Goal: Information Seeking & Learning: Learn about a topic

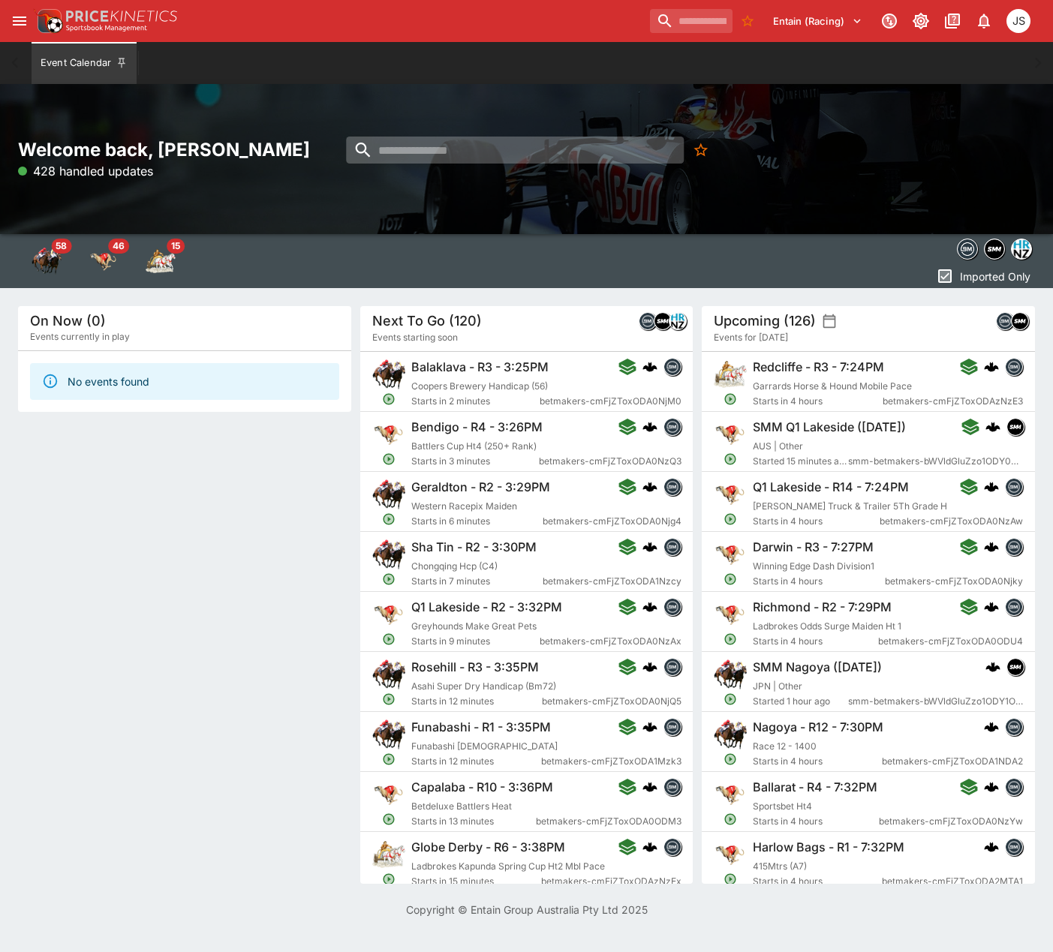
click at [376, 150] on input "search" at bounding box center [515, 150] width 338 height 27
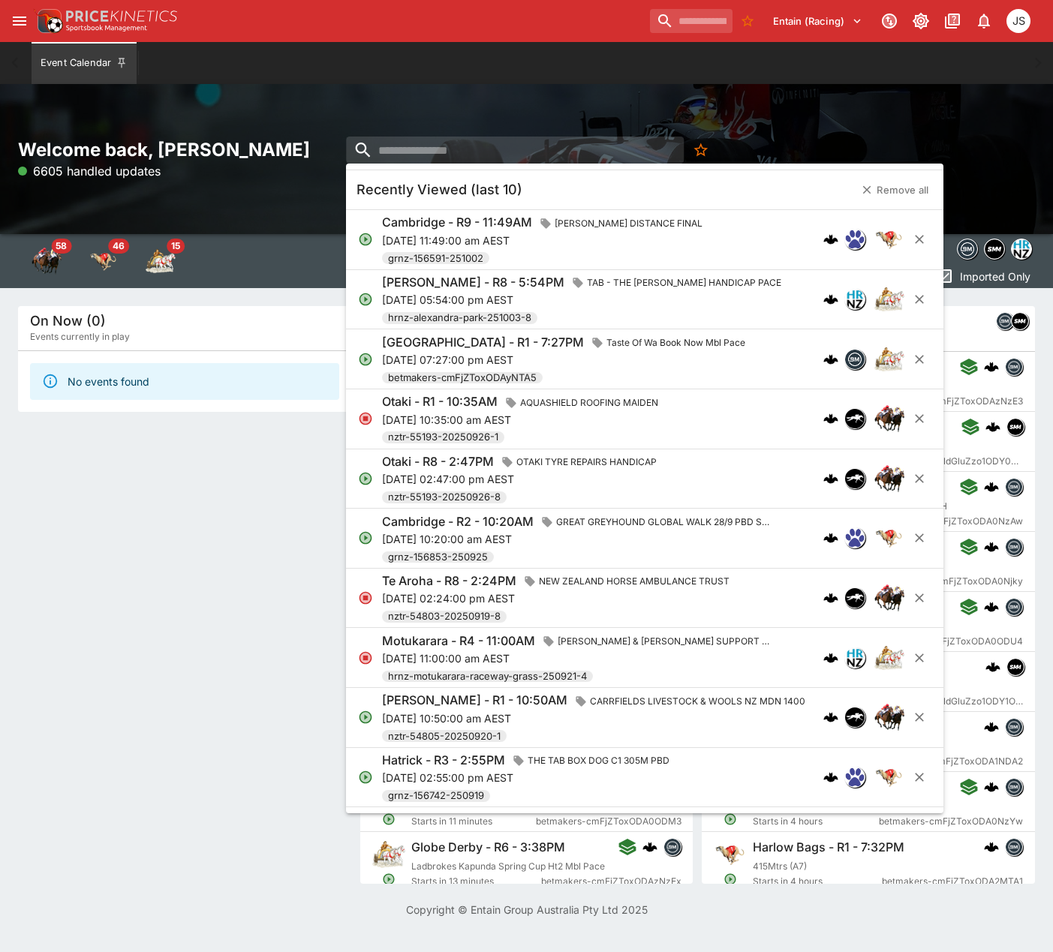
click at [163, 603] on div "On Now (0) Events currently in play No events found" at bounding box center [184, 595] width 333 height 578
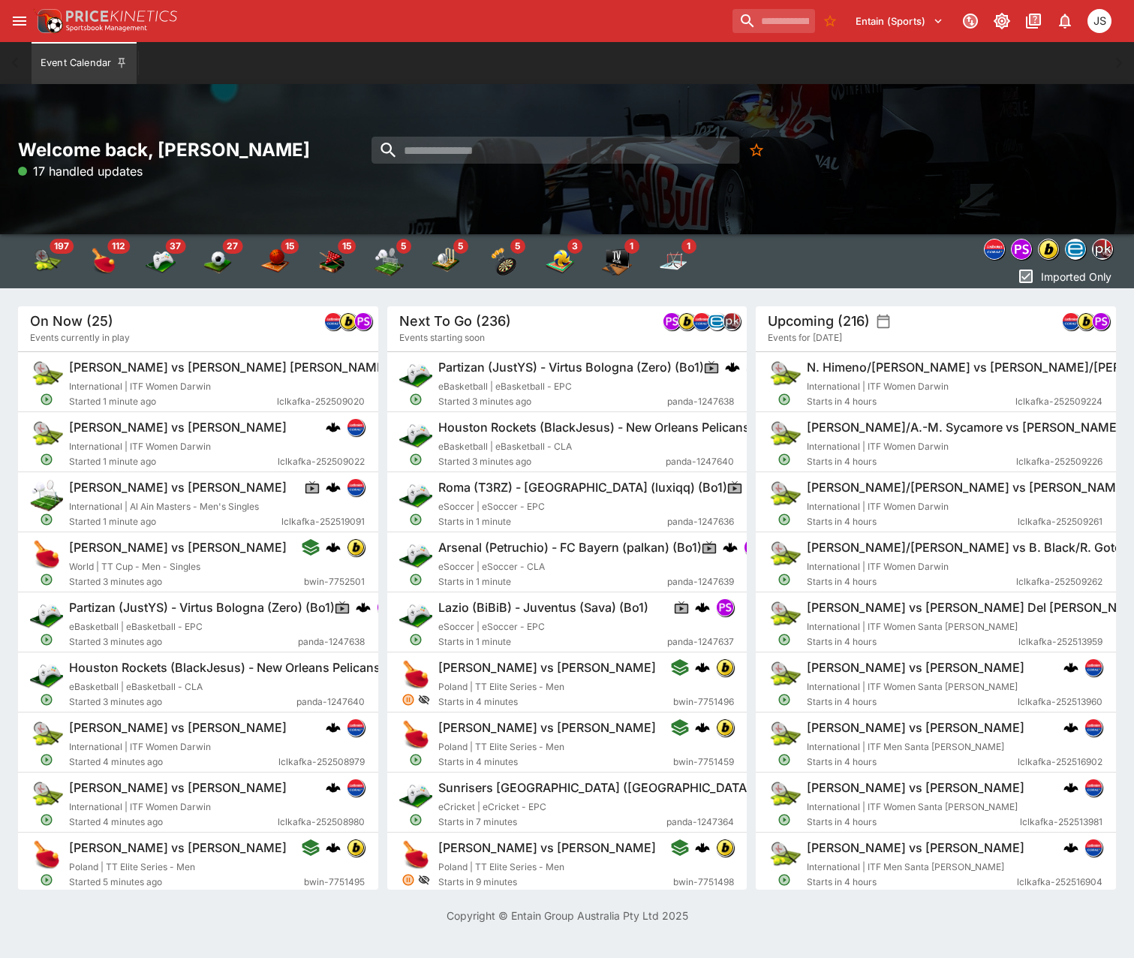
click at [23, 34] on button "open drawer" at bounding box center [19, 21] width 27 height 27
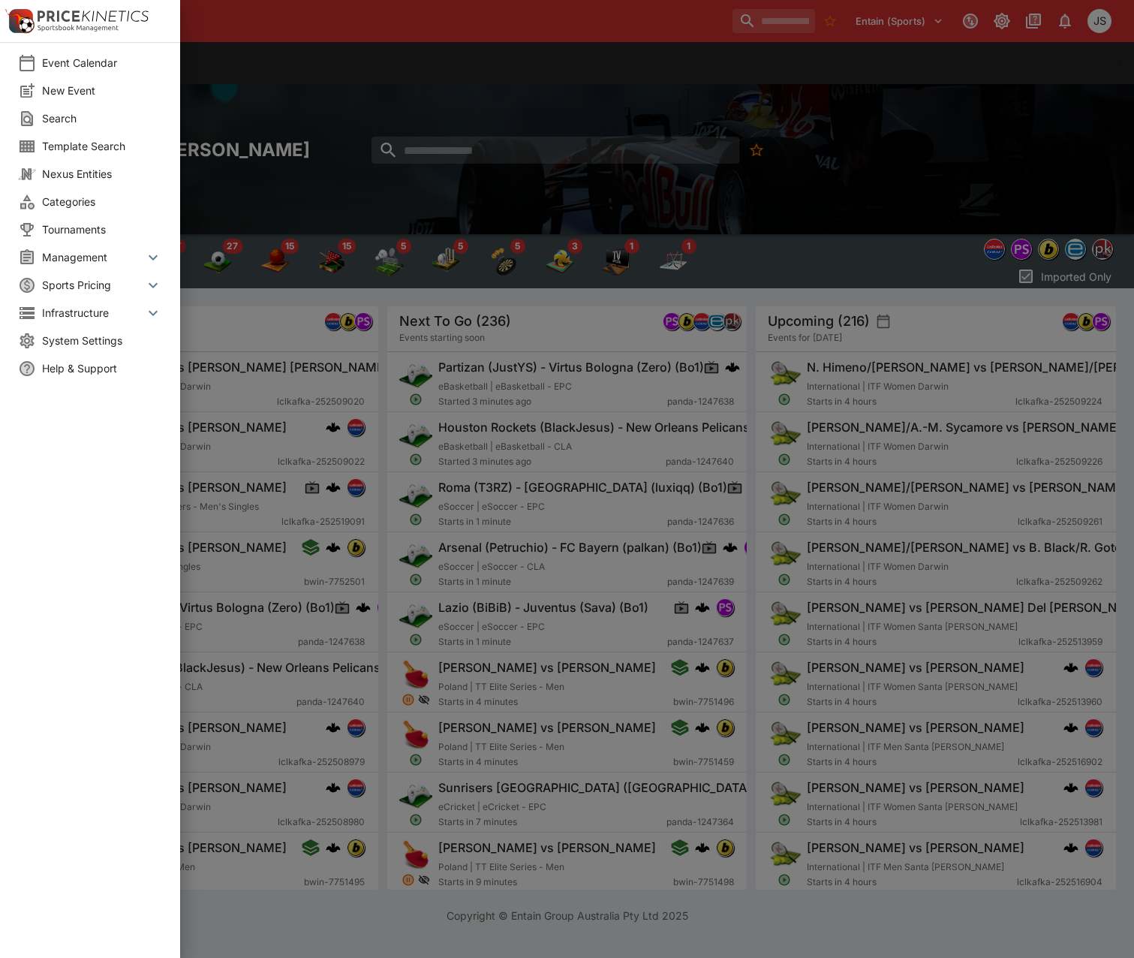
click at [109, 248] on li "Management" at bounding box center [90, 257] width 180 height 28
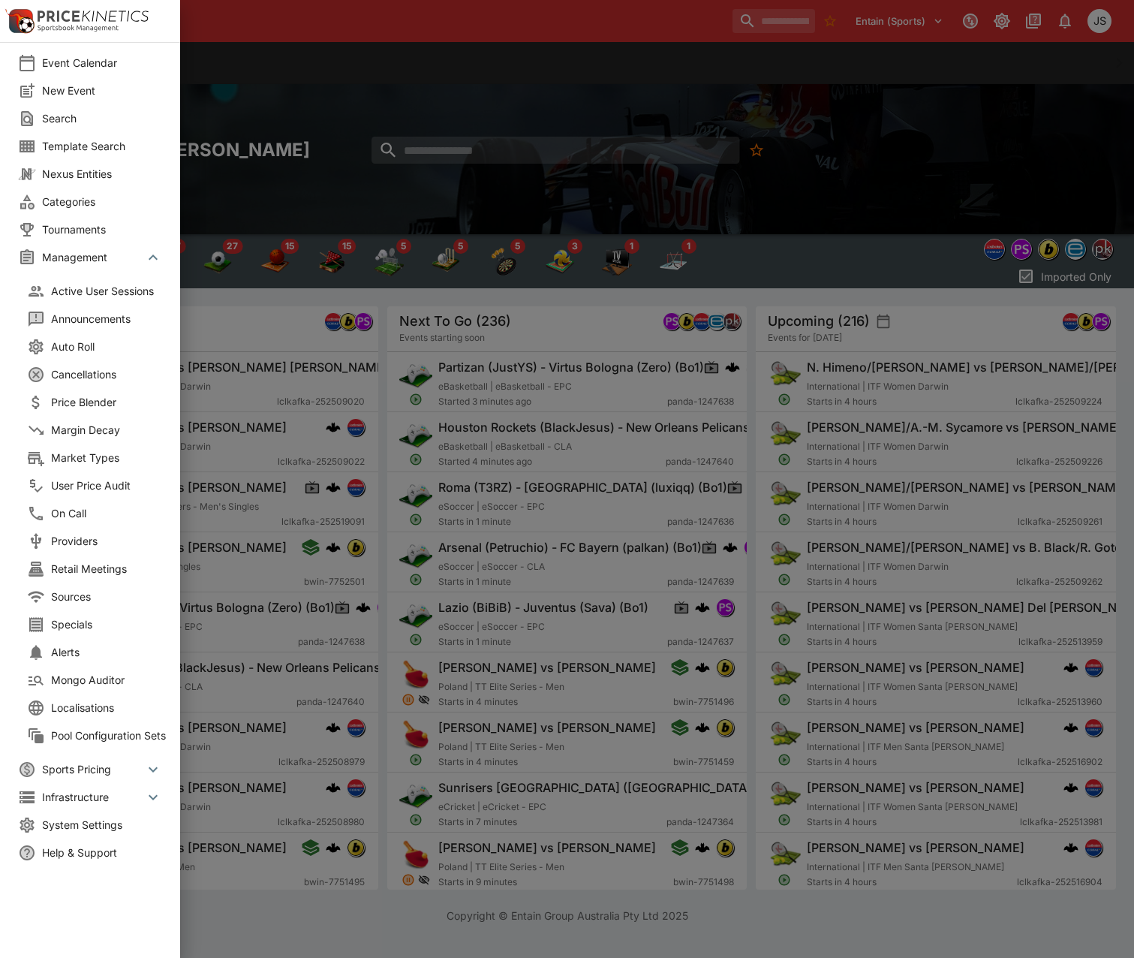
click at [110, 453] on span "Market Types" at bounding box center [111, 458] width 120 height 16
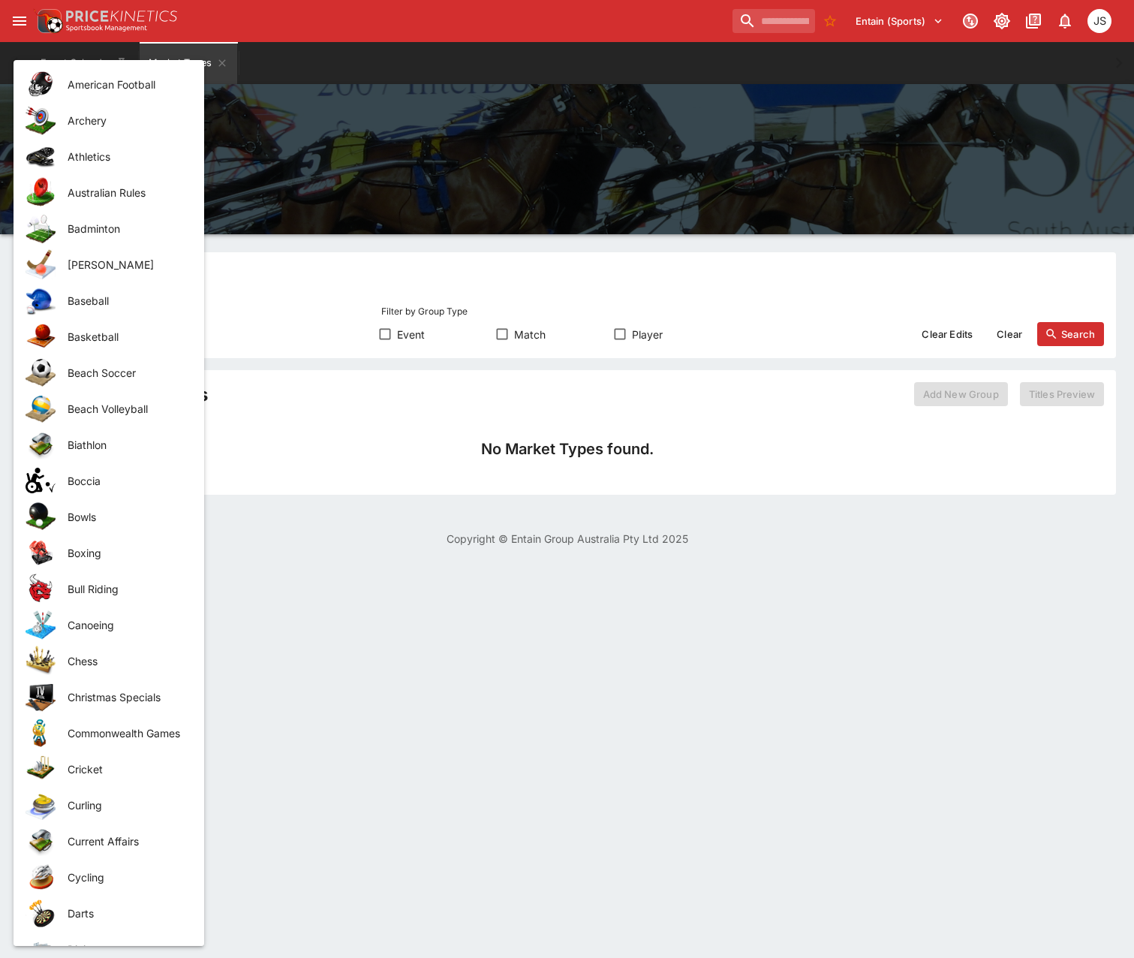
click at [107, 340] on body "Entain (Sports) 0 JS Event Calendar Market Types Welcome back, John Seaton Mark…" at bounding box center [567, 282] width 1134 height 564
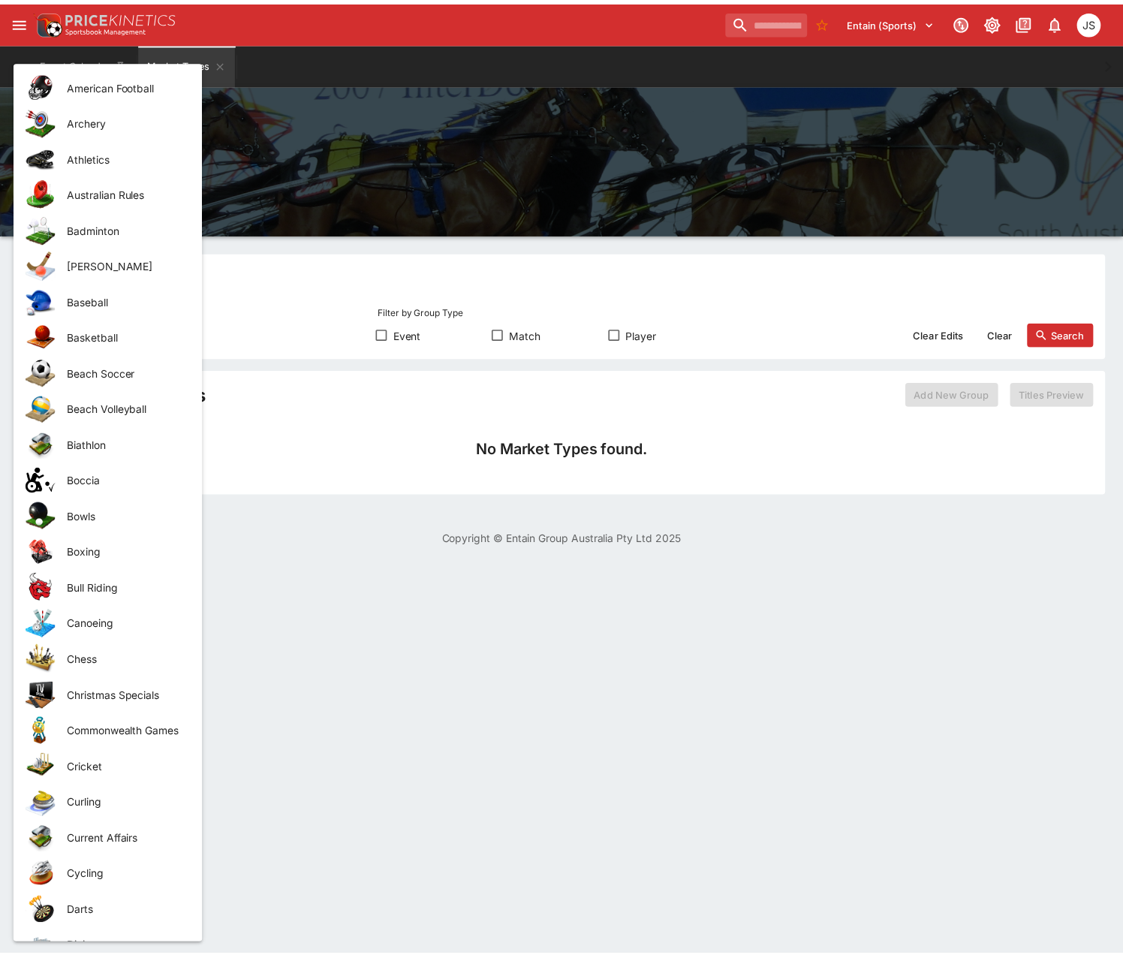
scroll to position [1491, 0]
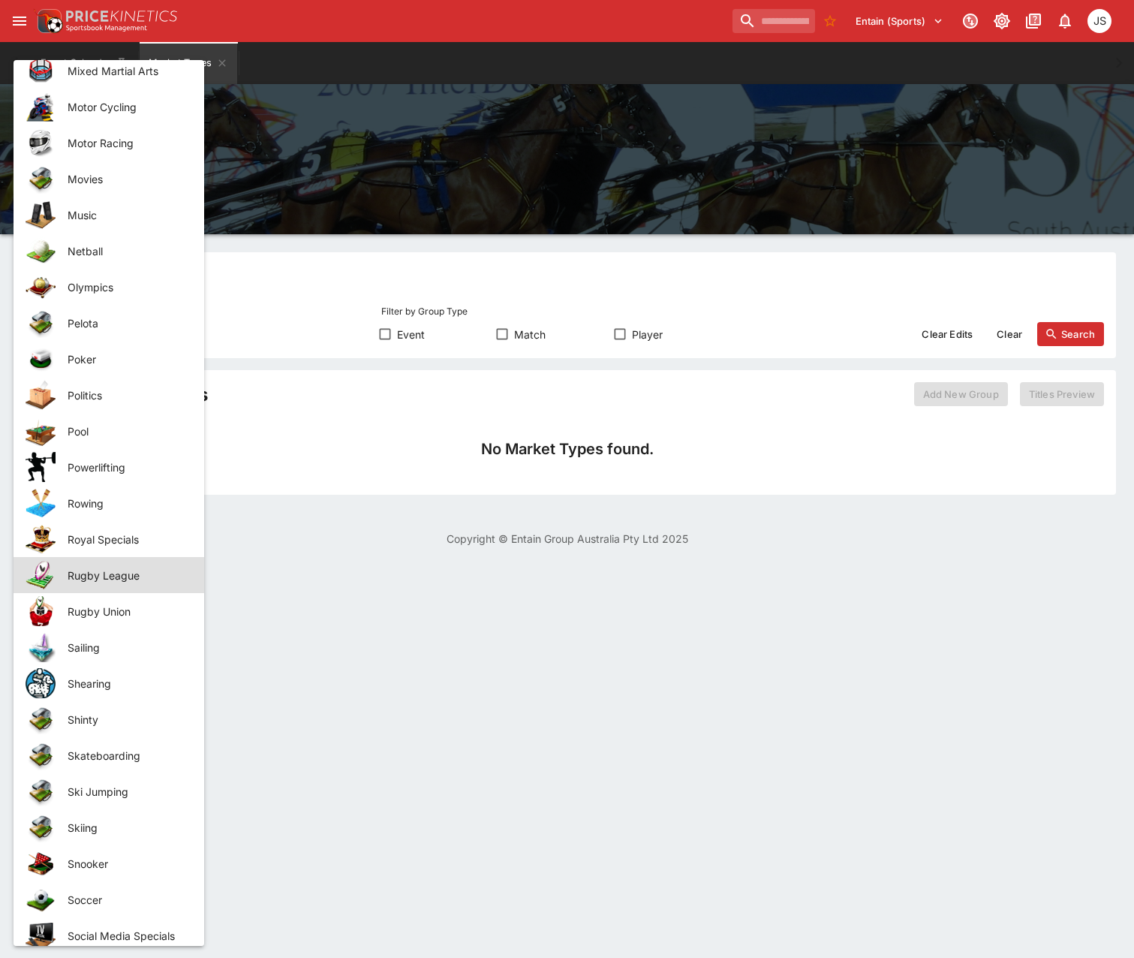
click at [122, 617] on span "Rugby Union" at bounding box center [124, 611] width 113 height 16
type input "**********"
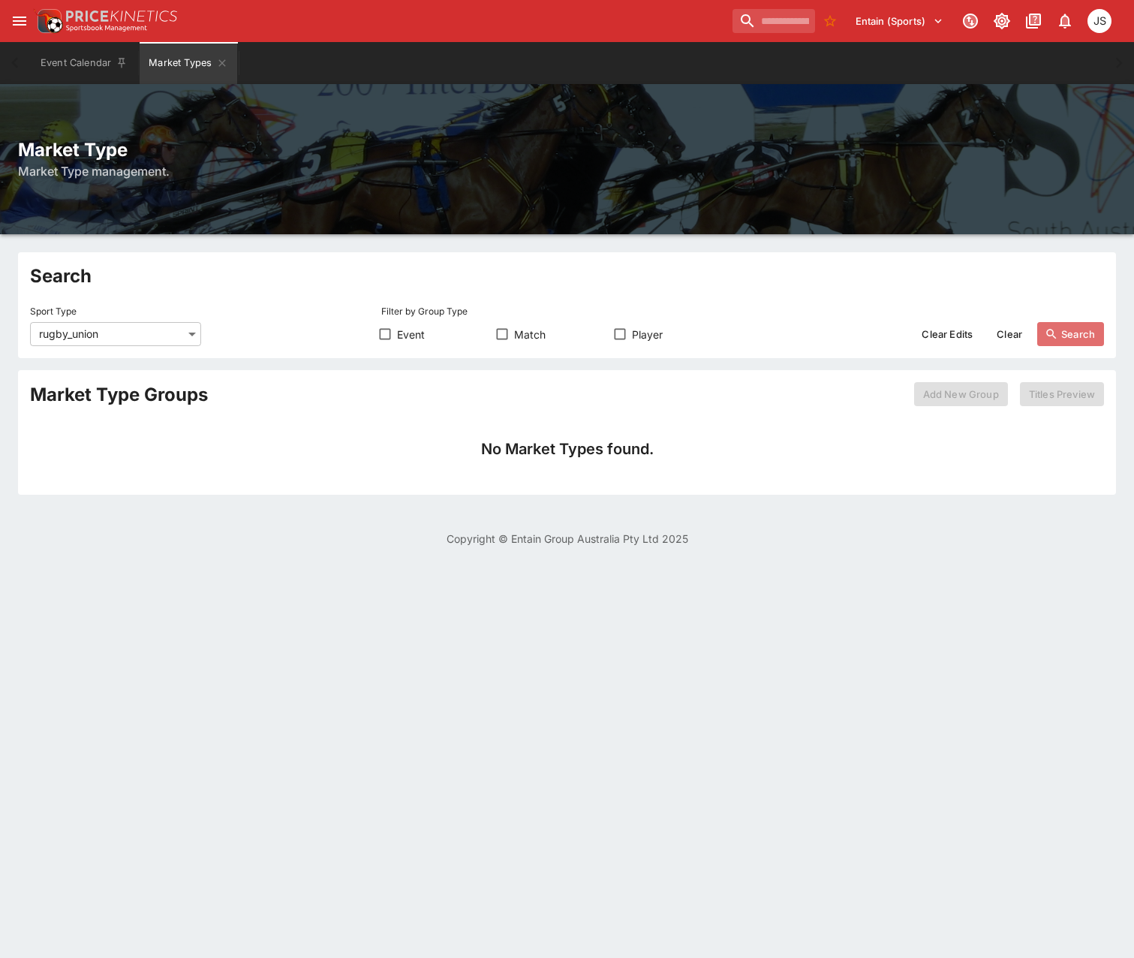
click at [1094, 338] on button "Search" at bounding box center [1070, 334] width 67 height 24
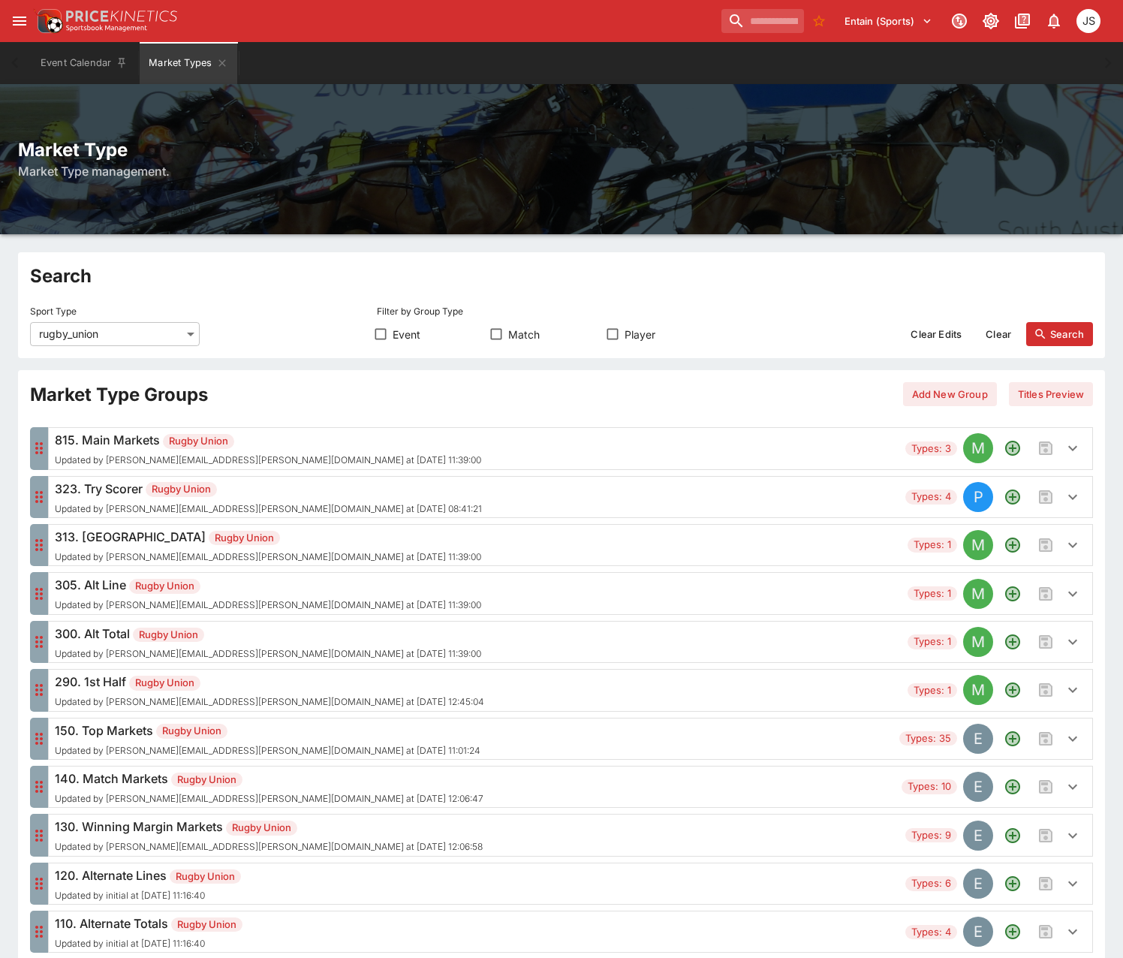
click at [197, 484] on span "Rugby Union" at bounding box center [181, 489] width 71 height 15
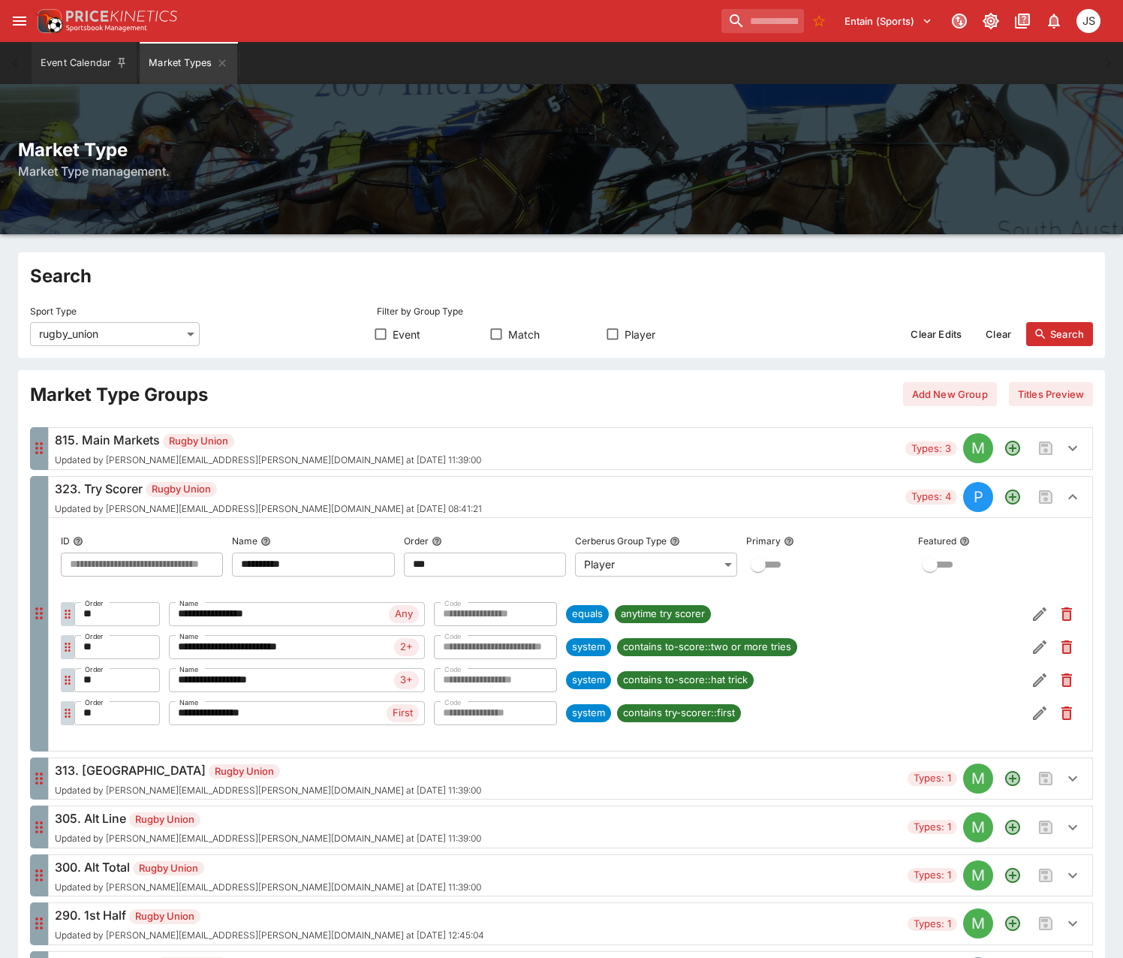
click at [68, 70] on button "Event Calendar" at bounding box center [84, 63] width 105 height 42
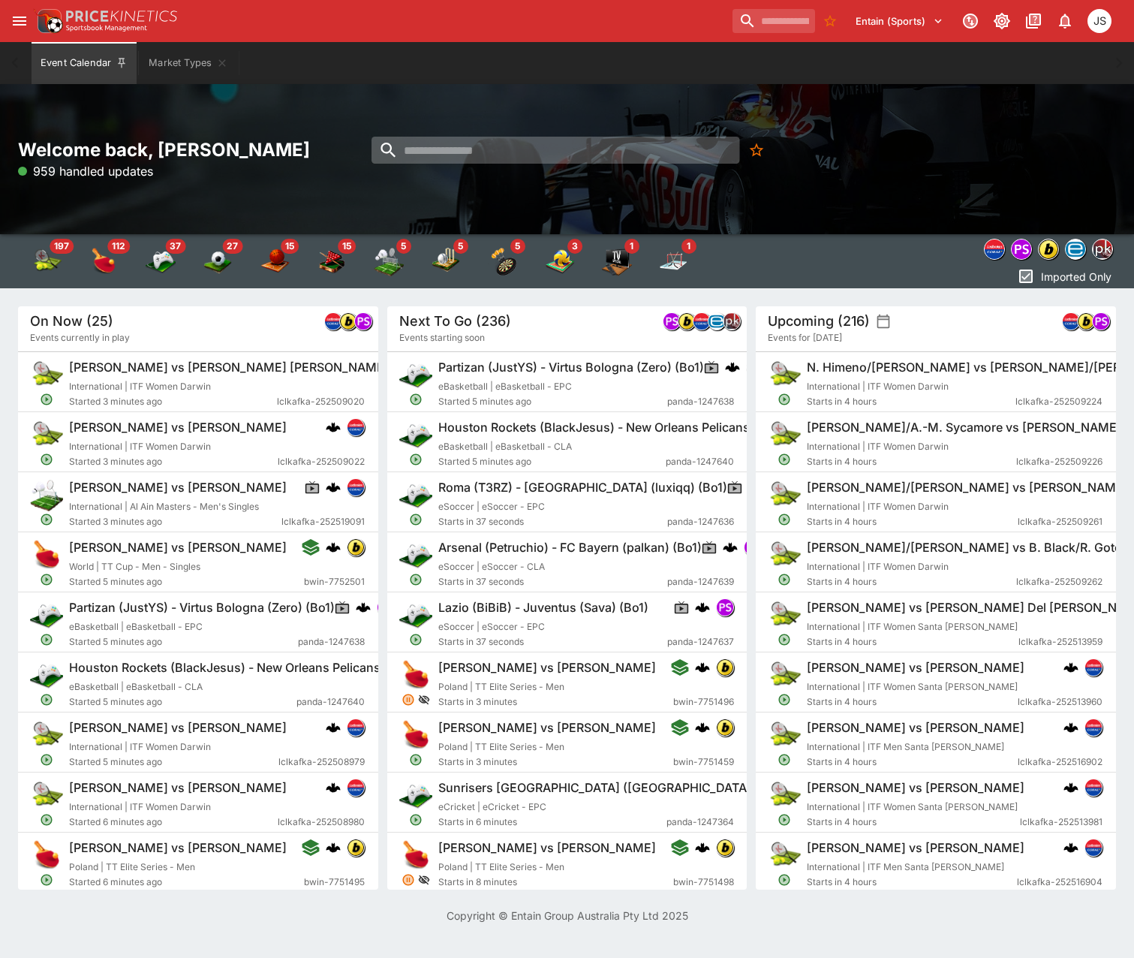
click at [543, 155] on input "search" at bounding box center [556, 150] width 368 height 27
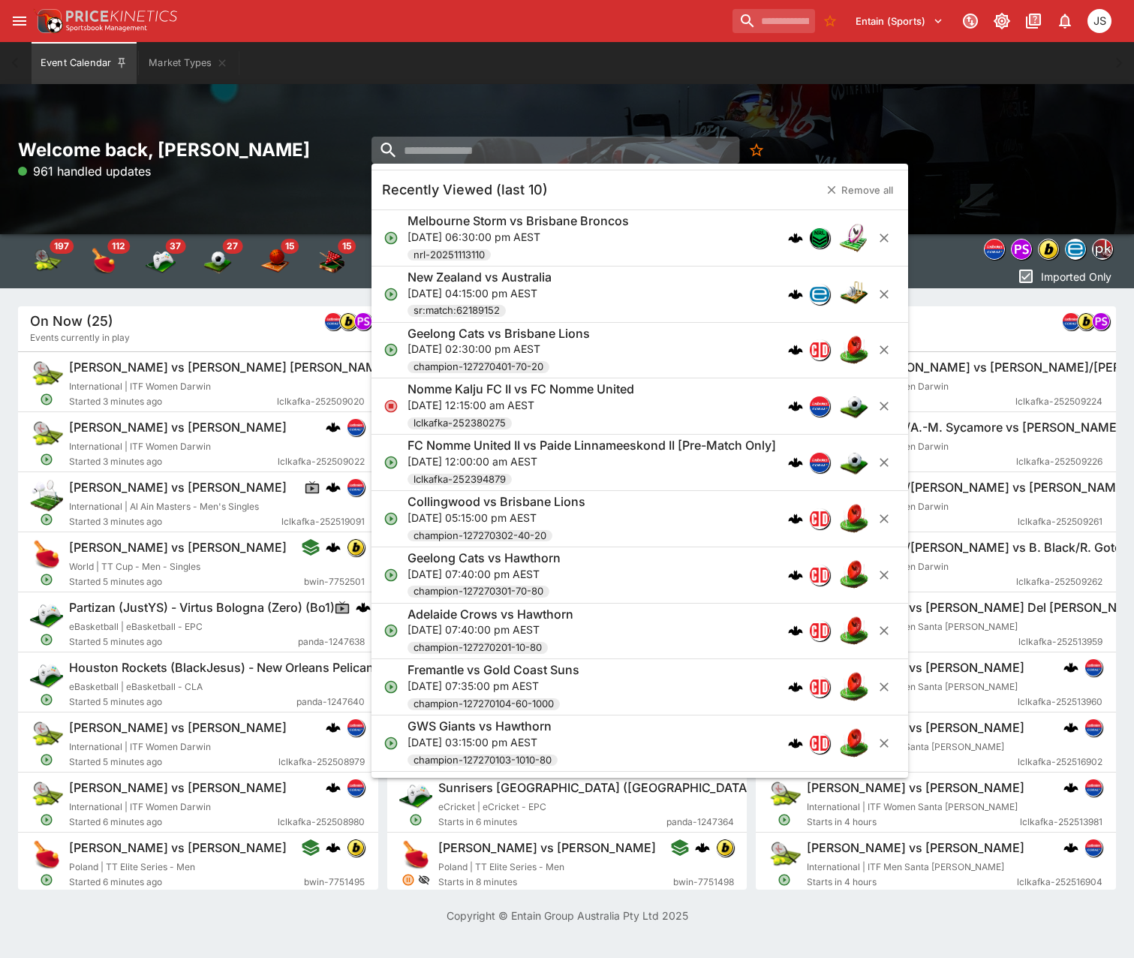
paste input "**********"
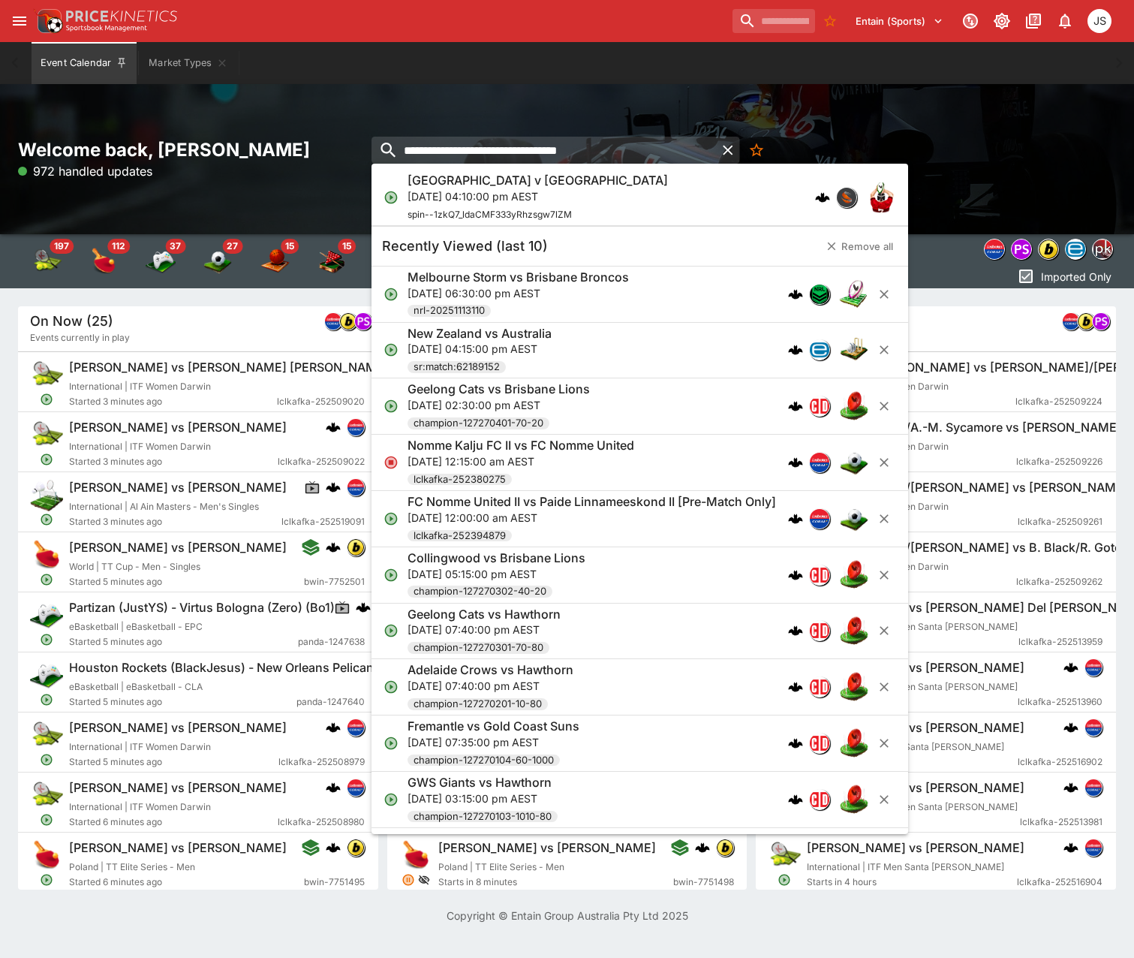
type input "**********"
click at [490, 197] on p "Fri, 3 Oct 2025, 04:10:00 pm AEST" at bounding box center [538, 196] width 260 height 16
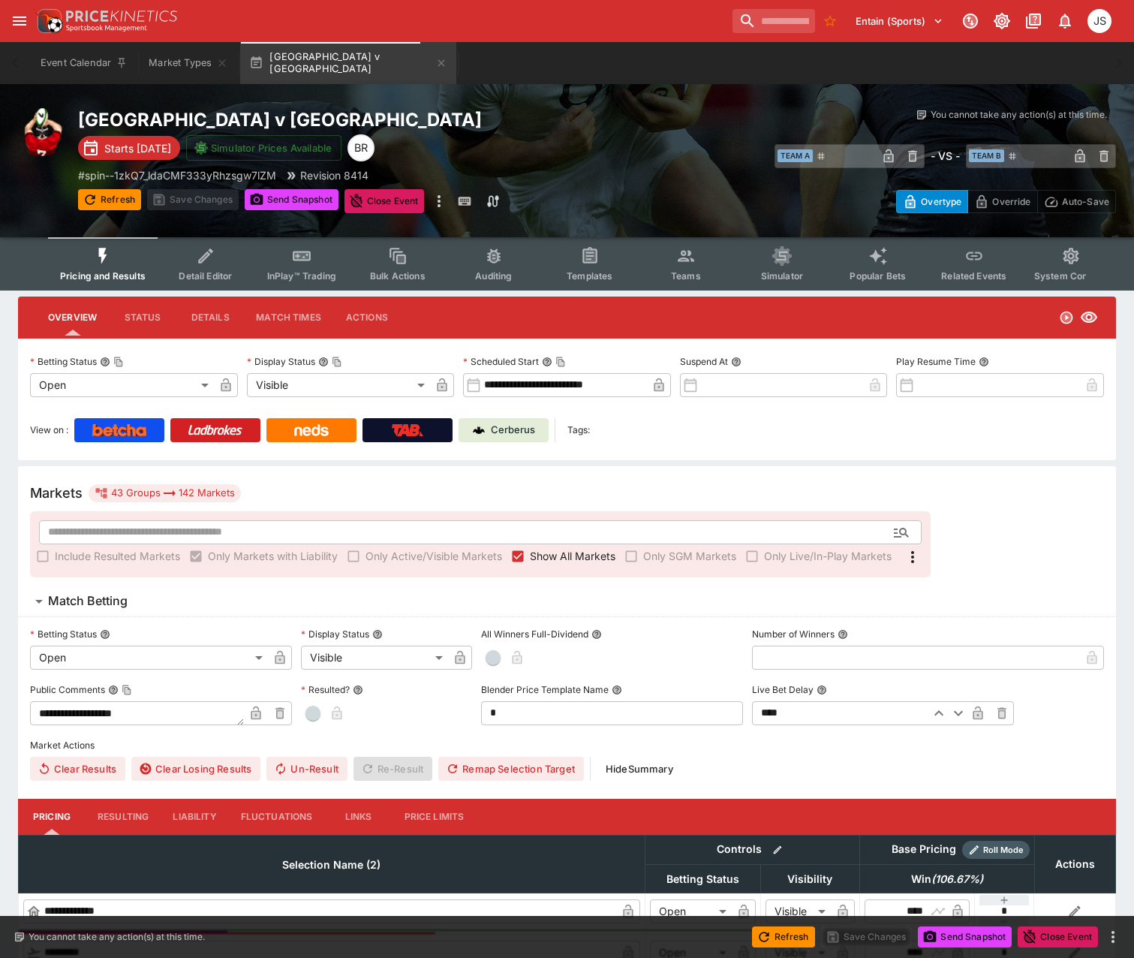
type input "**********"
type input "*******"
type input "**********"
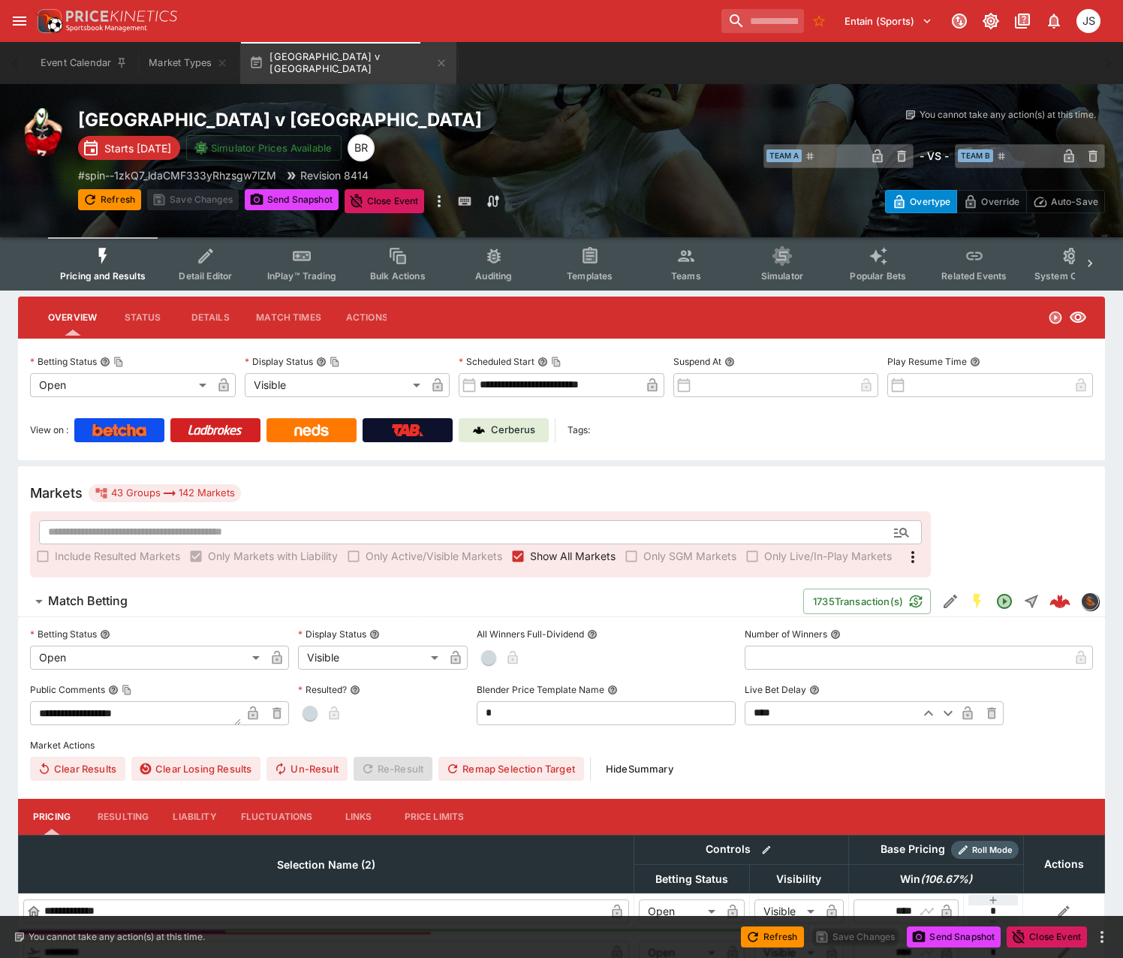
click at [181, 274] on span "Detail Editor" at bounding box center [205, 275] width 53 height 11
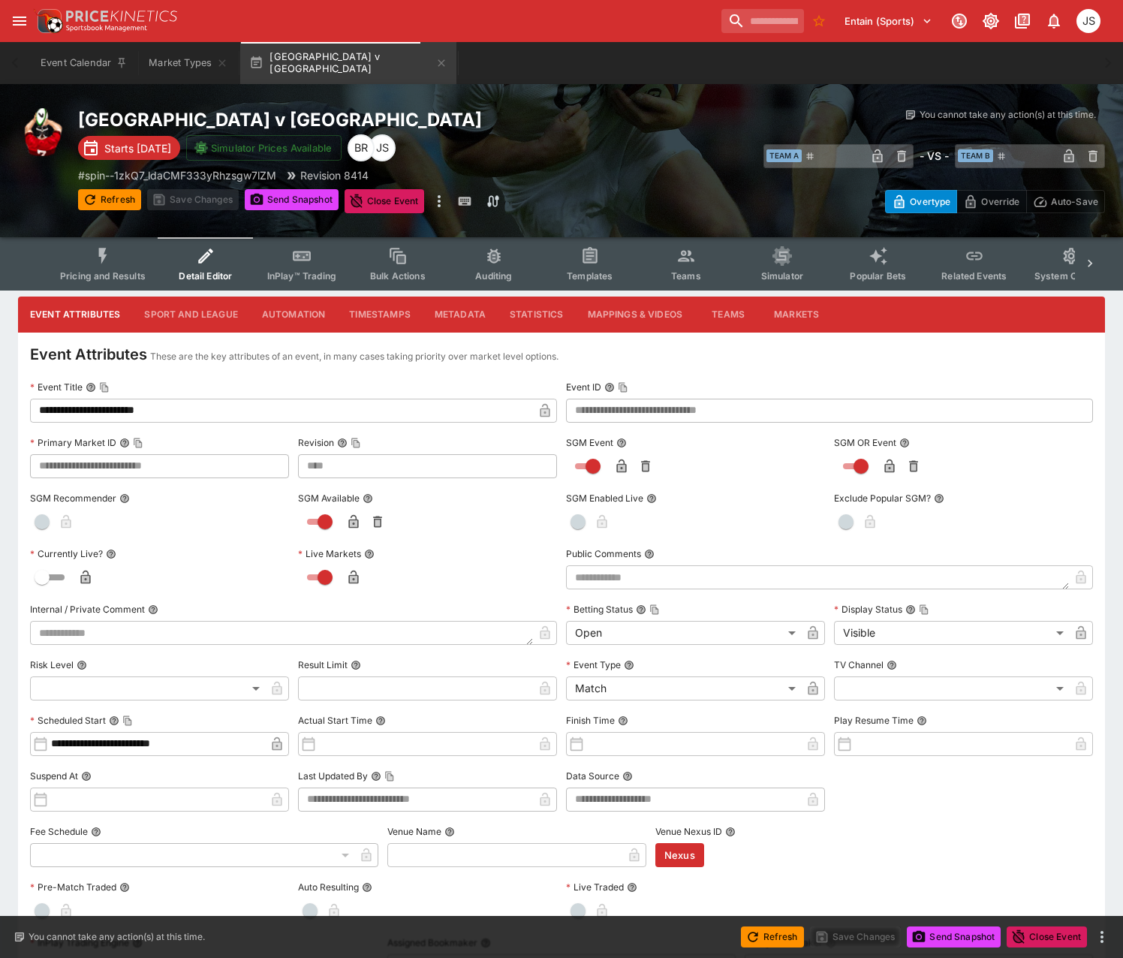
click at [103, 257] on icon "Event type filters" at bounding box center [103, 256] width 8 height 16
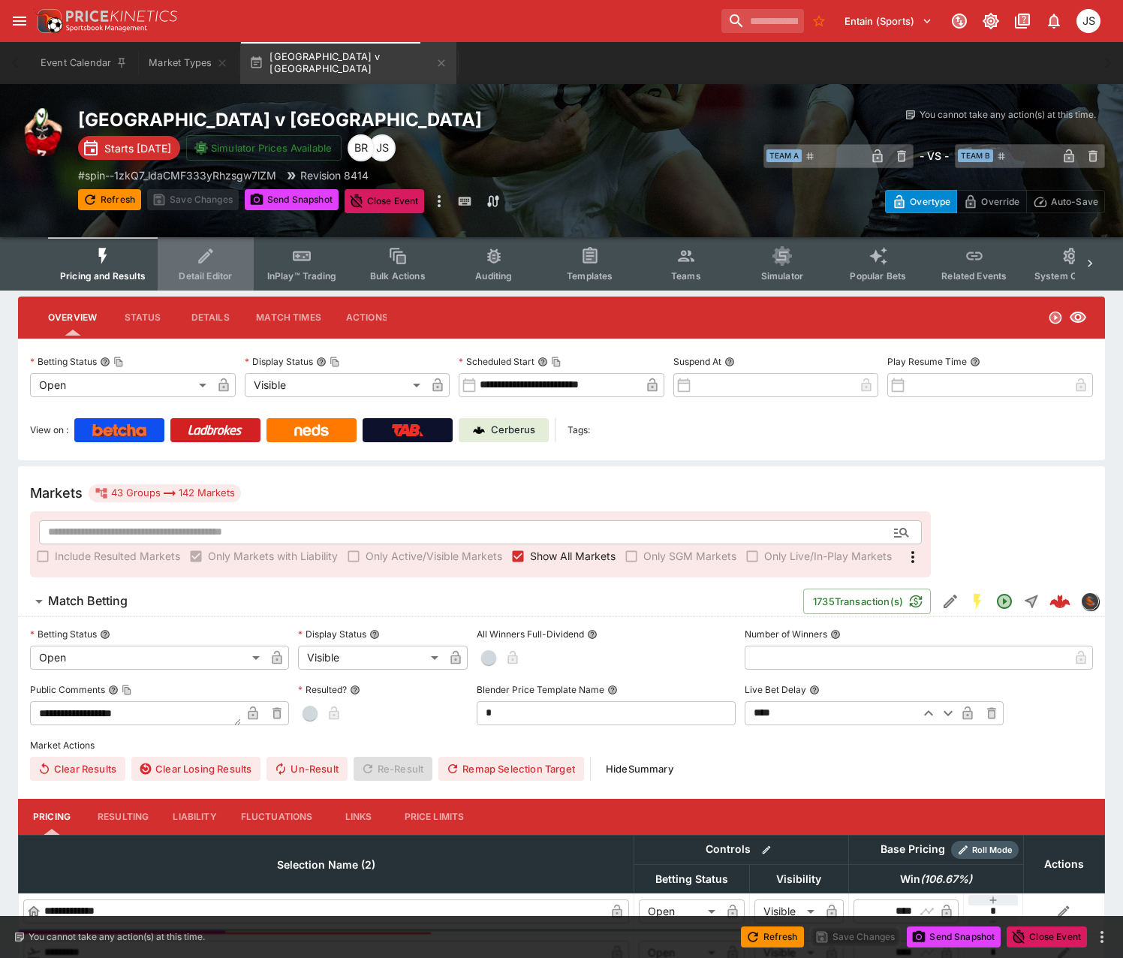
click at [203, 258] on icon "Event type filters" at bounding box center [204, 258] width 8 height 8
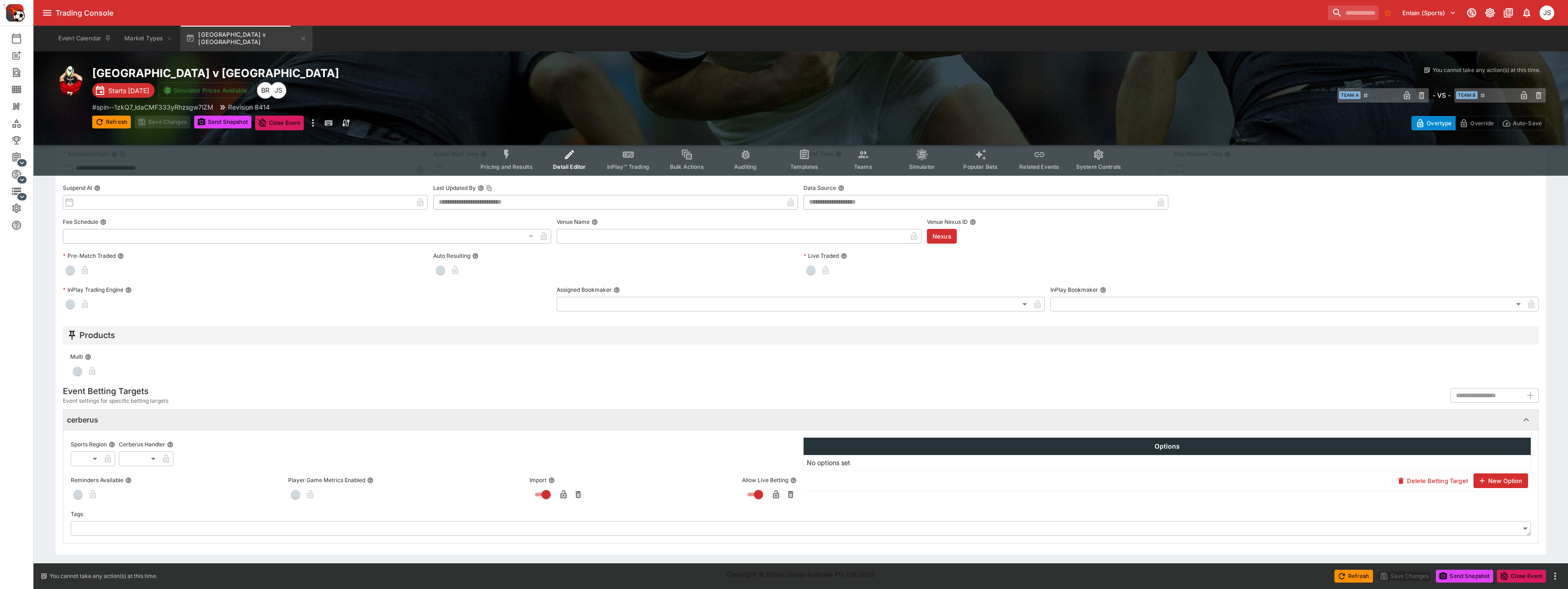
scroll to position [287, 0]
click at [295, 493] on span "button" at bounding box center [295, 493] width 9 height 9
click at [321, 494] on icon "button" at bounding box center [322, 494] width 5 height 4
click at [693, 577] on button "Save Changes" at bounding box center [1405, 576] width 56 height 13
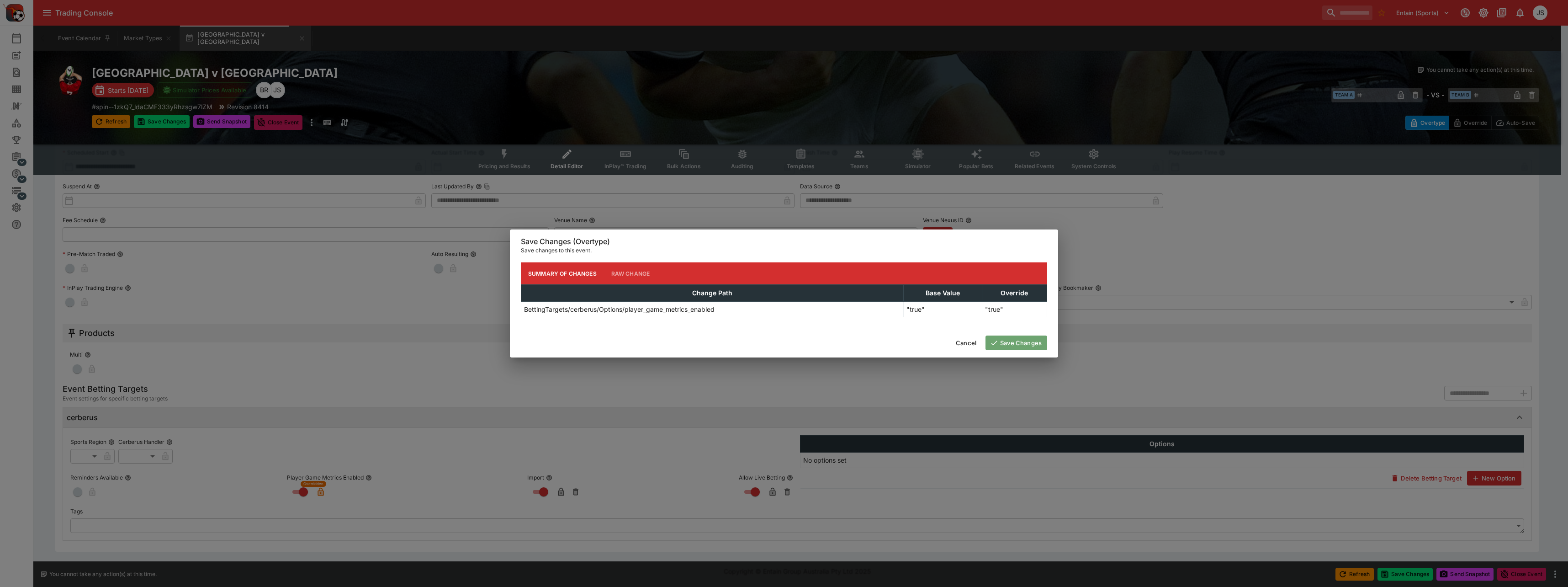
click at [690, 340] on button "Save Changes" at bounding box center [1016, 343] width 61 height 15
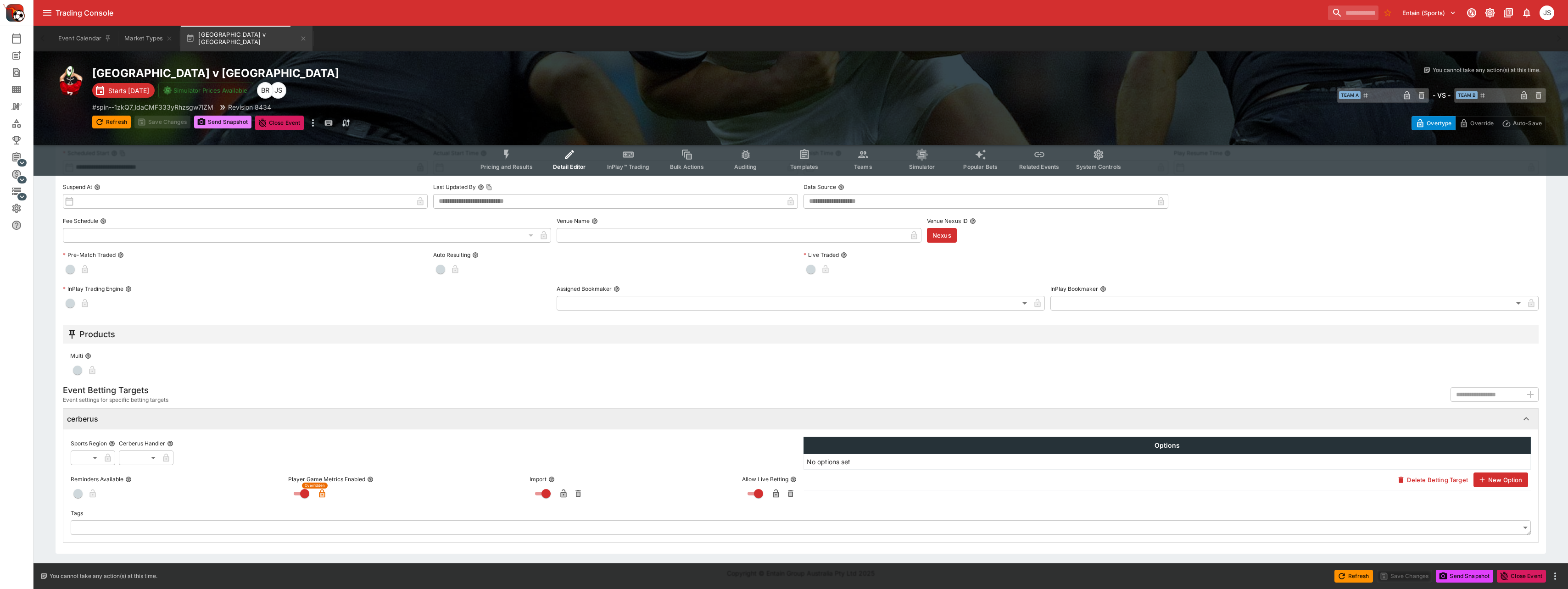
click at [228, 122] on button "Send Snapshot" at bounding box center [223, 122] width 57 height 13
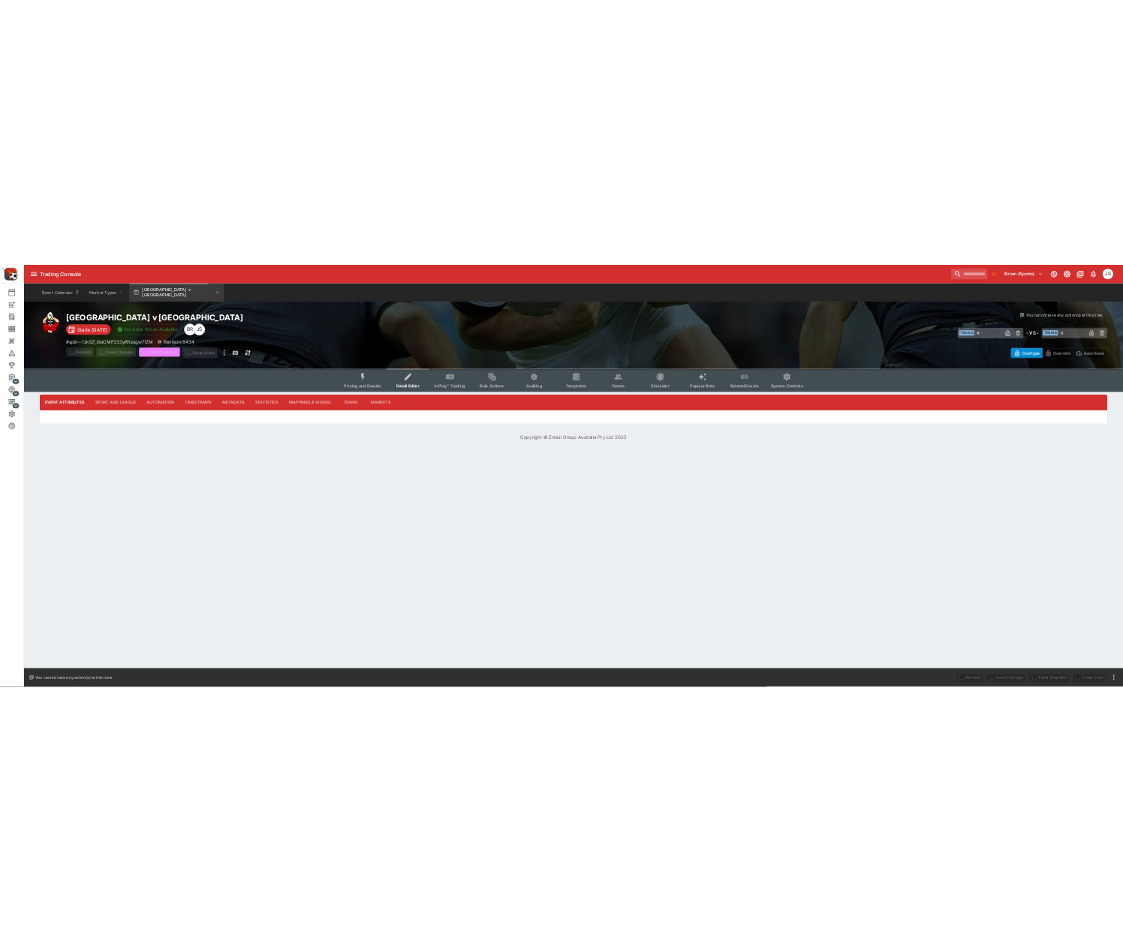
scroll to position [0, 0]
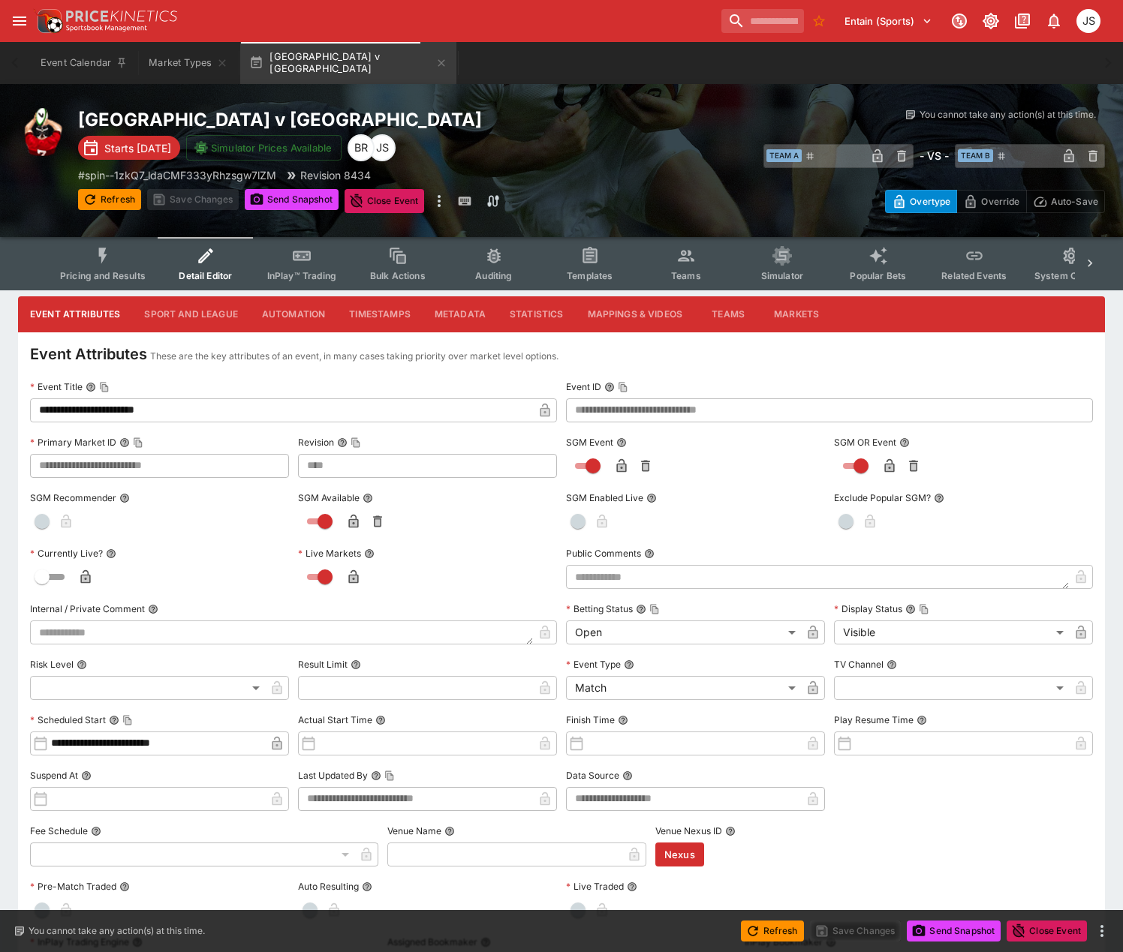
click at [448, 206] on icon "more" at bounding box center [439, 201] width 18 height 18
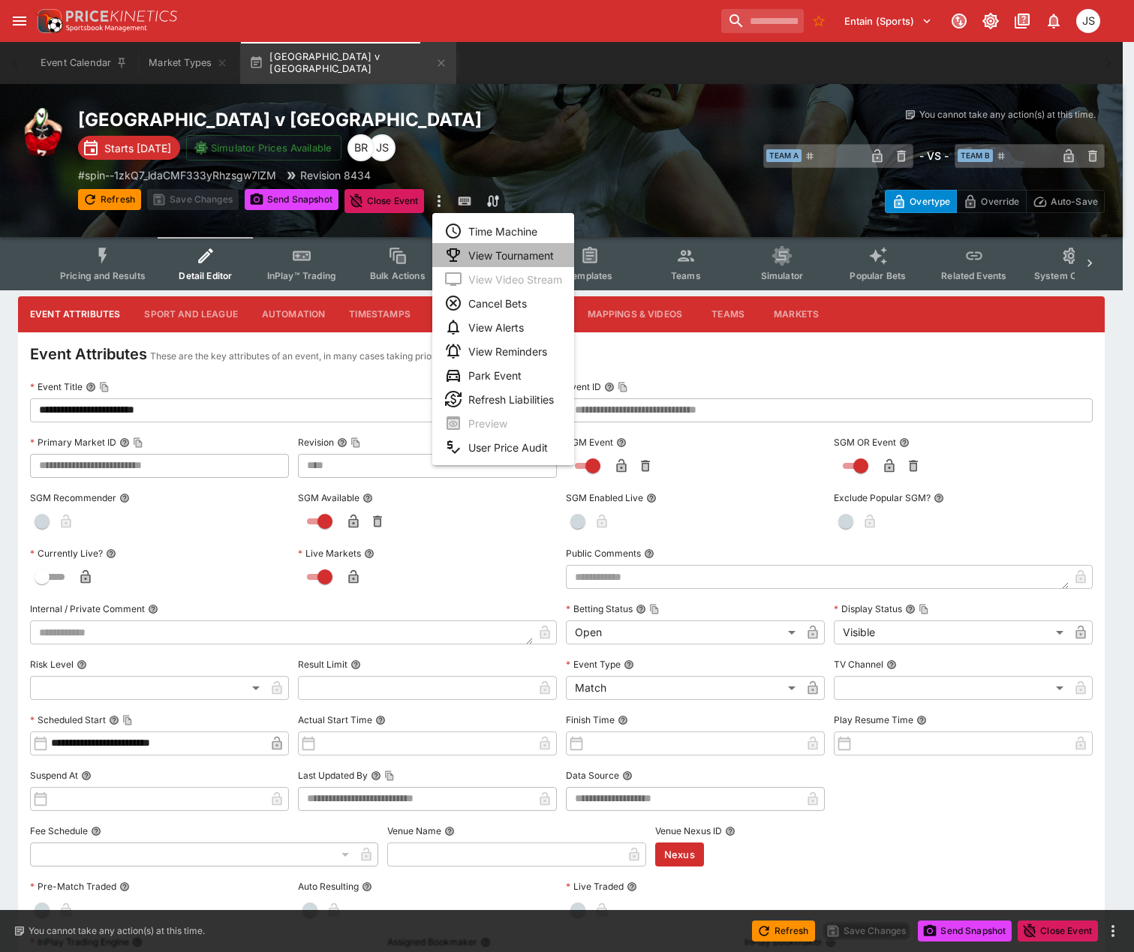
click at [486, 255] on li "View Tournament" at bounding box center [503, 255] width 142 height 24
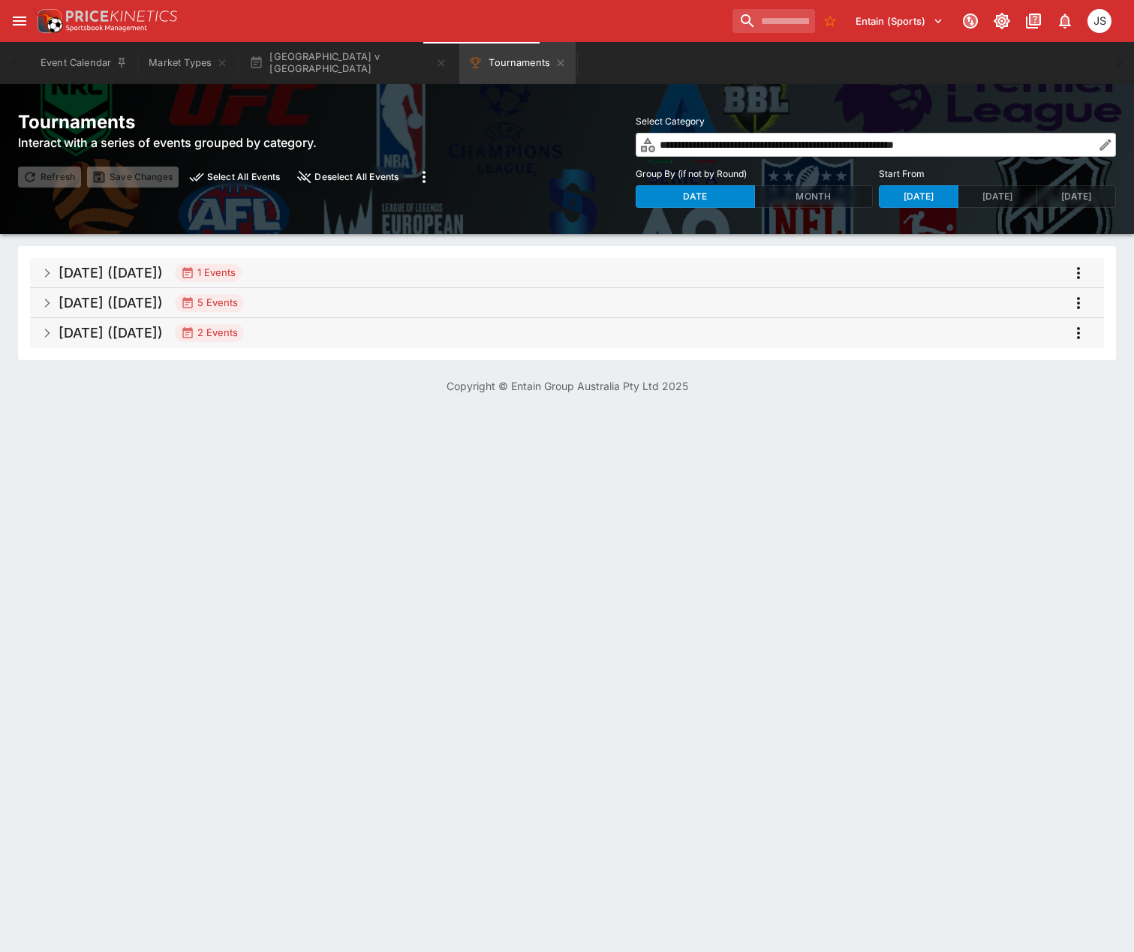
click at [149, 260] on span "Oct 2025 (2025-10-03) 1 Events" at bounding box center [576, 273] width 1034 height 27
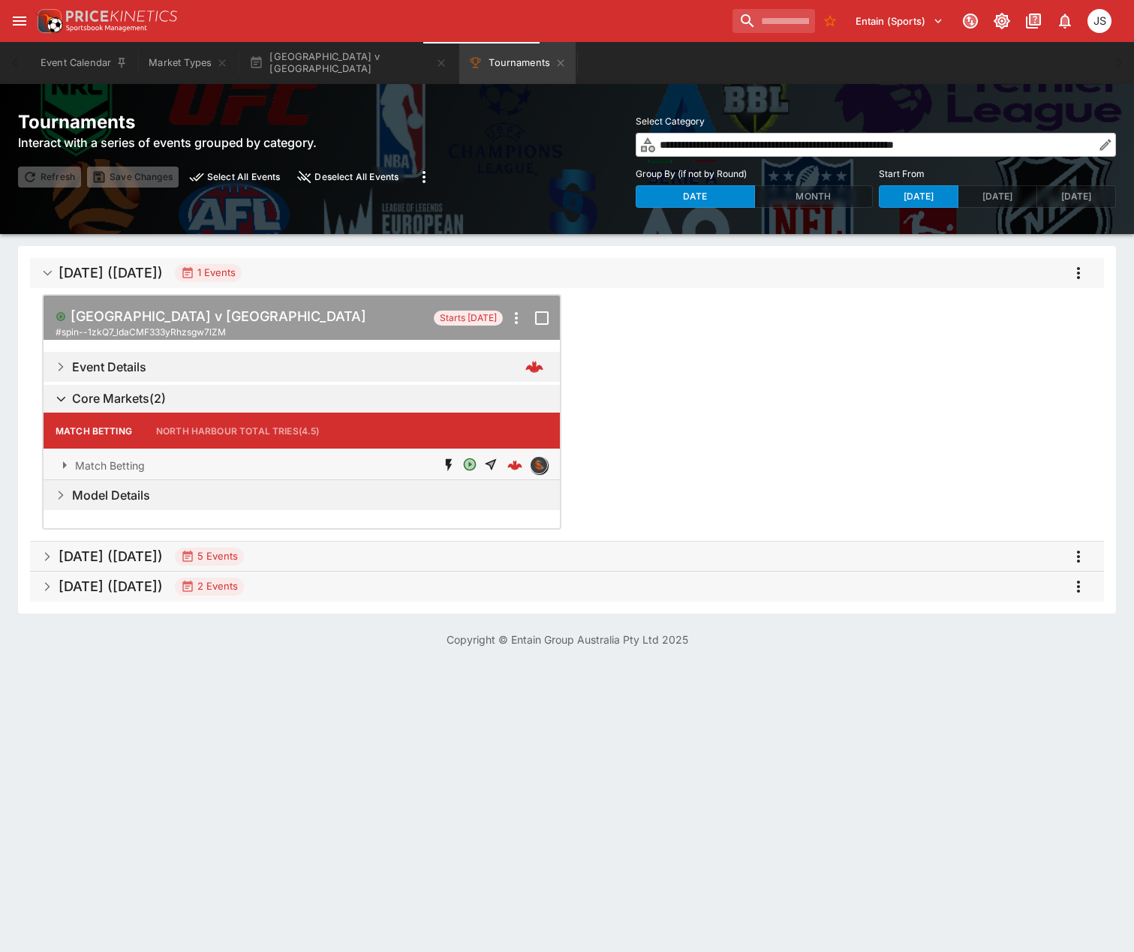
click at [150, 262] on span "Oct 2025 (2025-10-03) 1 Events" at bounding box center [576, 273] width 1034 height 27
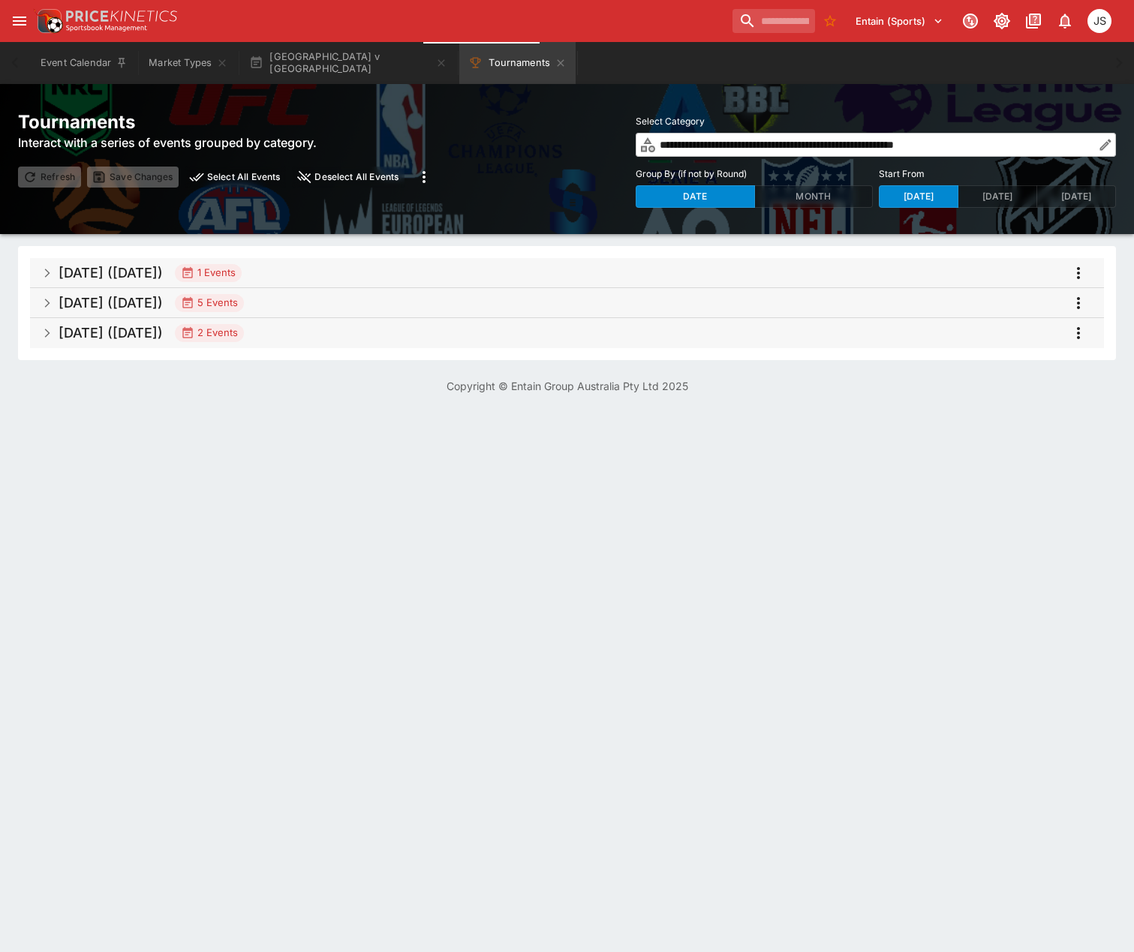
click at [163, 299] on h5 "Oct 2025 (2025-10-04)" at bounding box center [111, 302] width 104 height 17
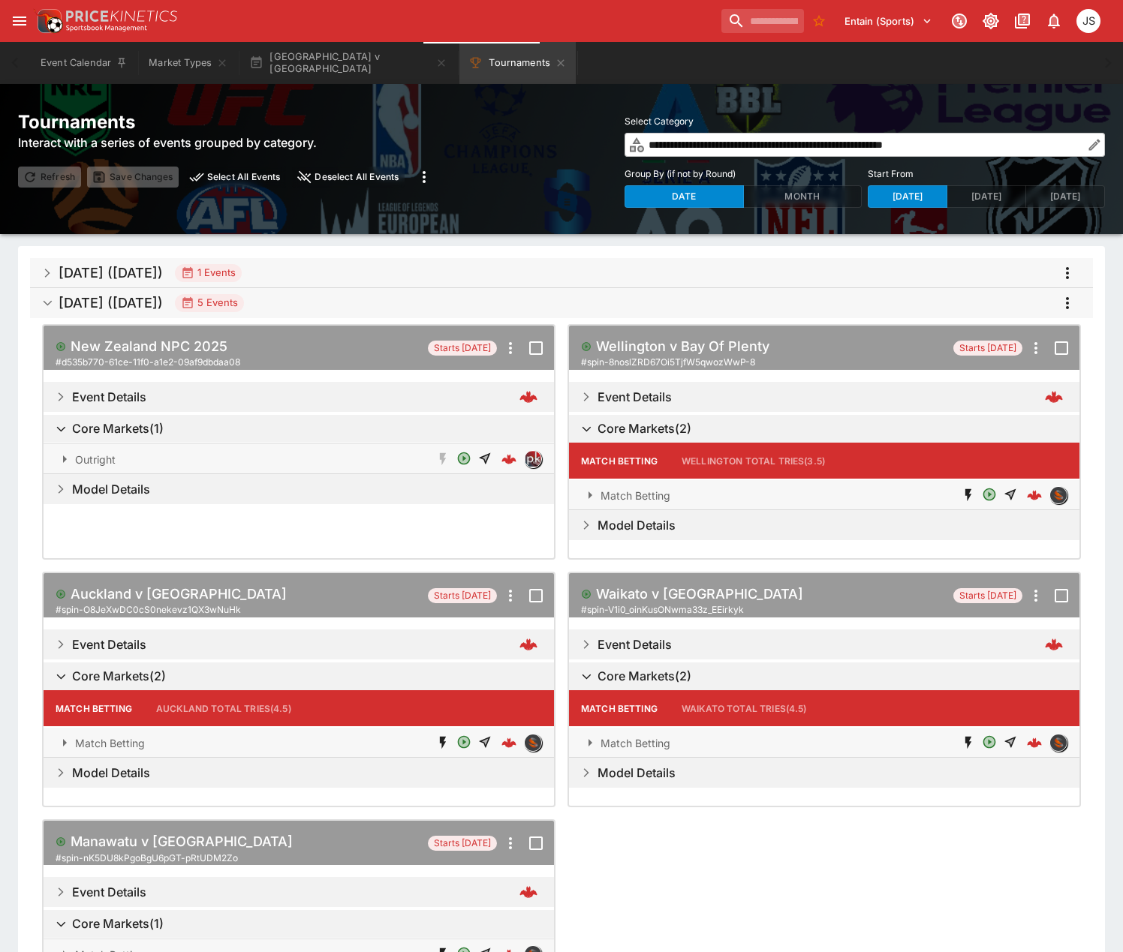
click at [418, 177] on icon "more" at bounding box center [424, 177] width 18 height 18
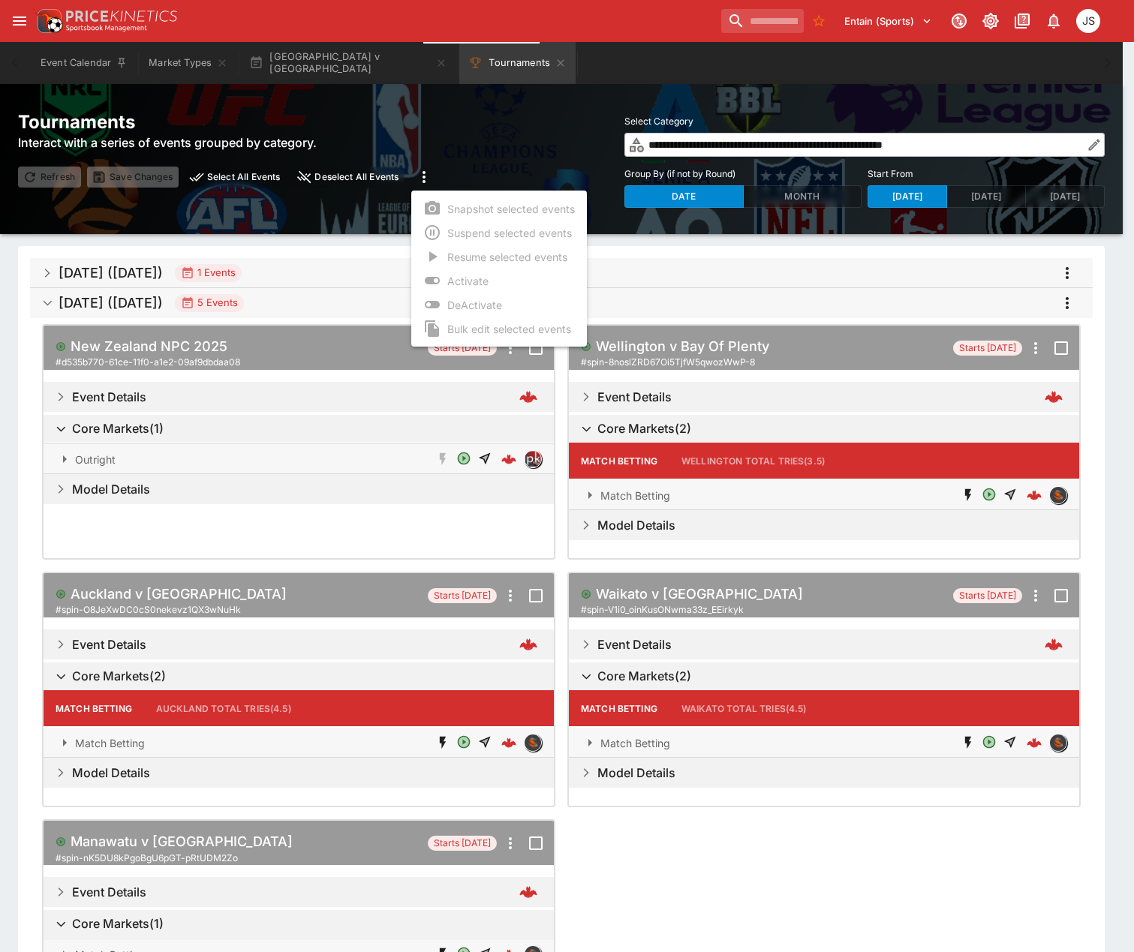
click at [418, 177] on div at bounding box center [567, 476] width 1134 height 952
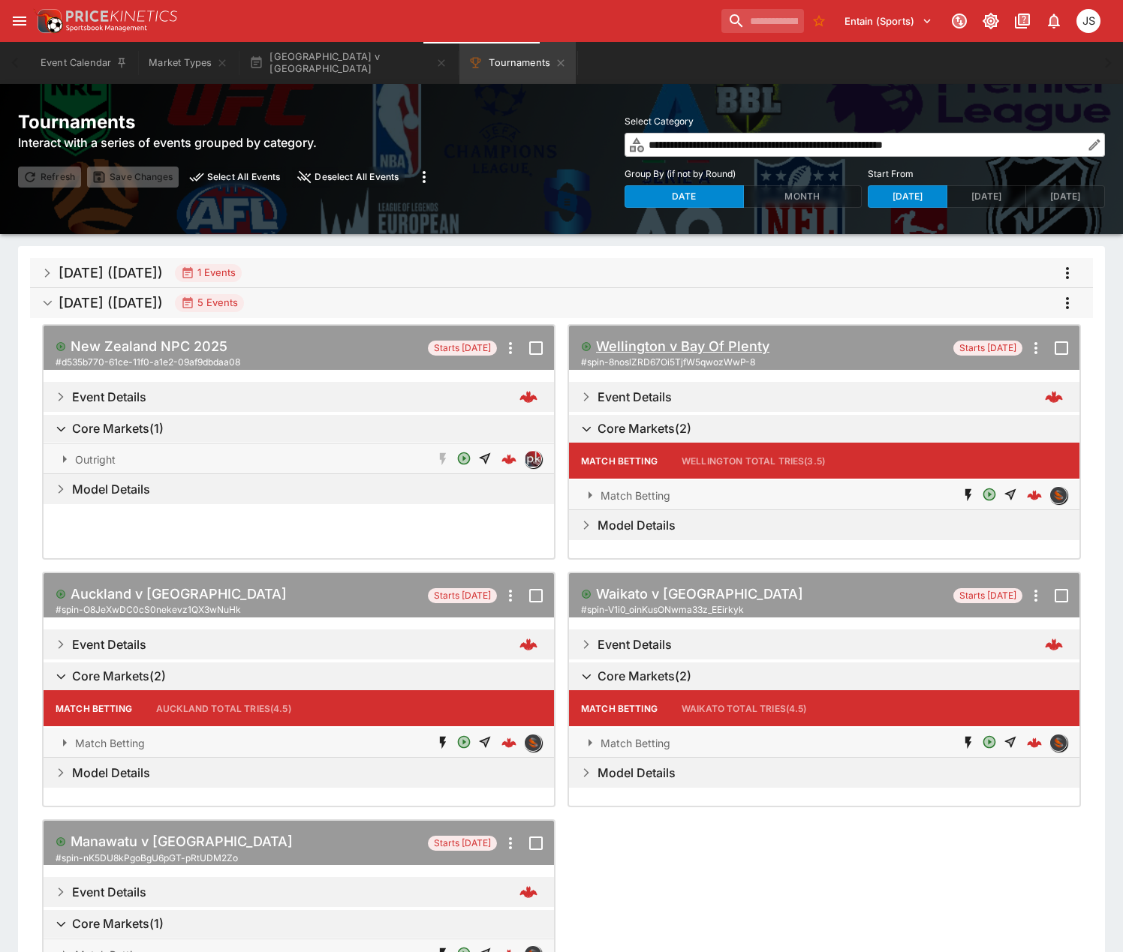
click at [718, 347] on h5 "Wellington v Bay Of Plenty" at bounding box center [682, 346] width 173 height 17
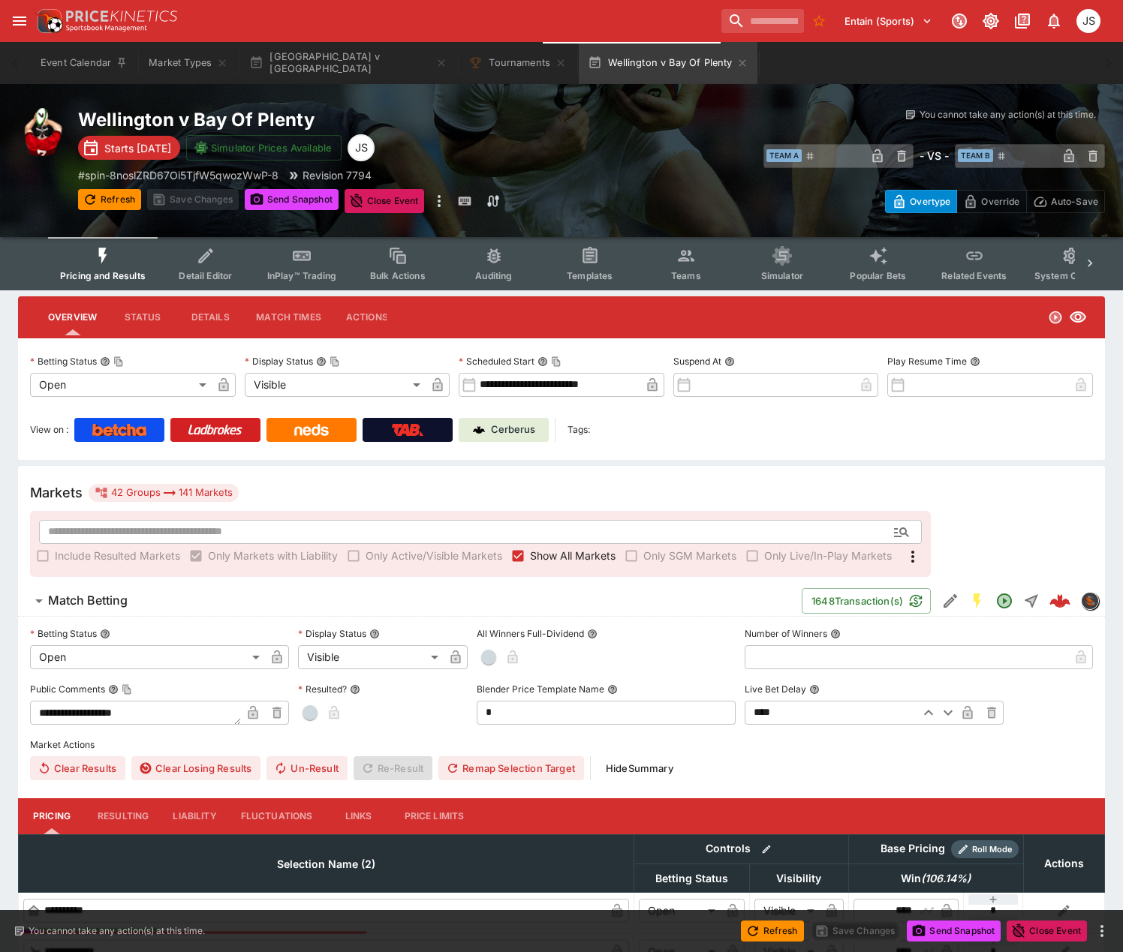
click at [220, 268] on button "Detail Editor" at bounding box center [206, 263] width 96 height 53
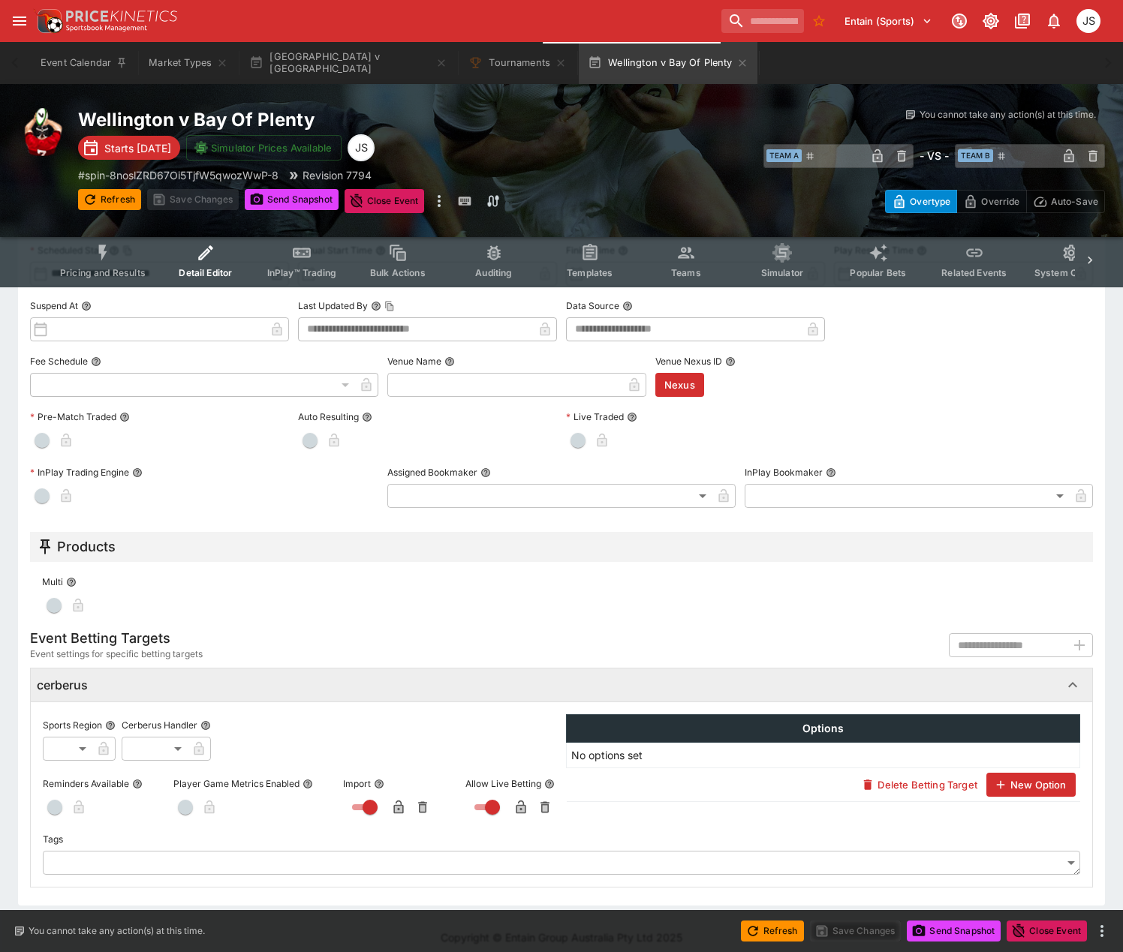
scroll to position [481, 0]
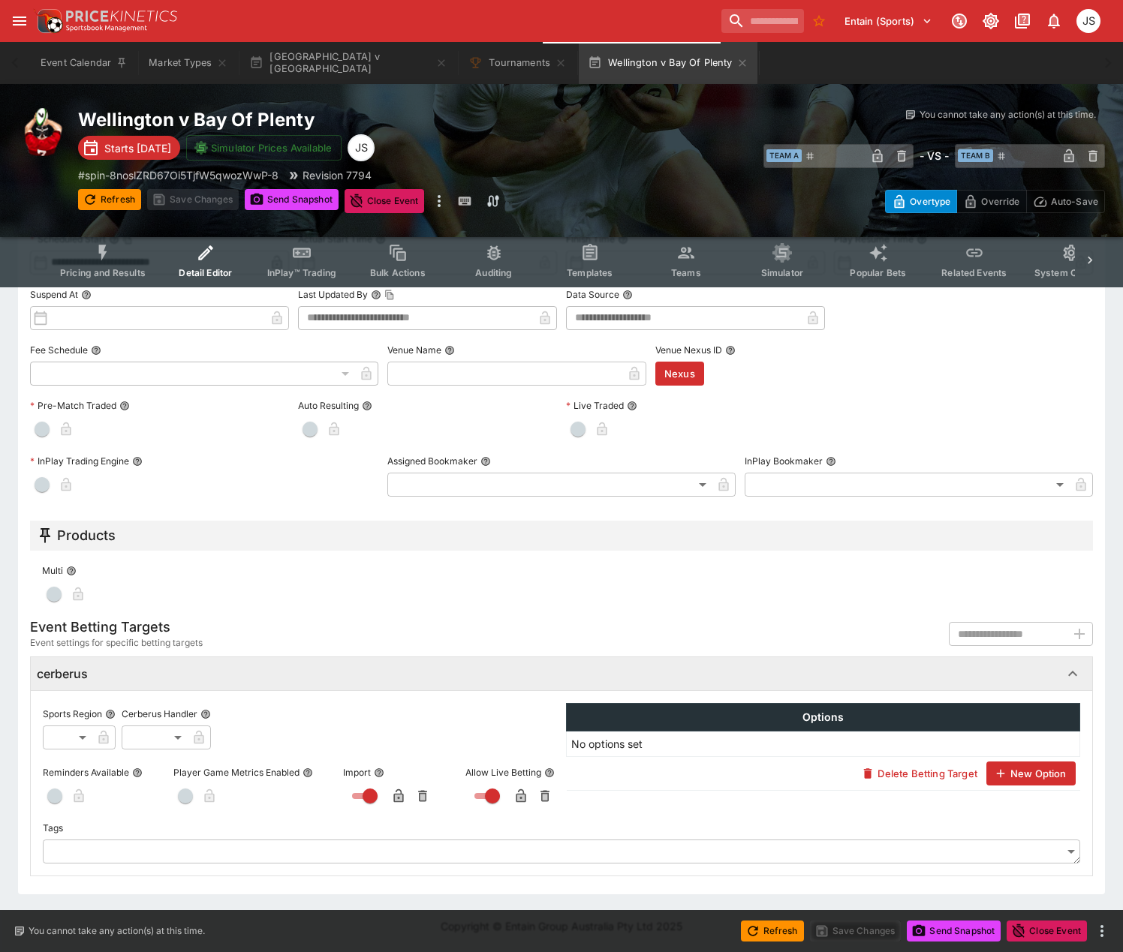
click at [188, 793] on span "button" at bounding box center [185, 796] width 15 height 15
click at [227, 796] on icon "button" at bounding box center [229, 798] width 8 height 6
drag, startPoint x: 941, startPoint y: 932, endPoint x: 839, endPoint y: 928, distance: 102.1
click at [838, 928] on div "Refresh Save Changes Send Snapshot Close Event" at bounding box center [561, 931] width 1123 height 42
click at [839, 928] on button "Save Changes" at bounding box center [856, 931] width 92 height 21
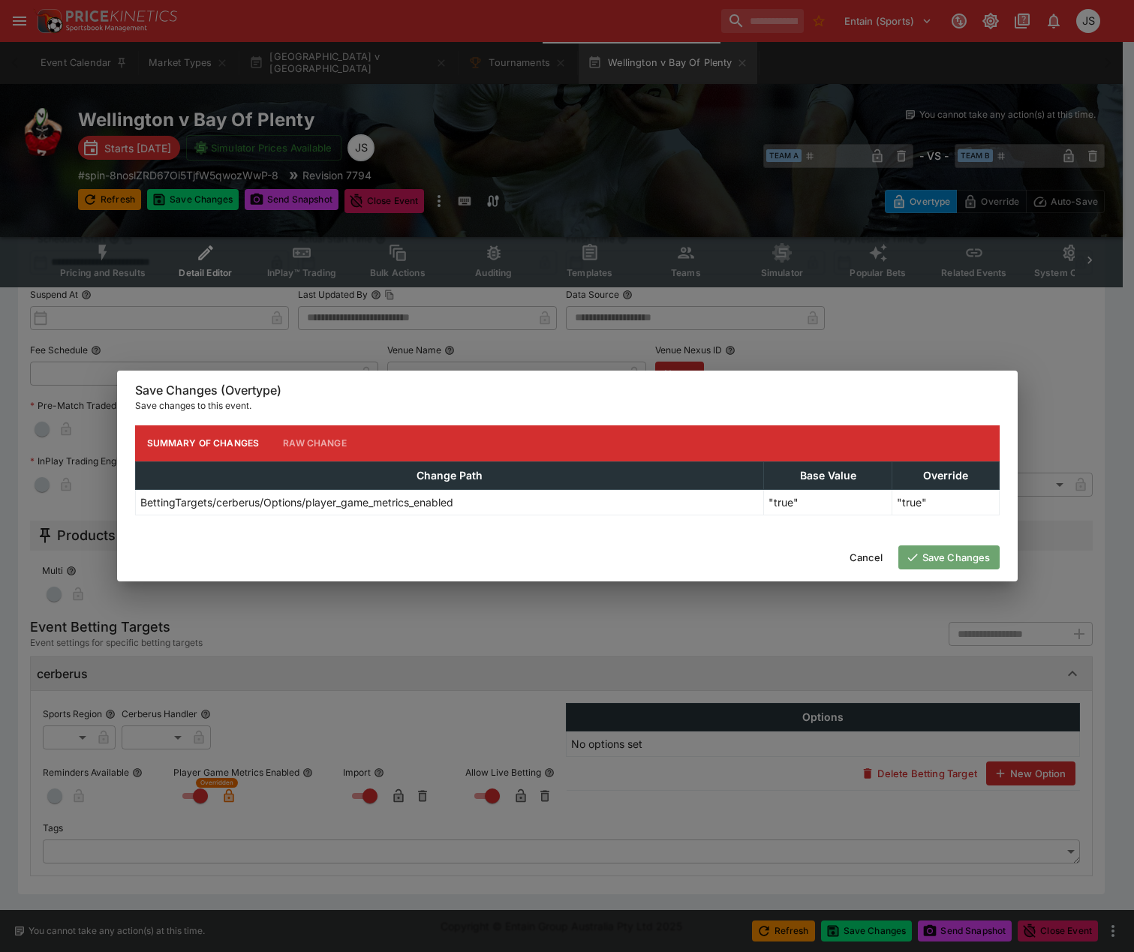
click at [946, 557] on button "Save Changes" at bounding box center [948, 558] width 101 height 24
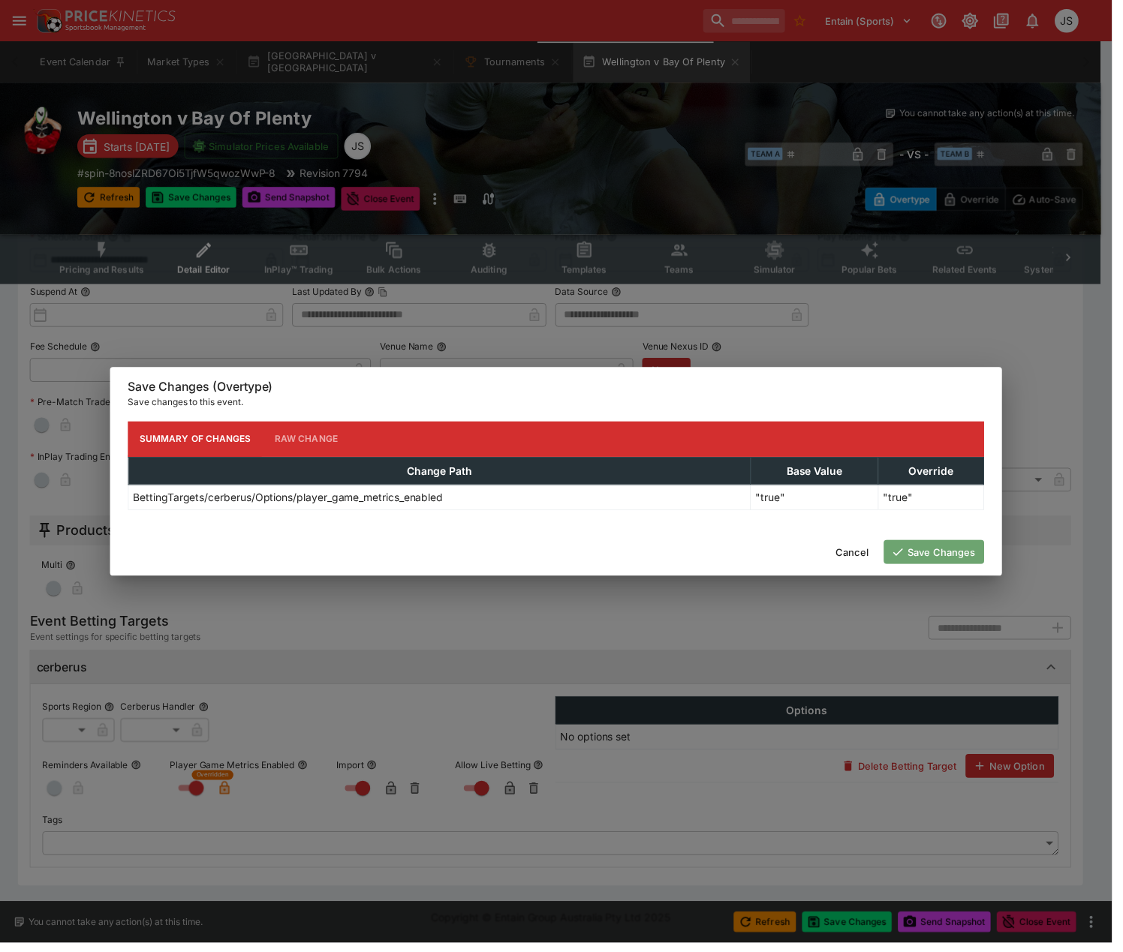
scroll to position [0, 0]
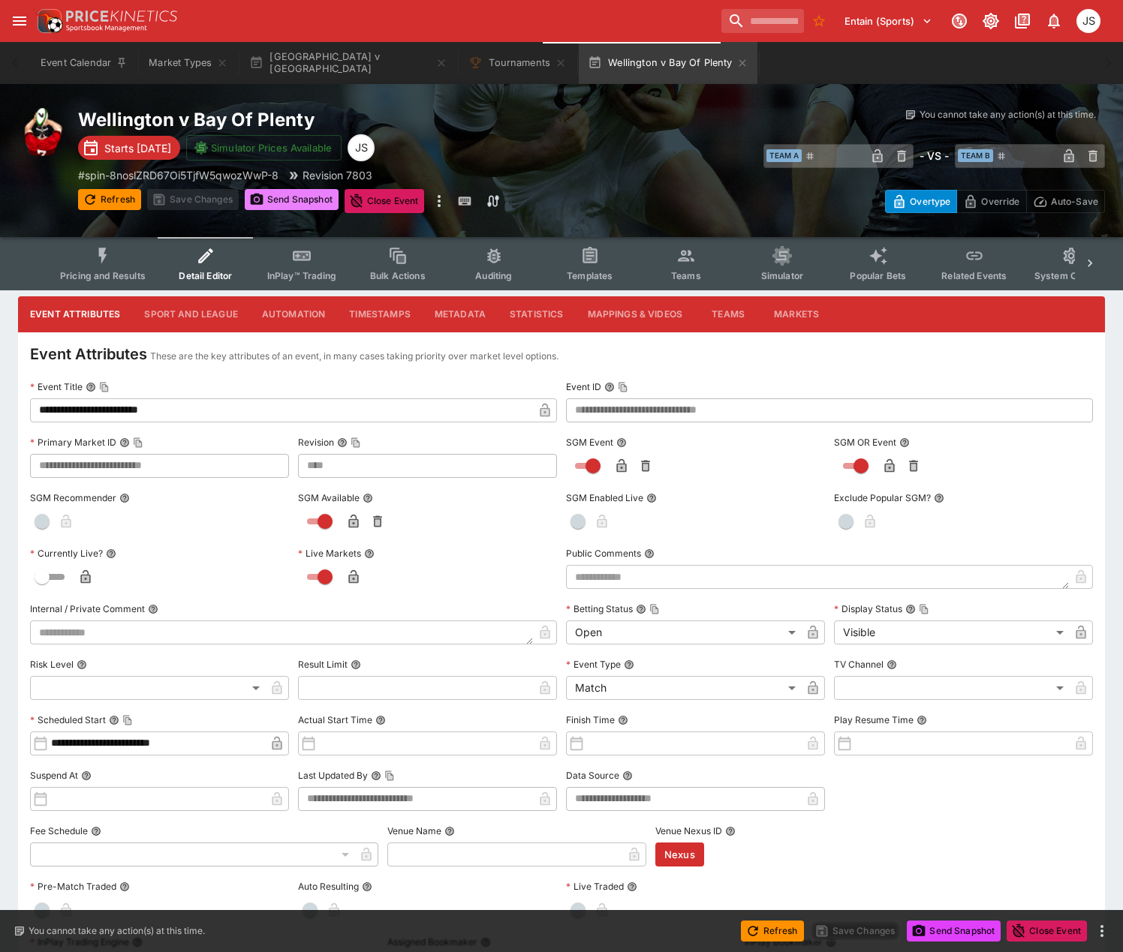
click at [277, 200] on button "Send Snapshot" at bounding box center [292, 199] width 94 height 21
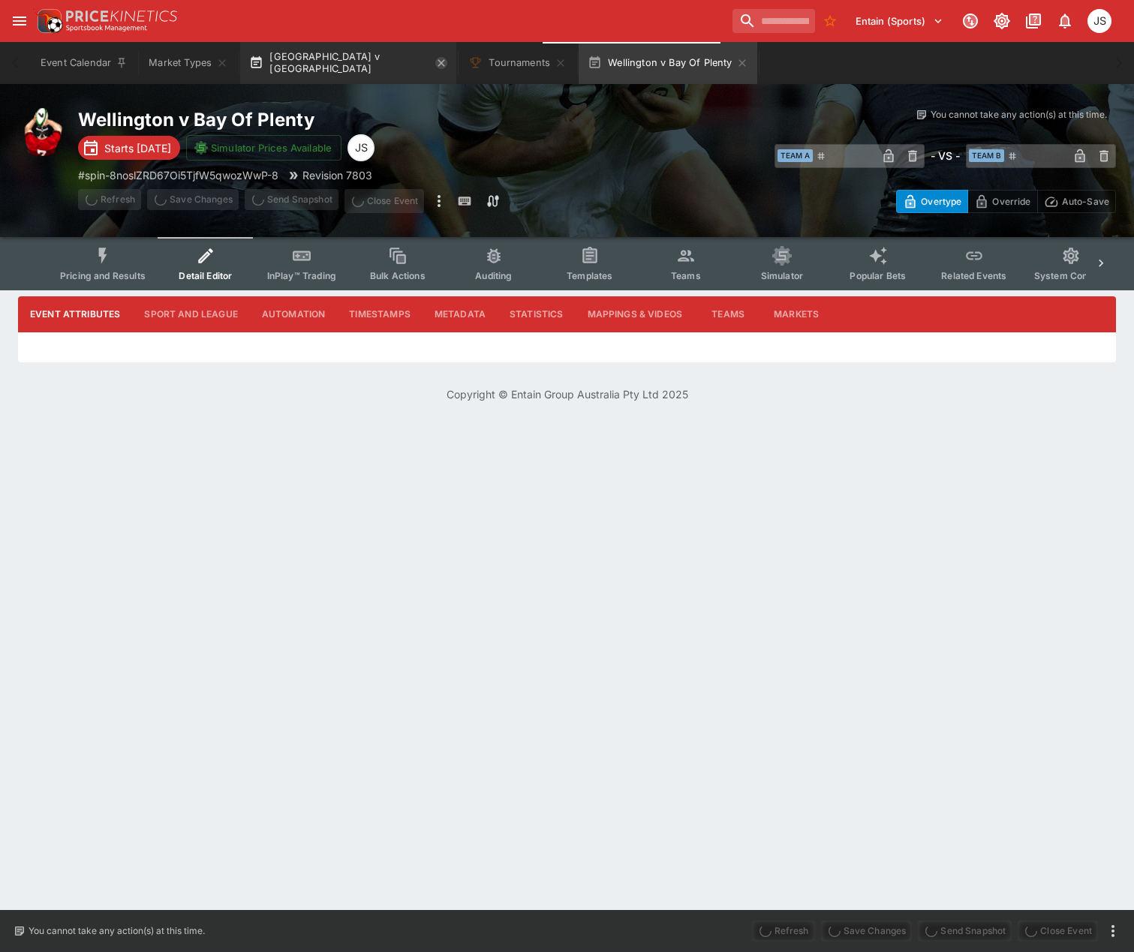
click at [435, 67] on icon "button" at bounding box center [441, 63] width 12 height 12
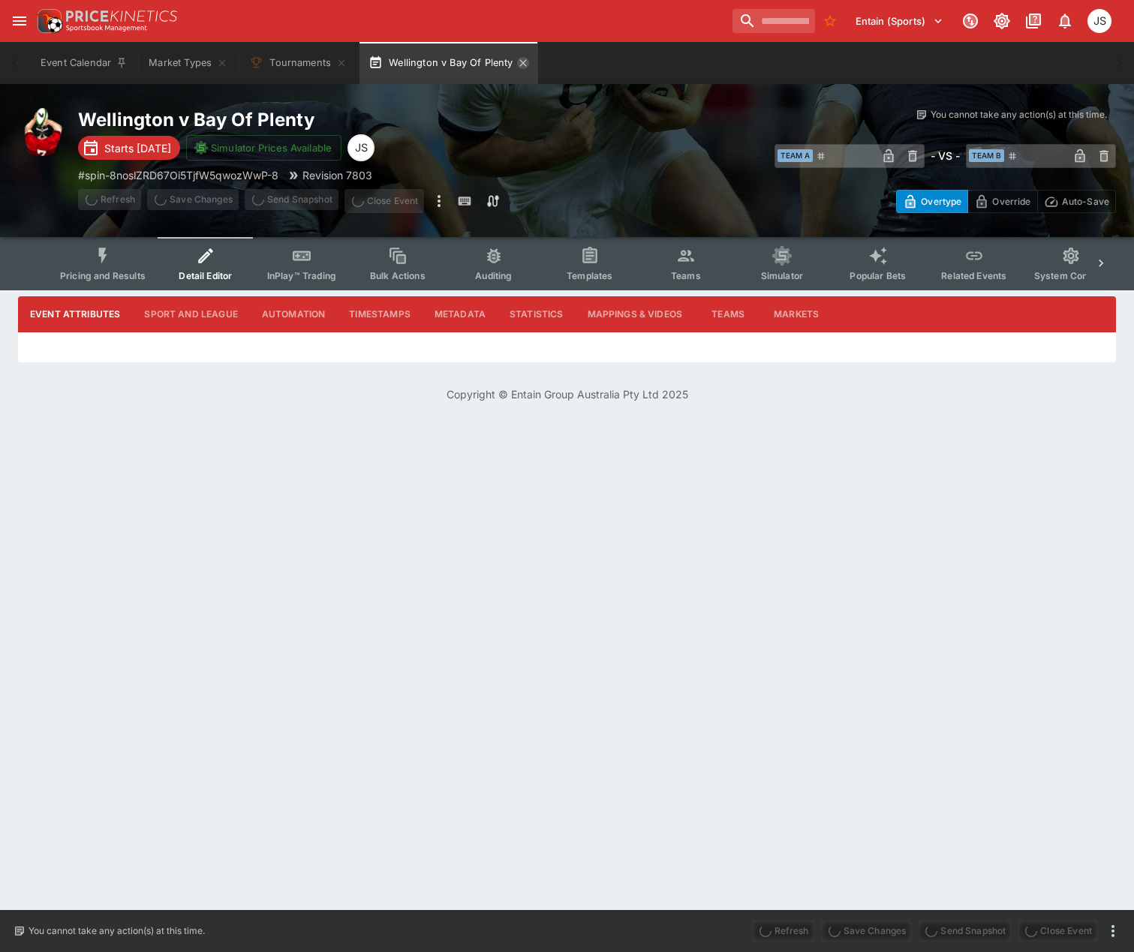
click at [526, 64] on icon "button" at bounding box center [523, 63] width 12 height 12
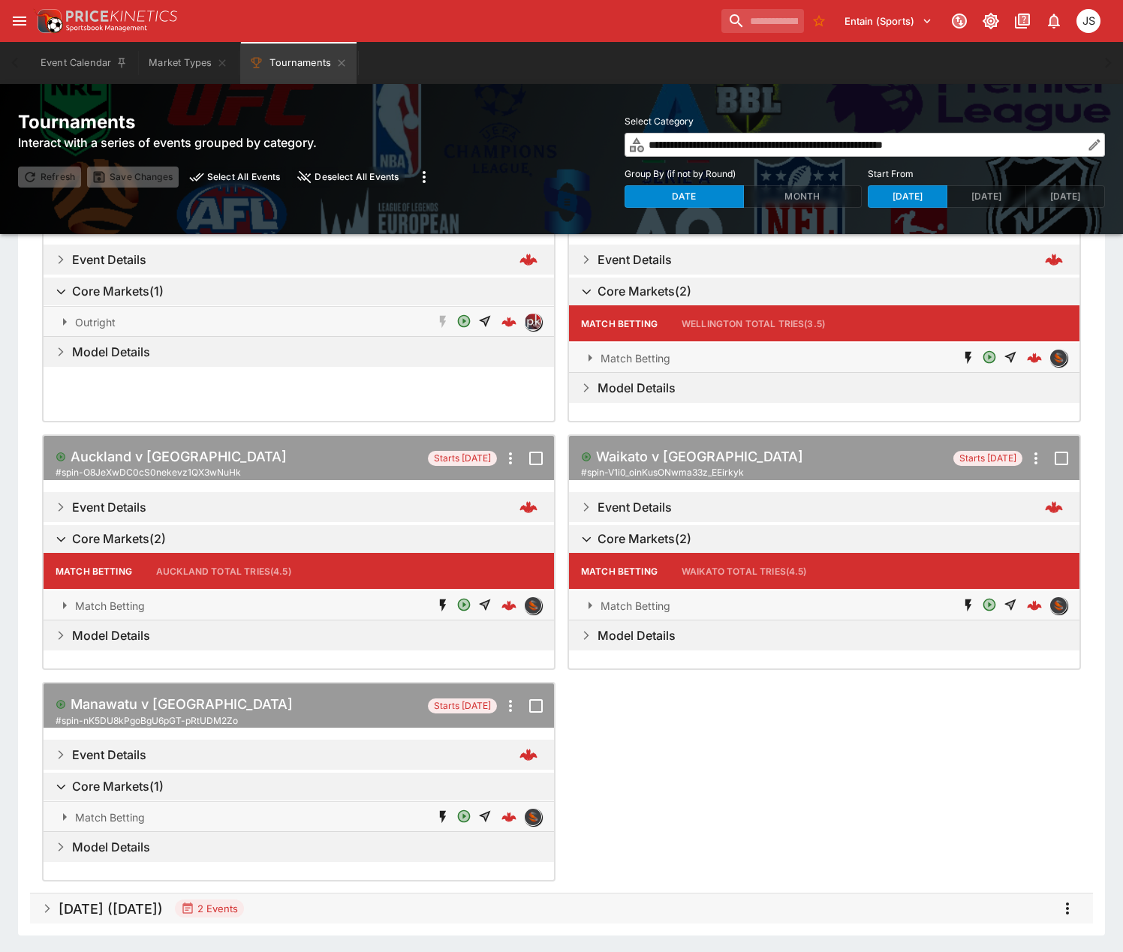
scroll to position [150, 0]
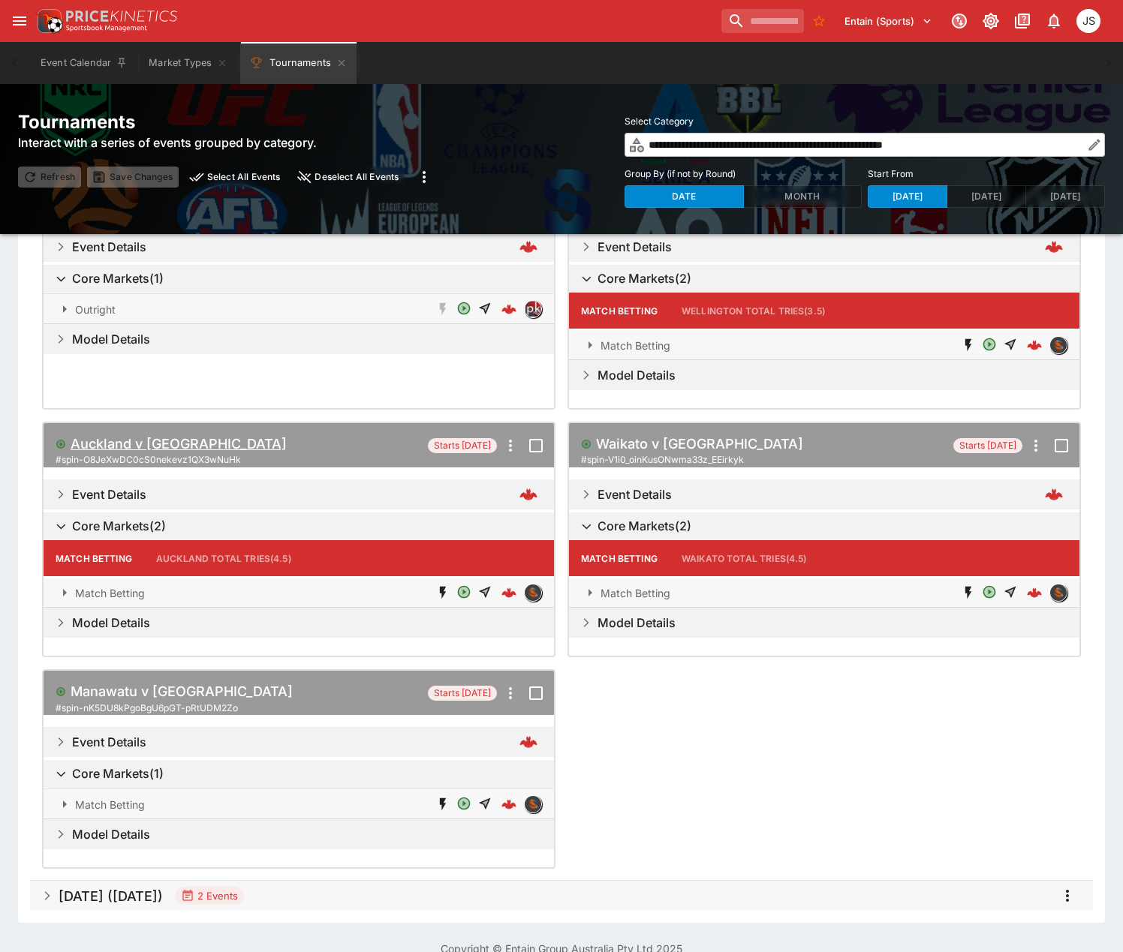
click at [152, 443] on h5 "Auckland v Otago" at bounding box center [179, 443] width 216 height 17
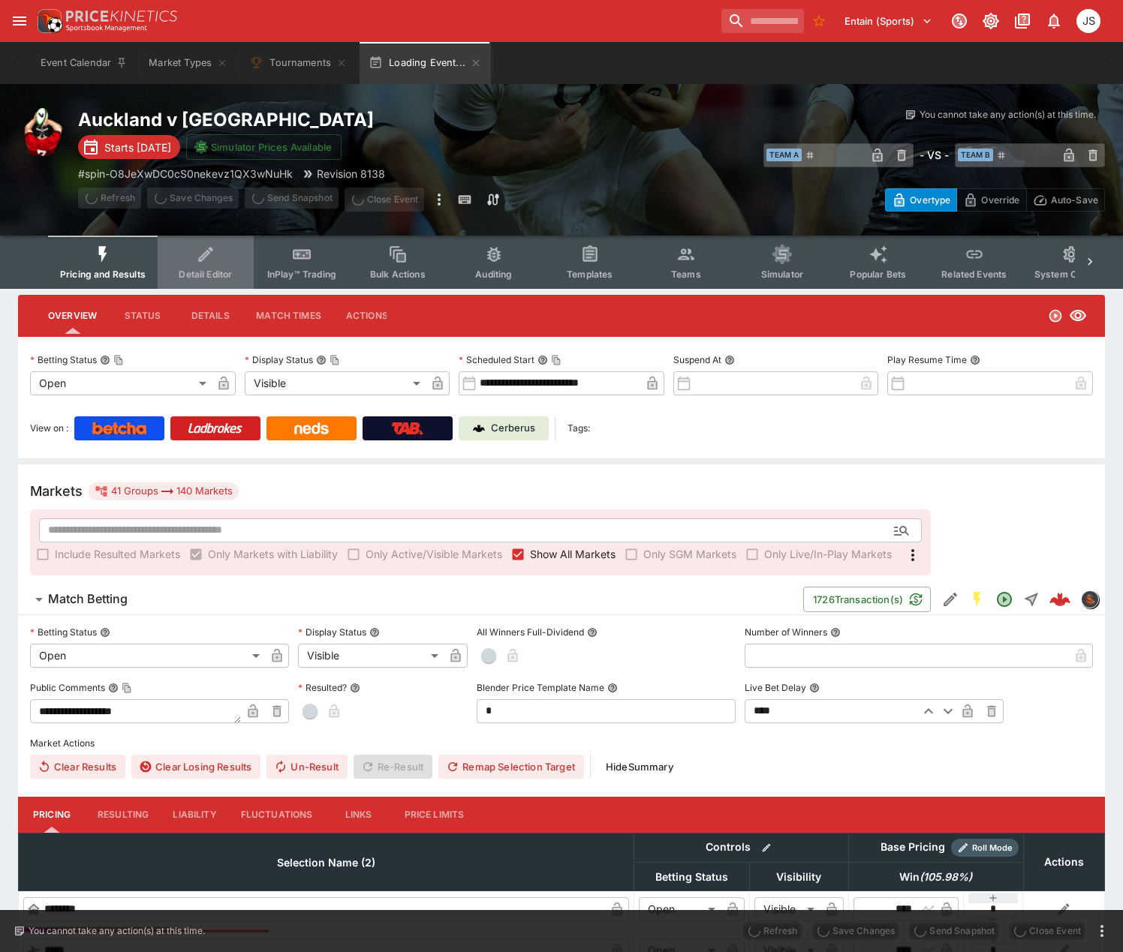
click at [203, 247] on icon "Event type filters" at bounding box center [206, 255] width 20 height 20
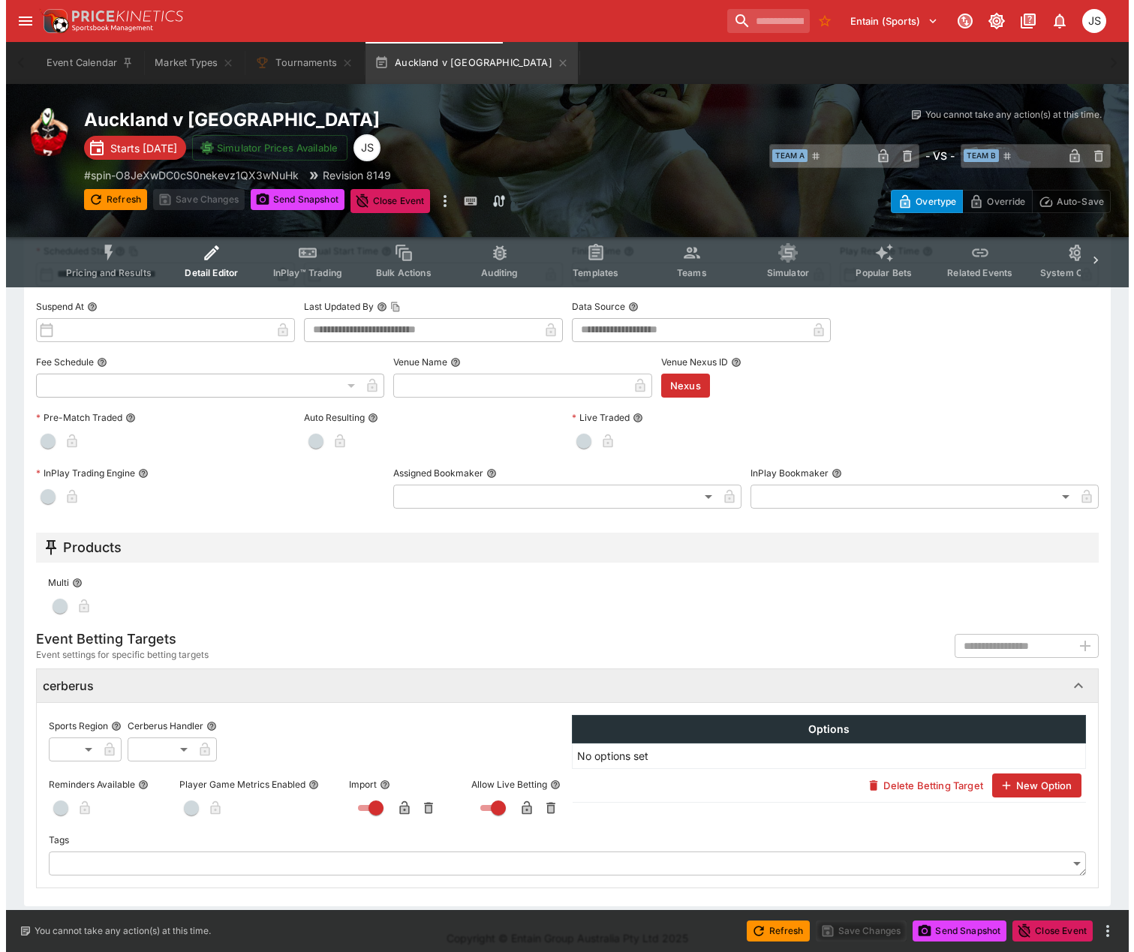
scroll to position [481, 0]
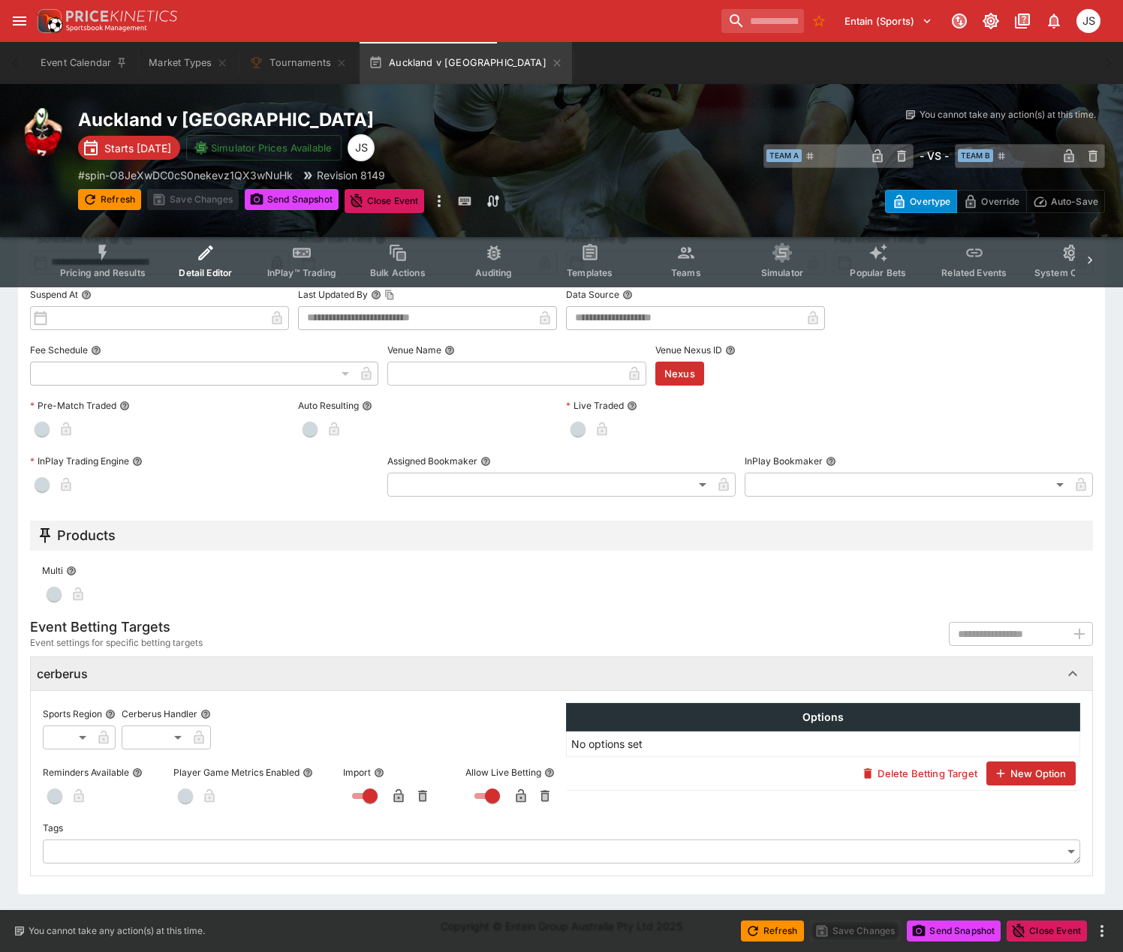
click at [182, 790] on span "button" at bounding box center [185, 796] width 15 height 15
click at [232, 796] on icon "button" at bounding box center [229, 798] width 8 height 6
click at [835, 934] on button "Save Changes" at bounding box center [856, 931] width 92 height 21
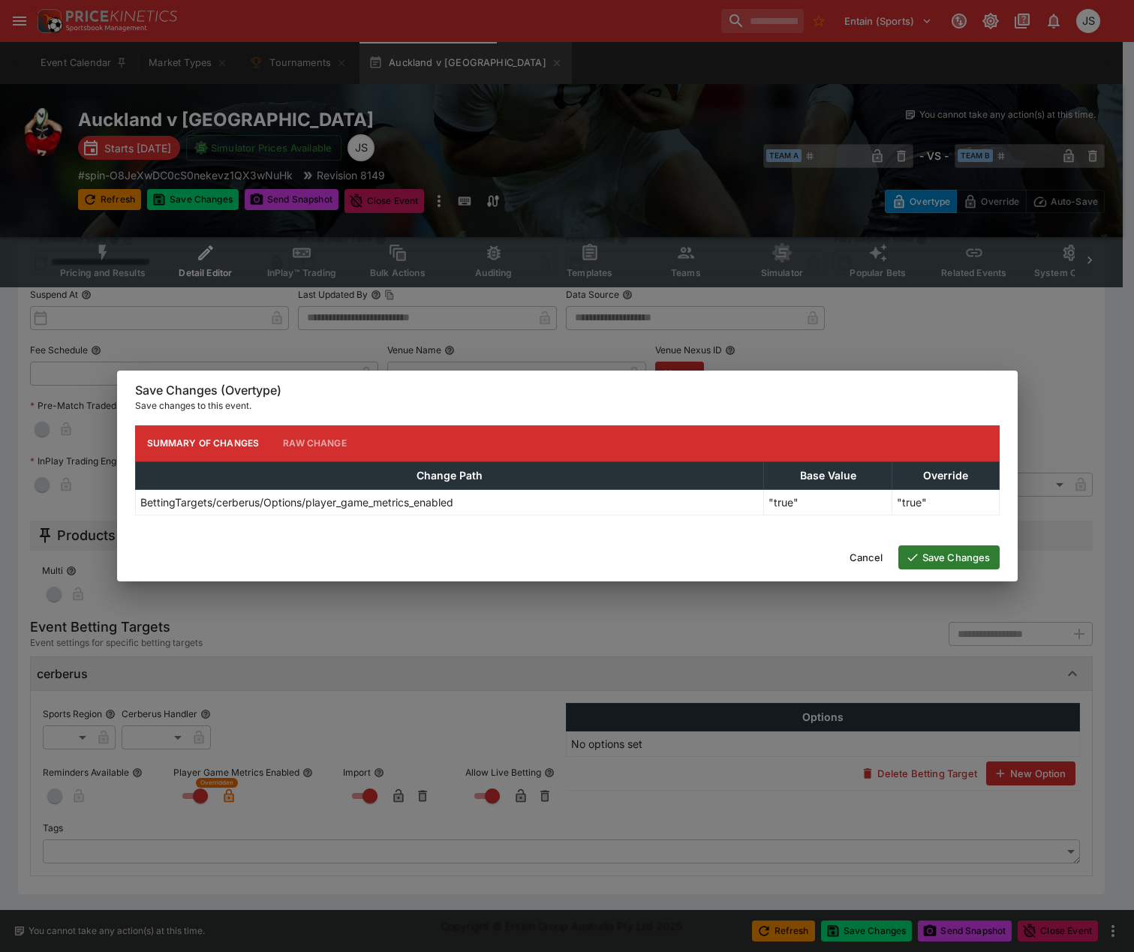
click at [971, 561] on button "Save Changes" at bounding box center [948, 558] width 101 height 24
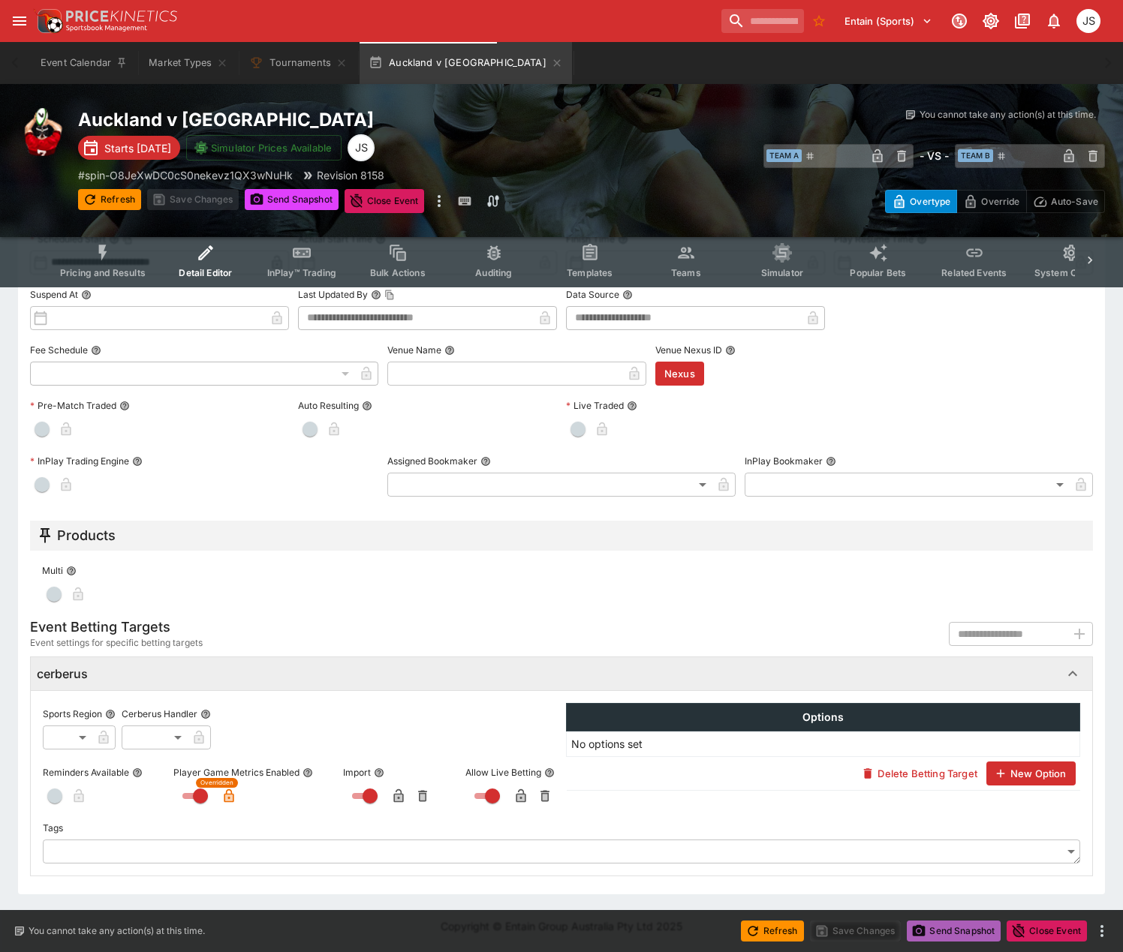
click at [943, 929] on button "Send Snapshot" at bounding box center [954, 931] width 94 height 21
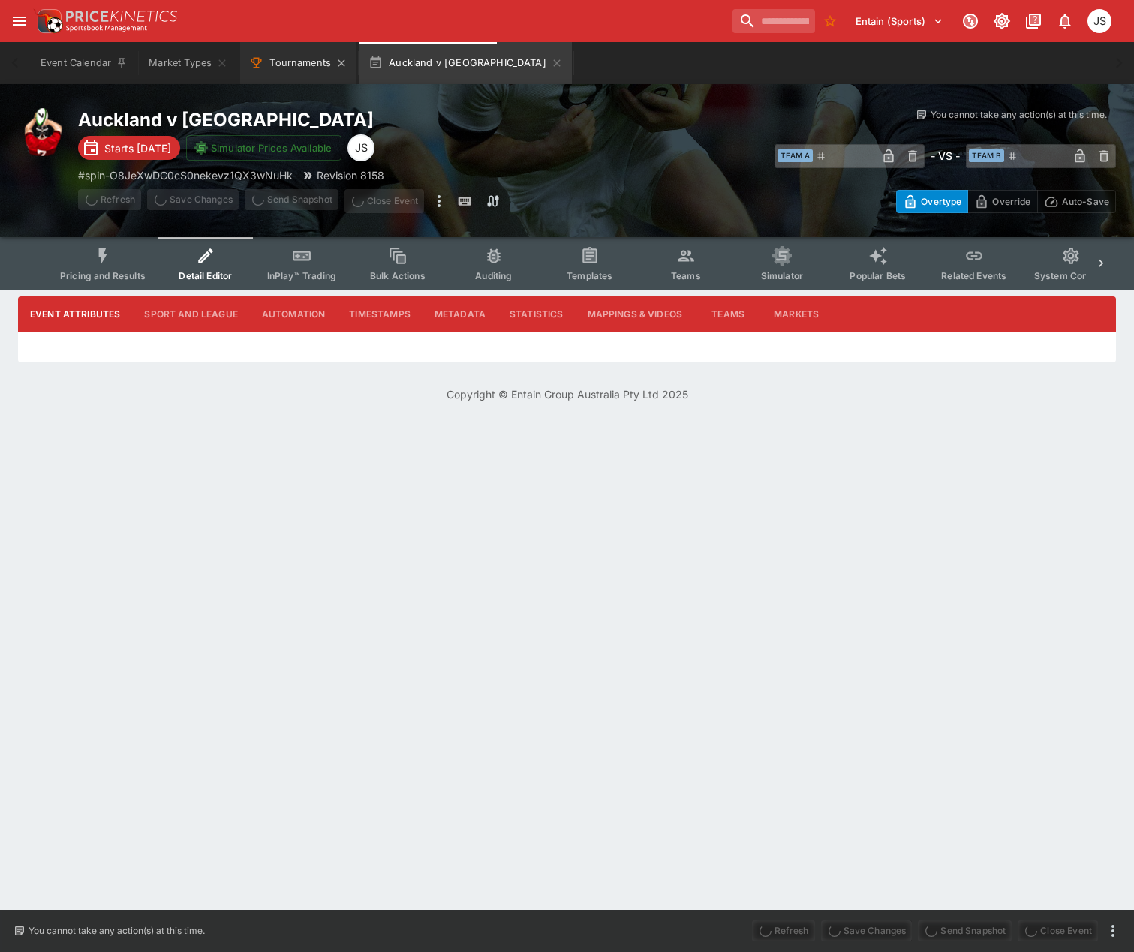
click at [279, 61] on button "Tournaments" at bounding box center [298, 63] width 116 height 42
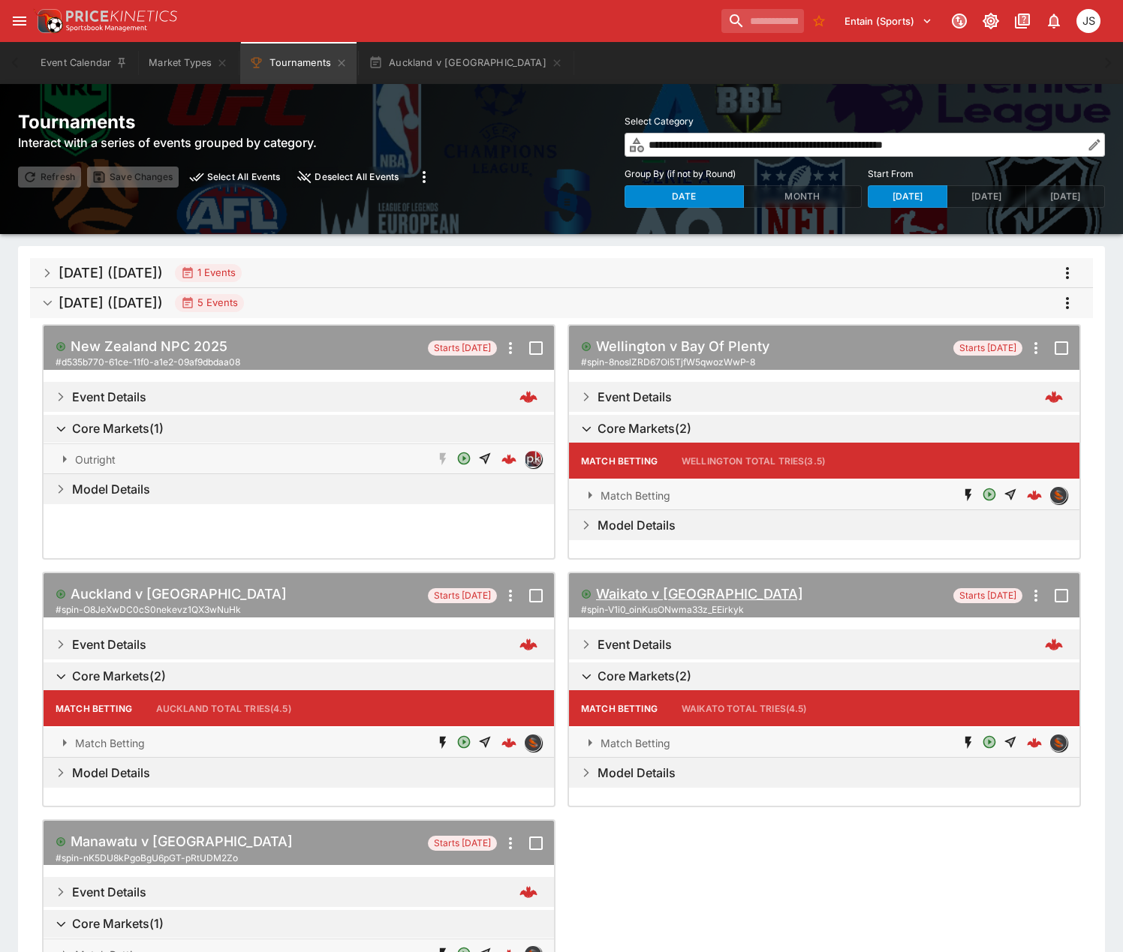
click at [685, 596] on h5 "Waikato v Northland" at bounding box center [699, 593] width 207 height 17
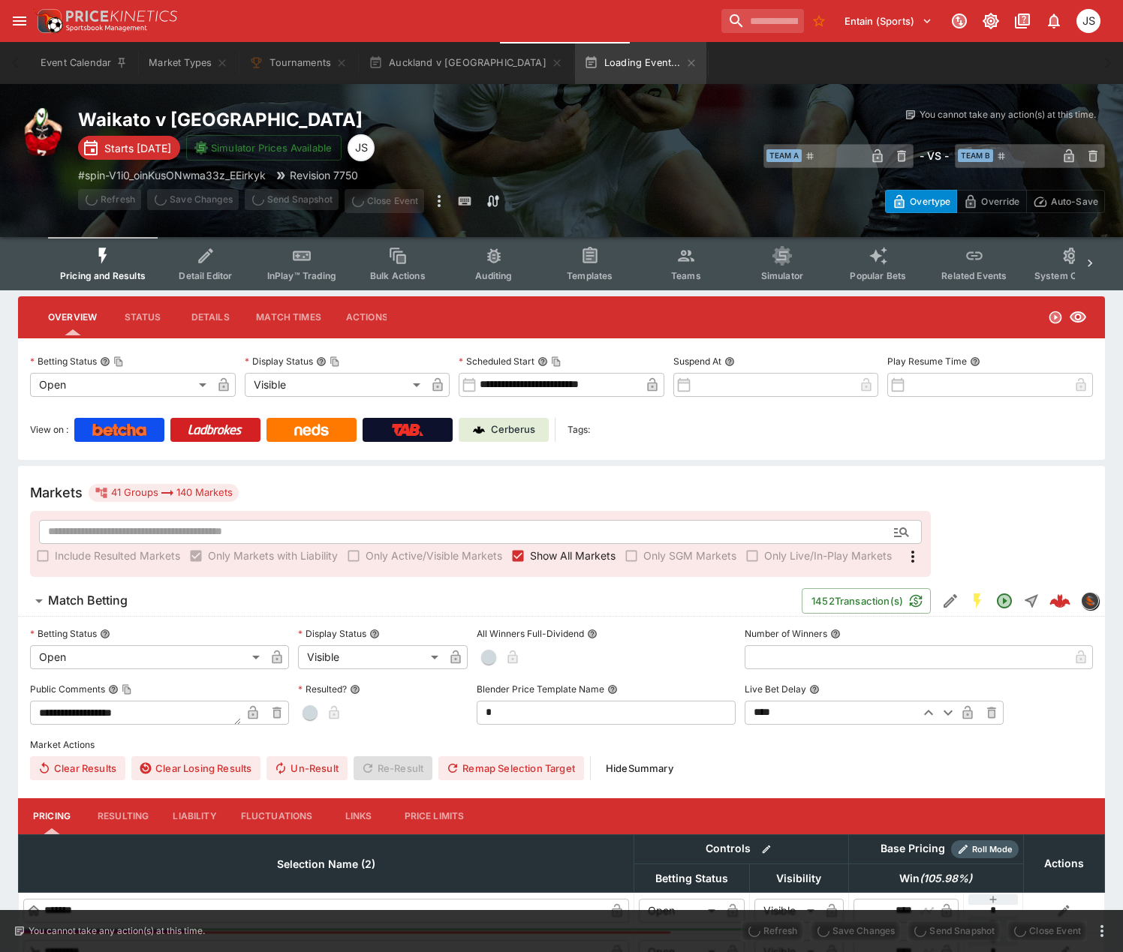
click at [551, 68] on icon "button" at bounding box center [557, 63] width 12 height 12
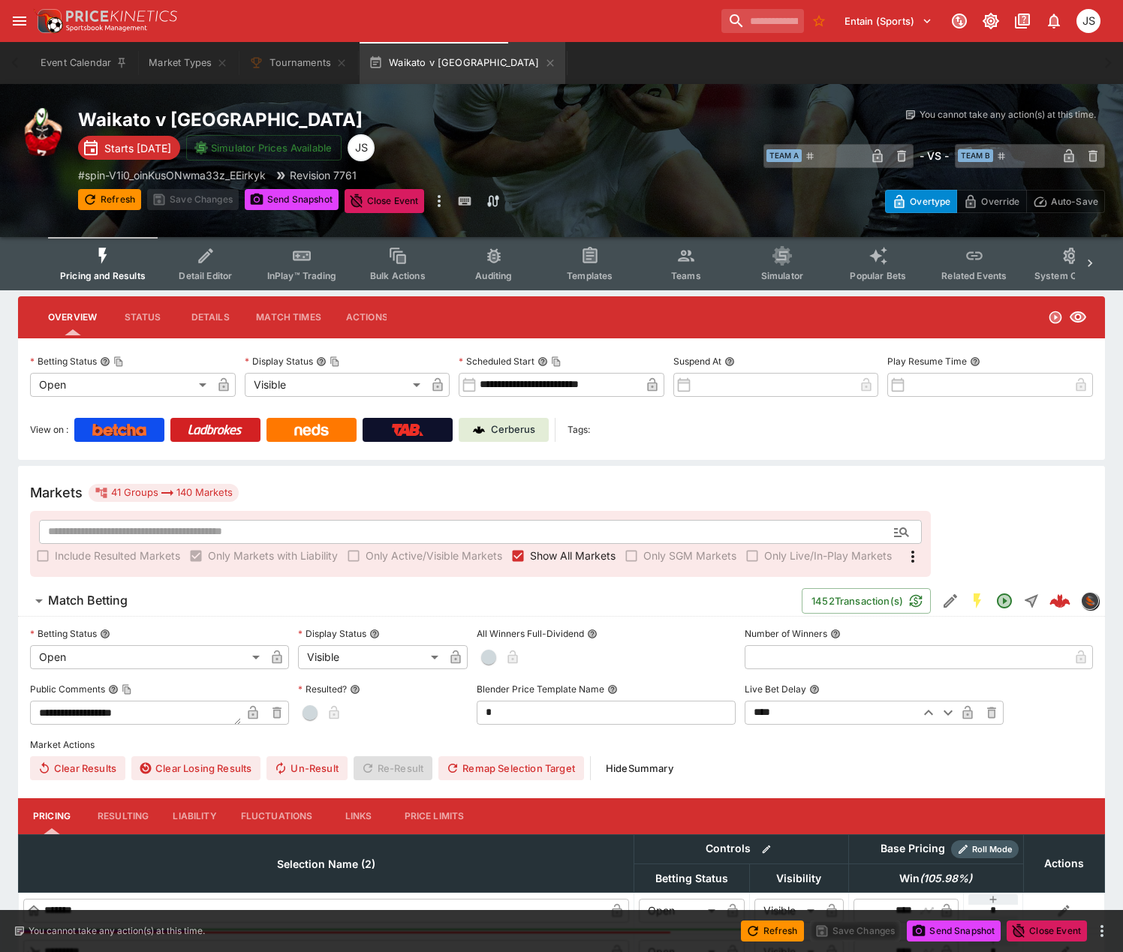
drag, startPoint x: 188, startPoint y: 260, endPoint x: 206, endPoint y: 258, distance: 18.8
click at [188, 260] on button "Detail Editor" at bounding box center [206, 263] width 96 height 53
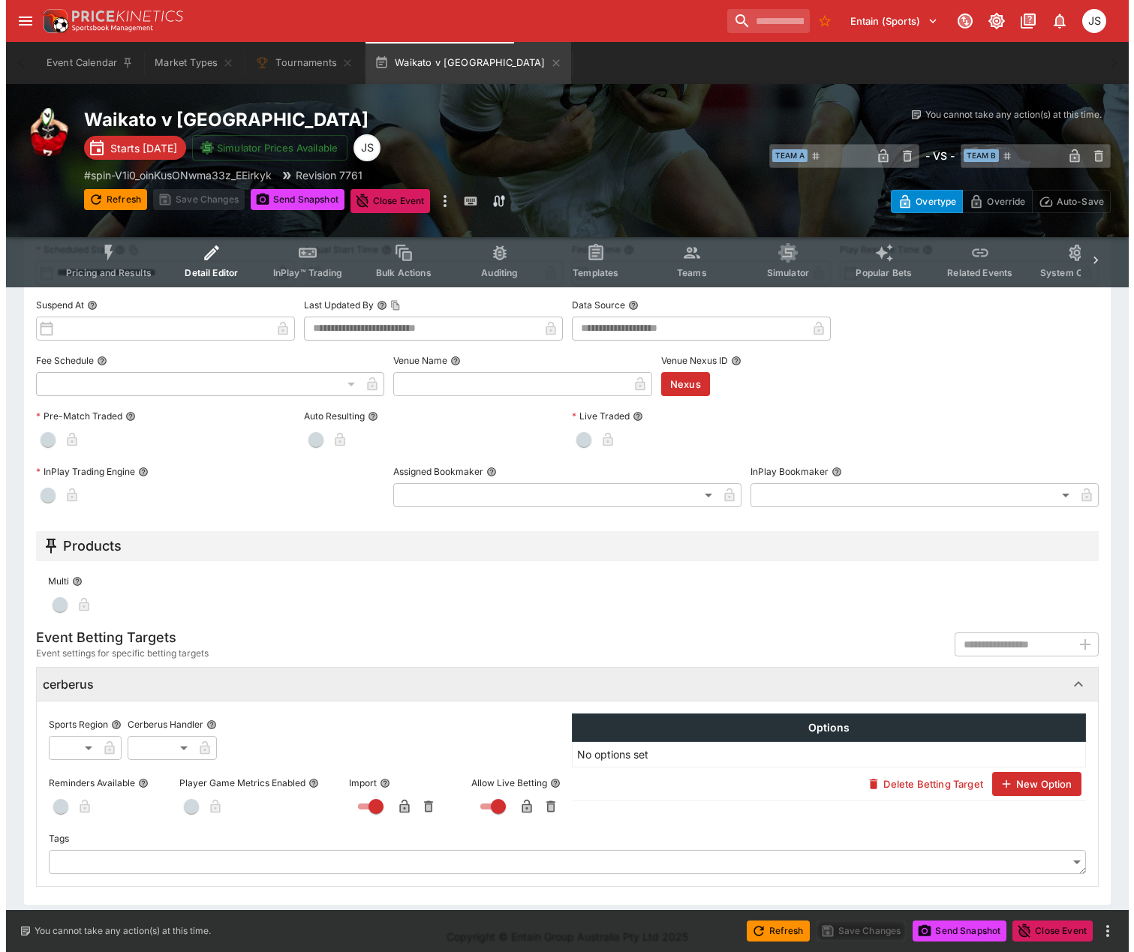
scroll to position [481, 0]
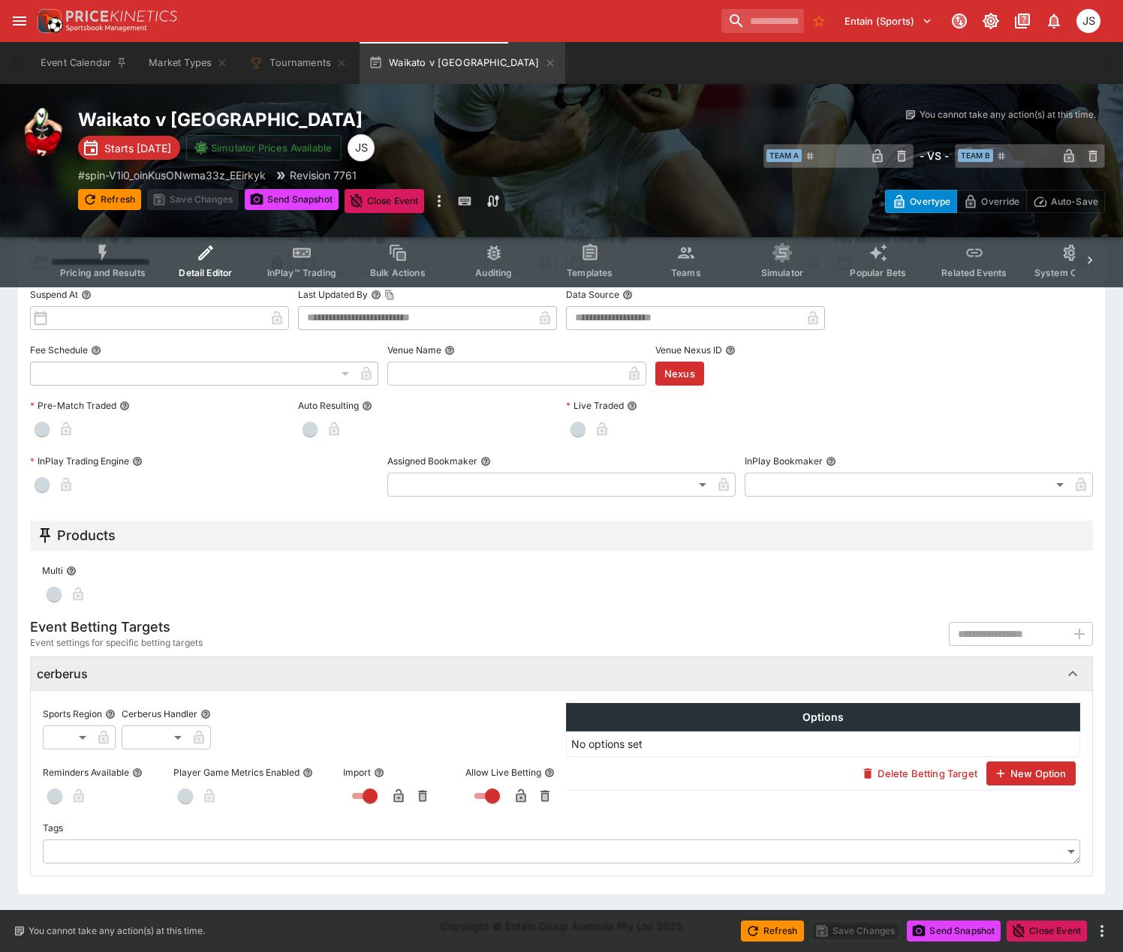
click at [182, 799] on span "button" at bounding box center [185, 796] width 15 height 15
click at [227, 797] on icon "button" at bounding box center [229, 798] width 8 height 6
click at [841, 929] on button "Save Changes" at bounding box center [856, 931] width 92 height 21
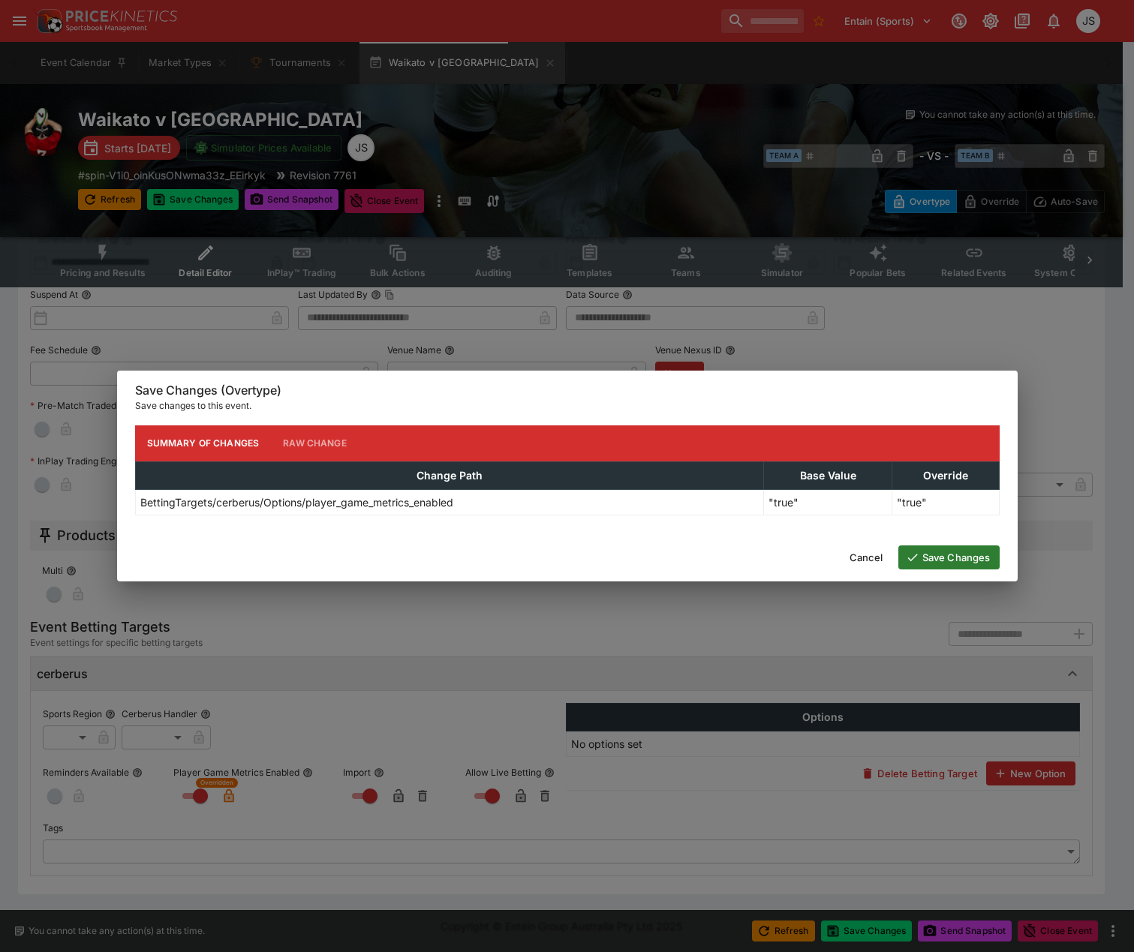
click at [943, 558] on button "Save Changes" at bounding box center [948, 558] width 101 height 24
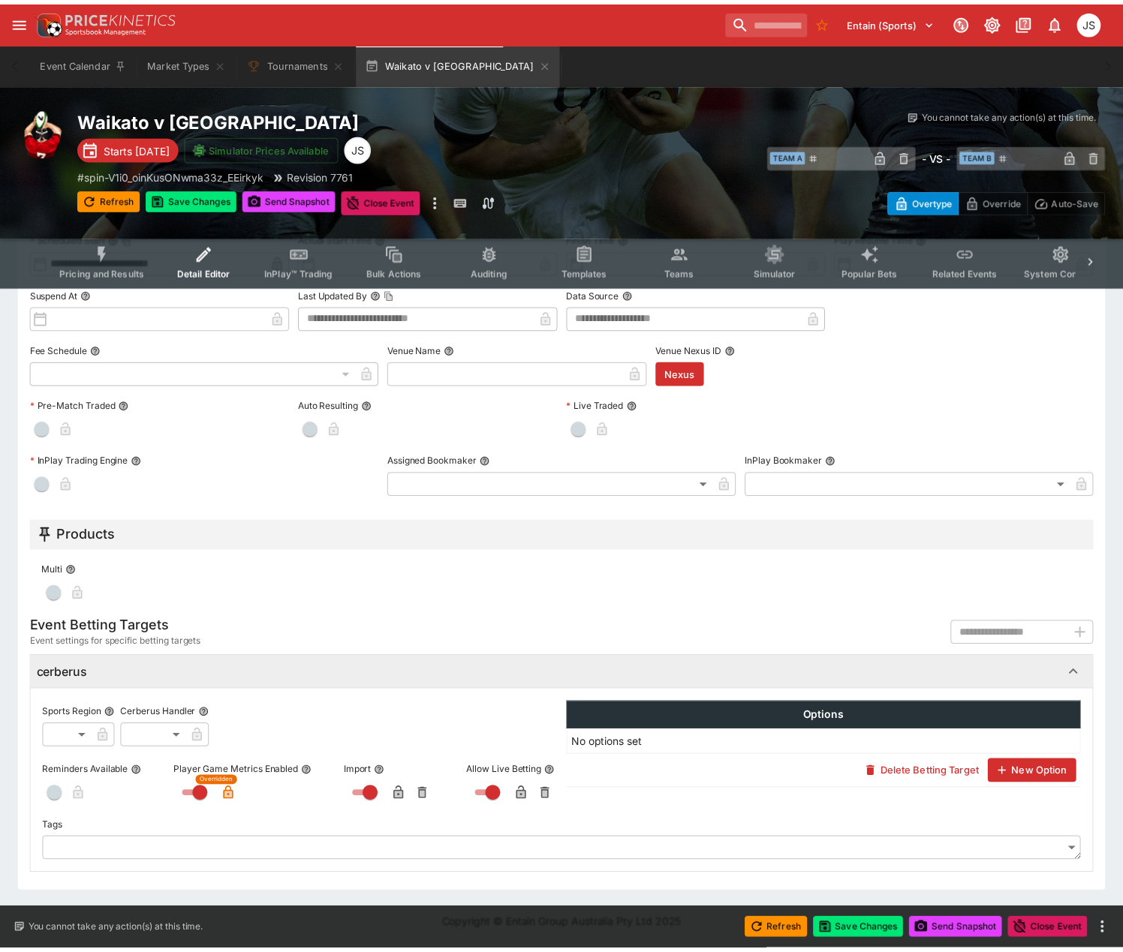
scroll to position [0, 0]
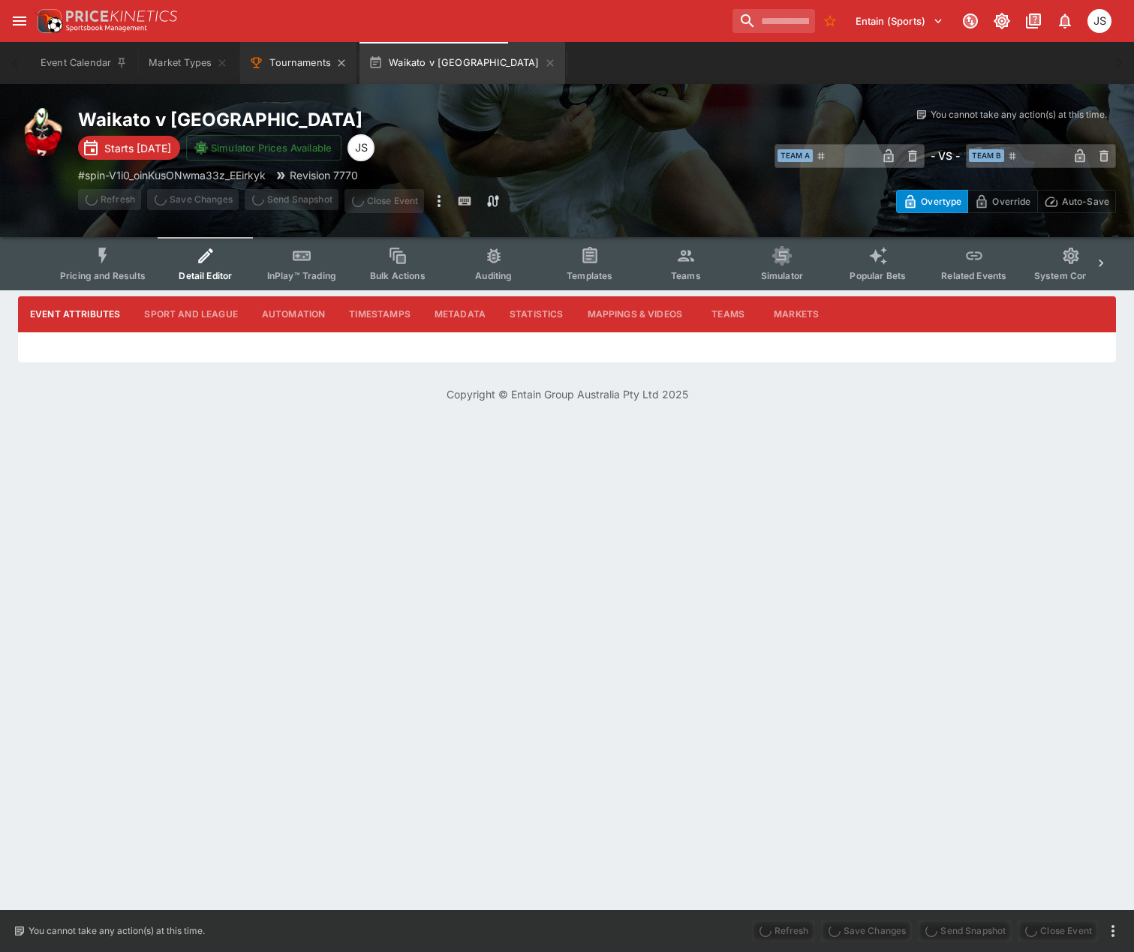
click at [293, 68] on button "Tournaments" at bounding box center [298, 63] width 116 height 42
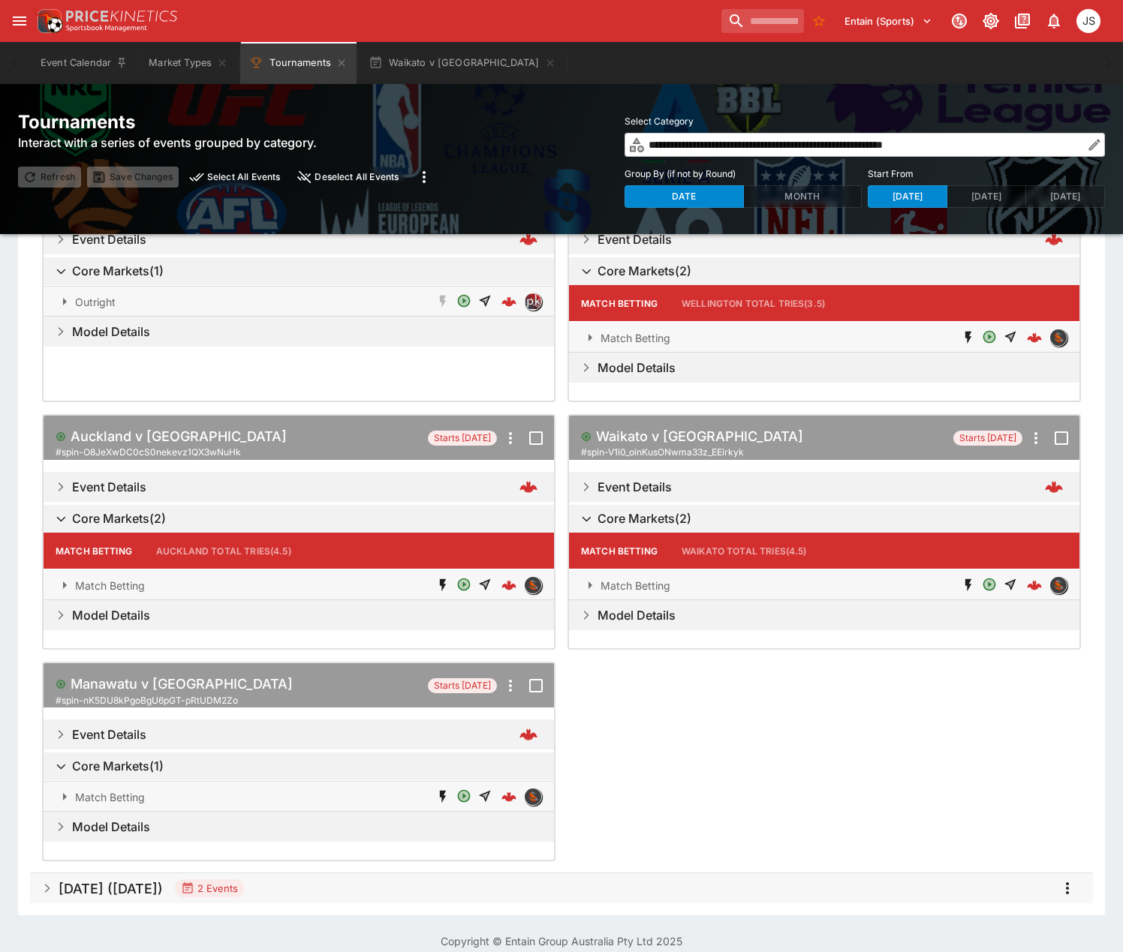
scroll to position [173, 0]
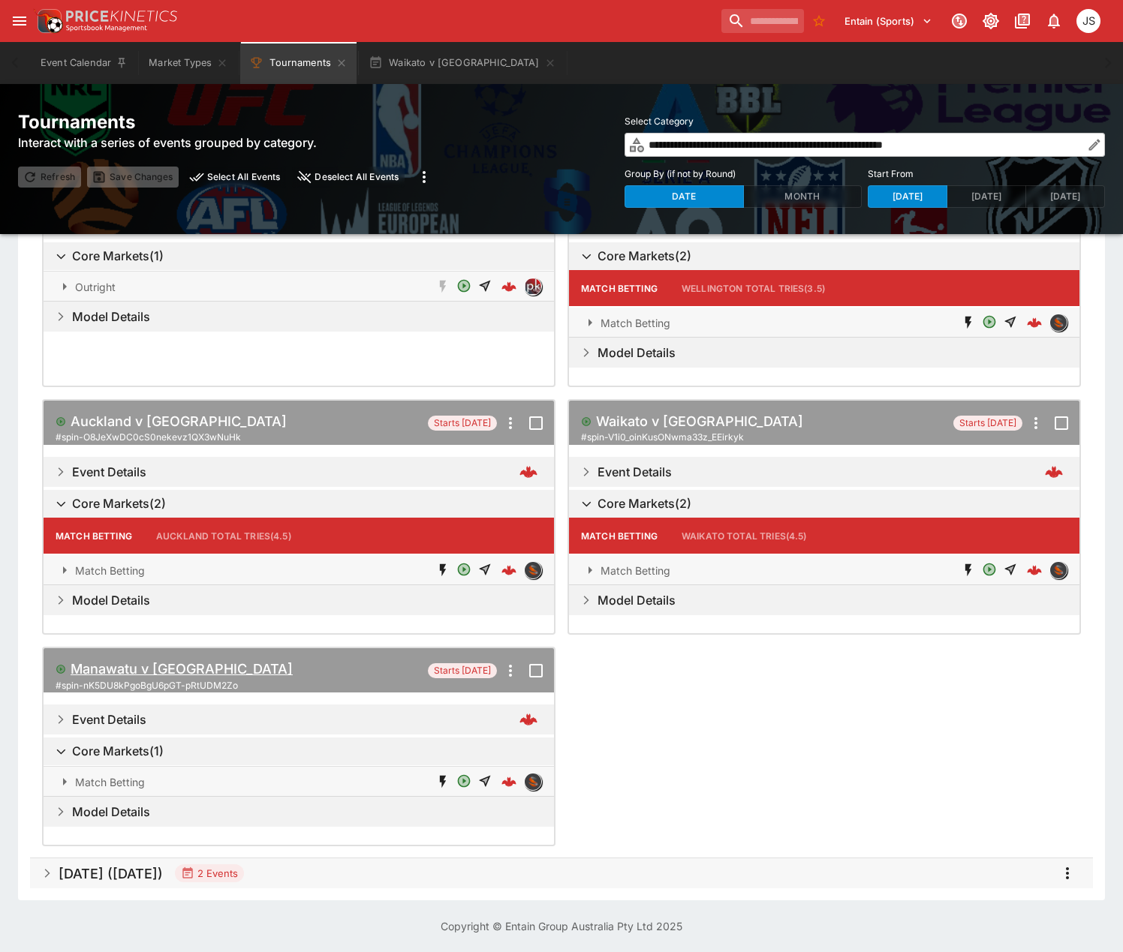
click at [156, 667] on h5 "Manawatu v Hawke's Bay" at bounding box center [182, 669] width 222 height 17
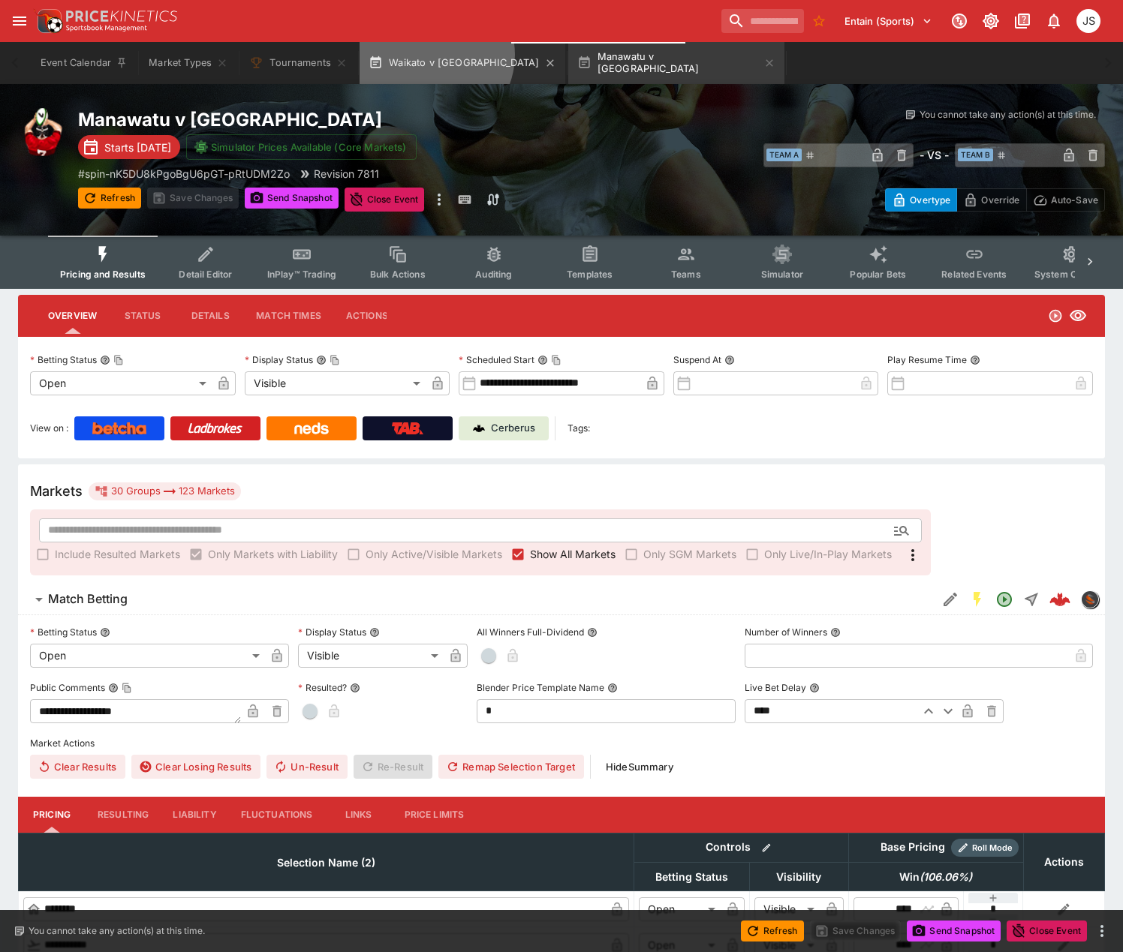
click at [430, 55] on button "Waikato v Northland" at bounding box center [463, 63] width 206 height 42
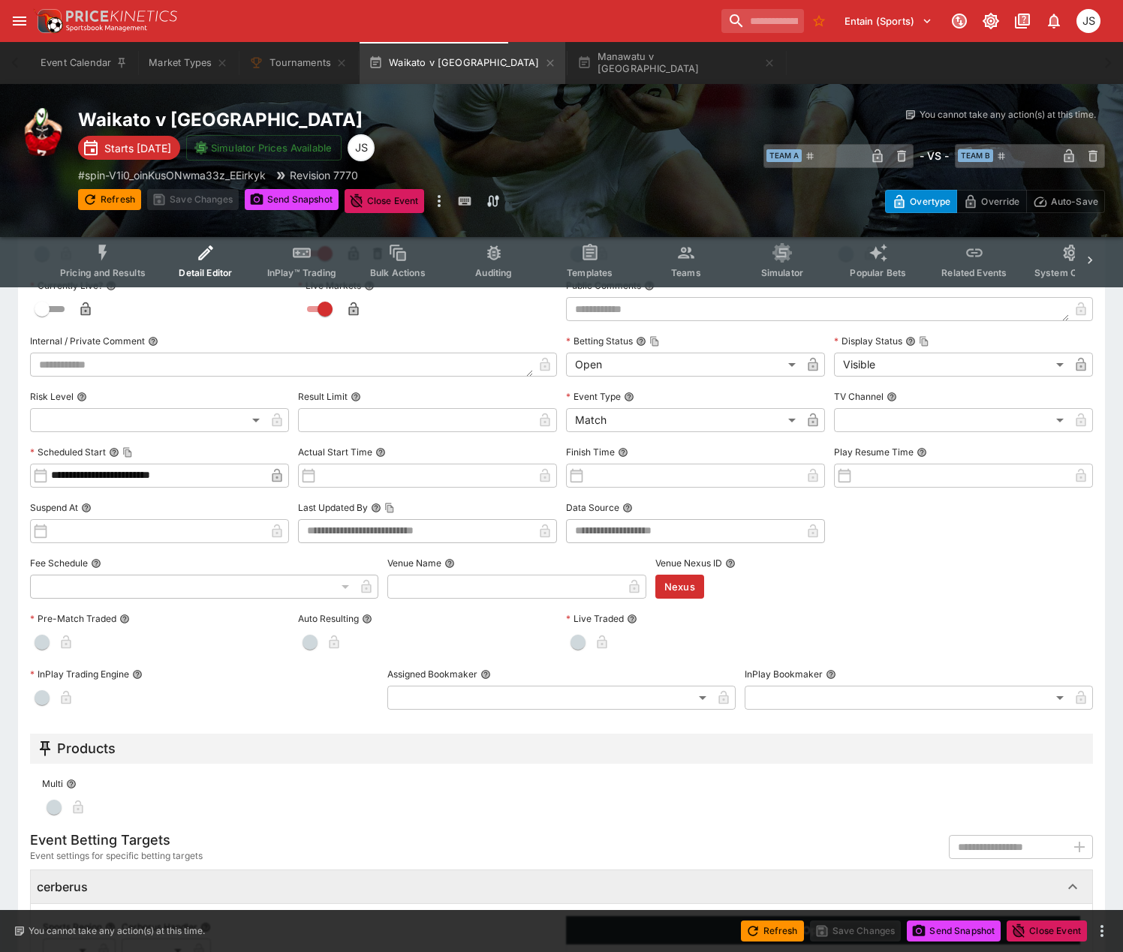
scroll to position [450, 0]
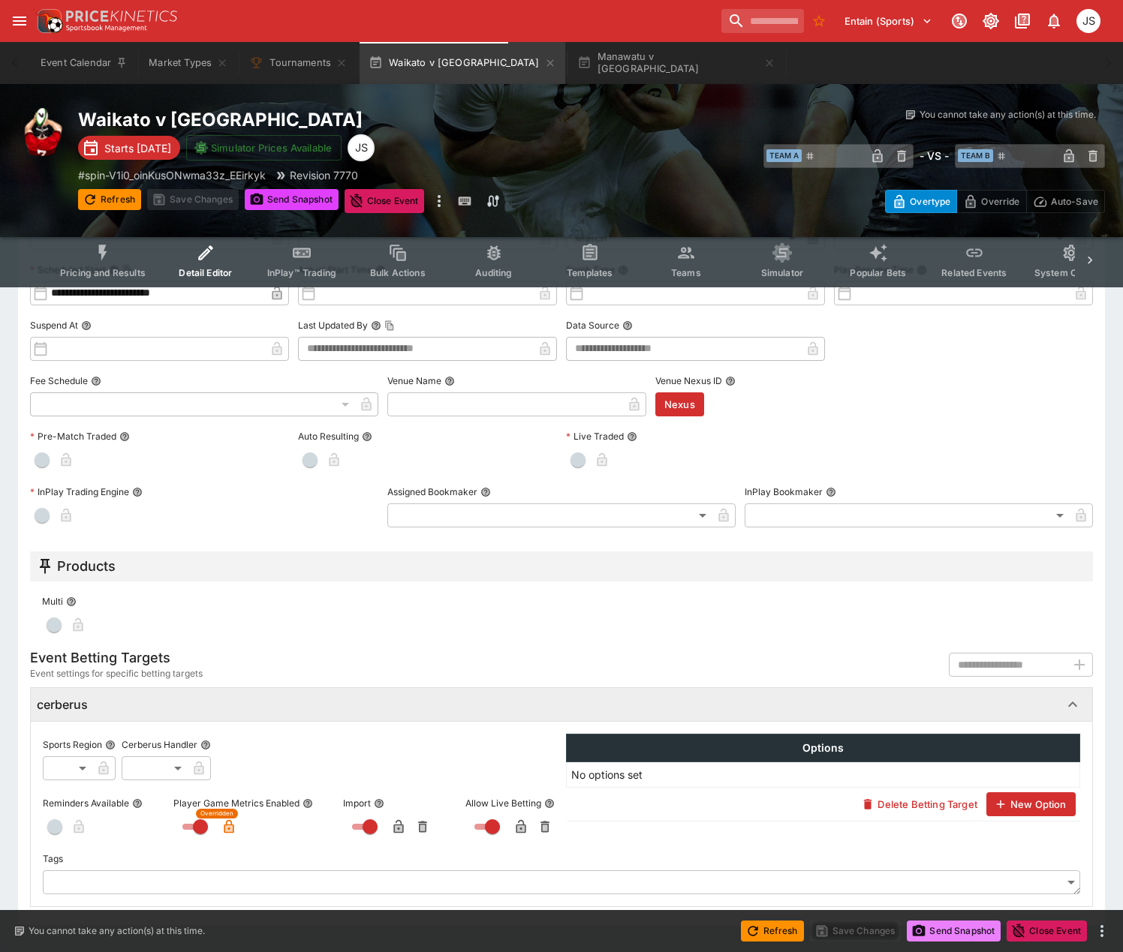
click at [933, 931] on button "Send Snapshot" at bounding box center [954, 931] width 94 height 21
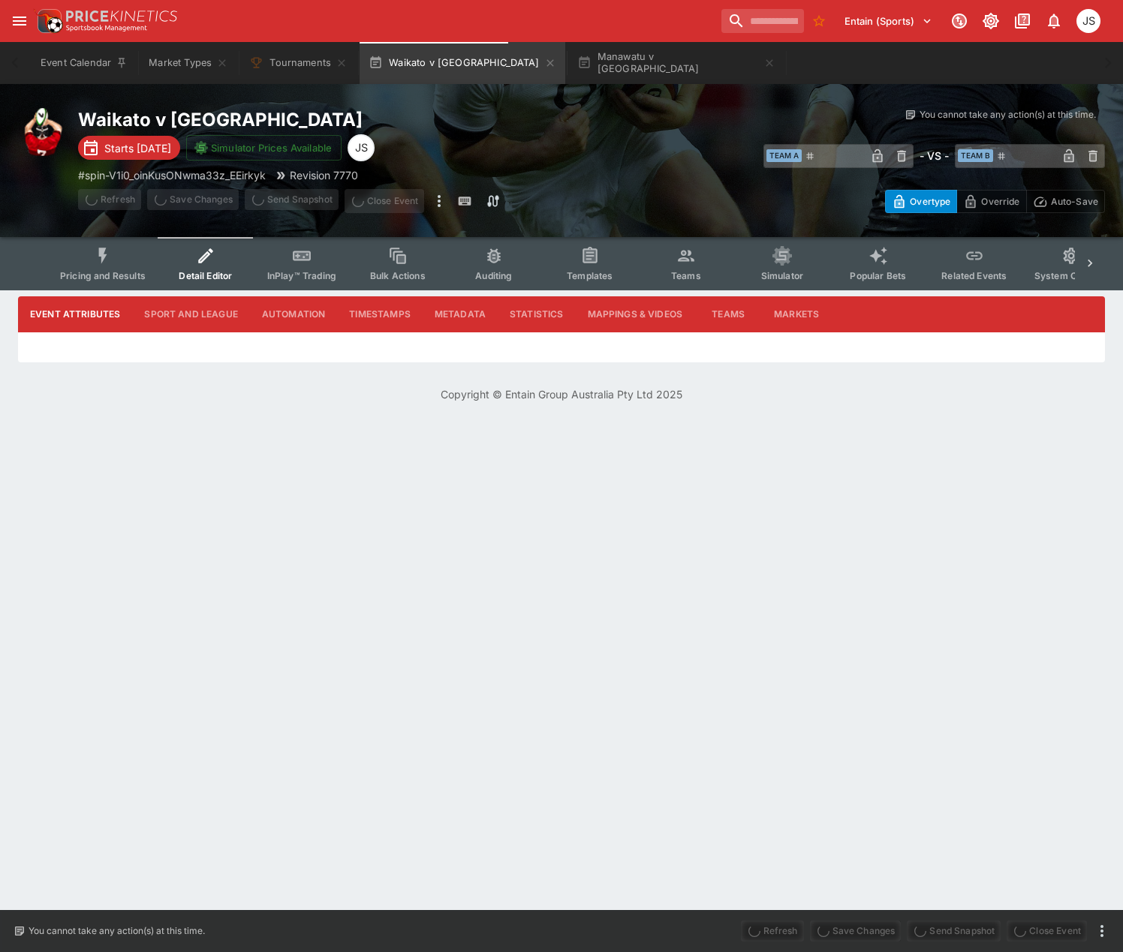
scroll to position [0, 0]
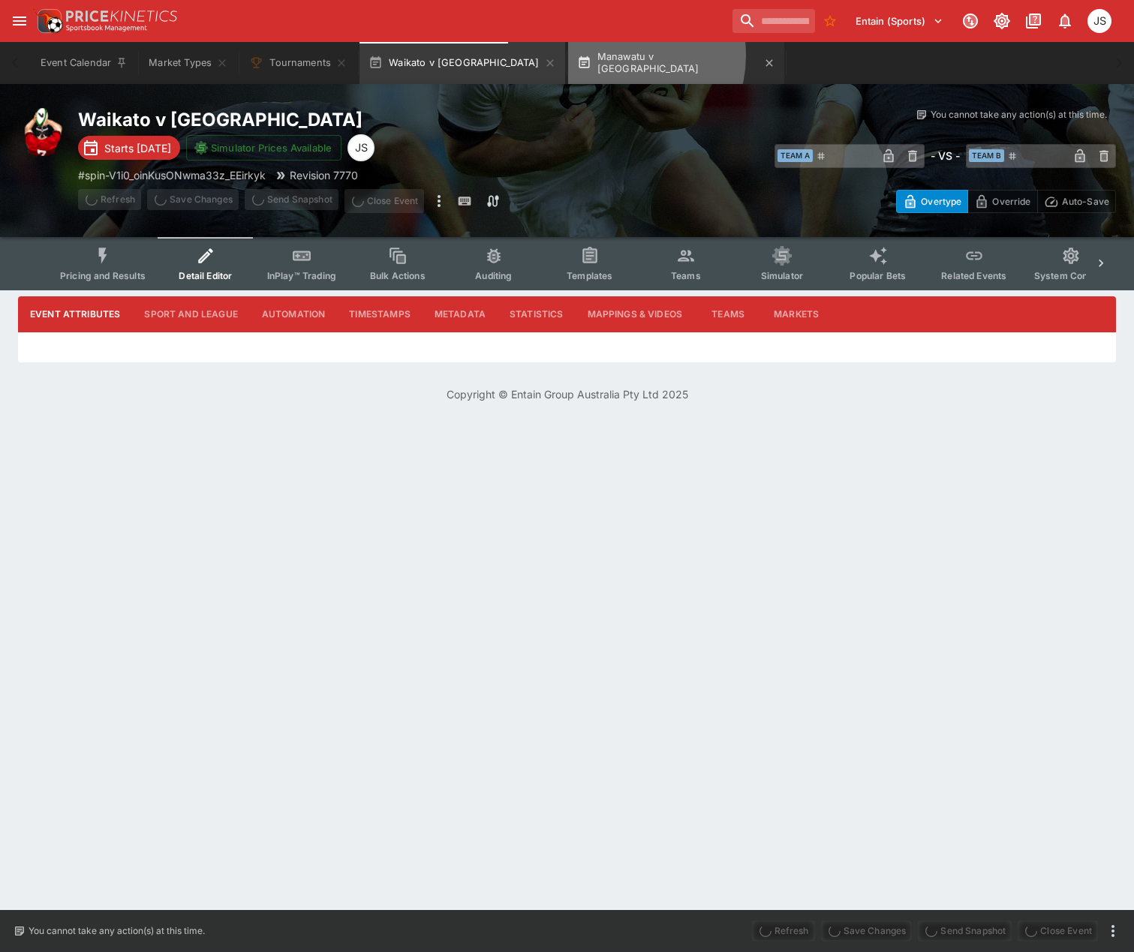
click at [568, 56] on button "Manawatu v Hawke's Bay" at bounding box center [676, 63] width 216 height 42
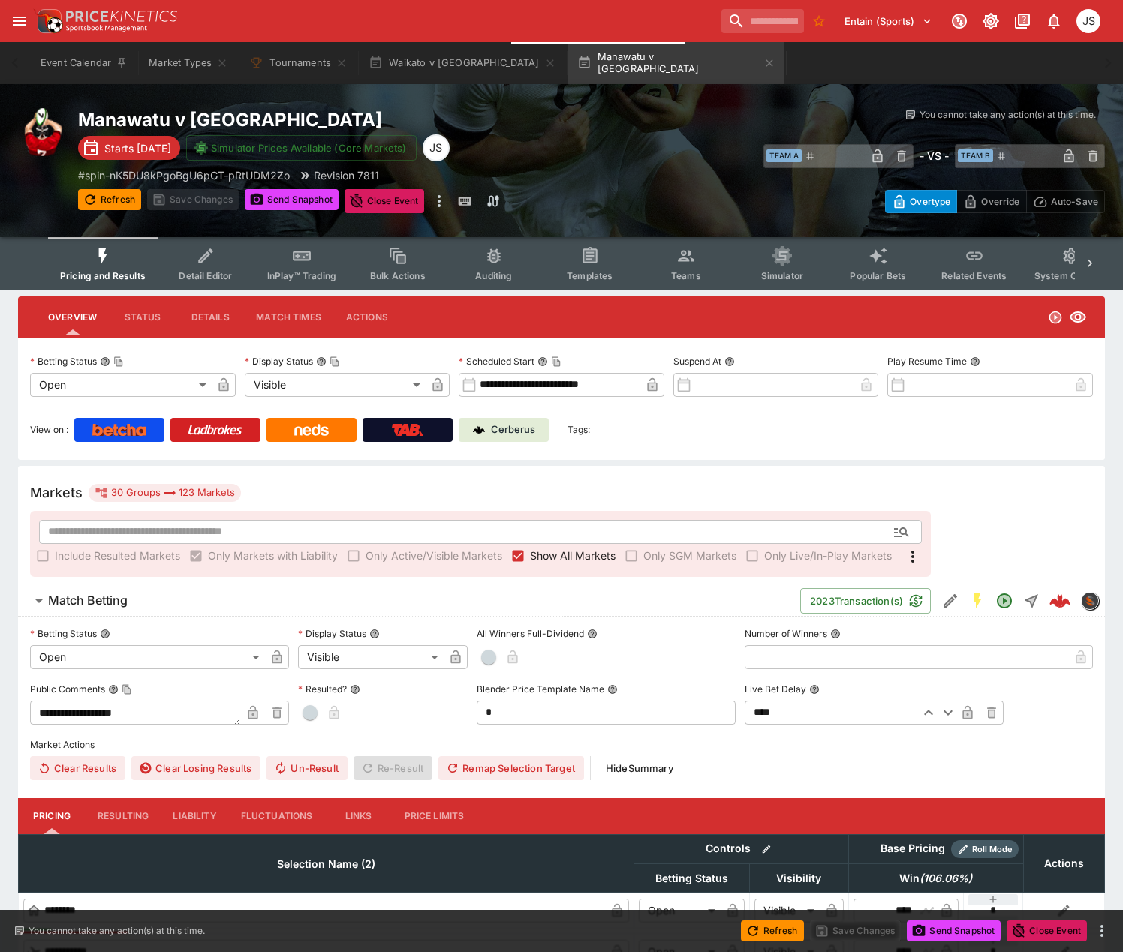
click at [201, 274] on span "Detail Editor" at bounding box center [205, 275] width 53 height 11
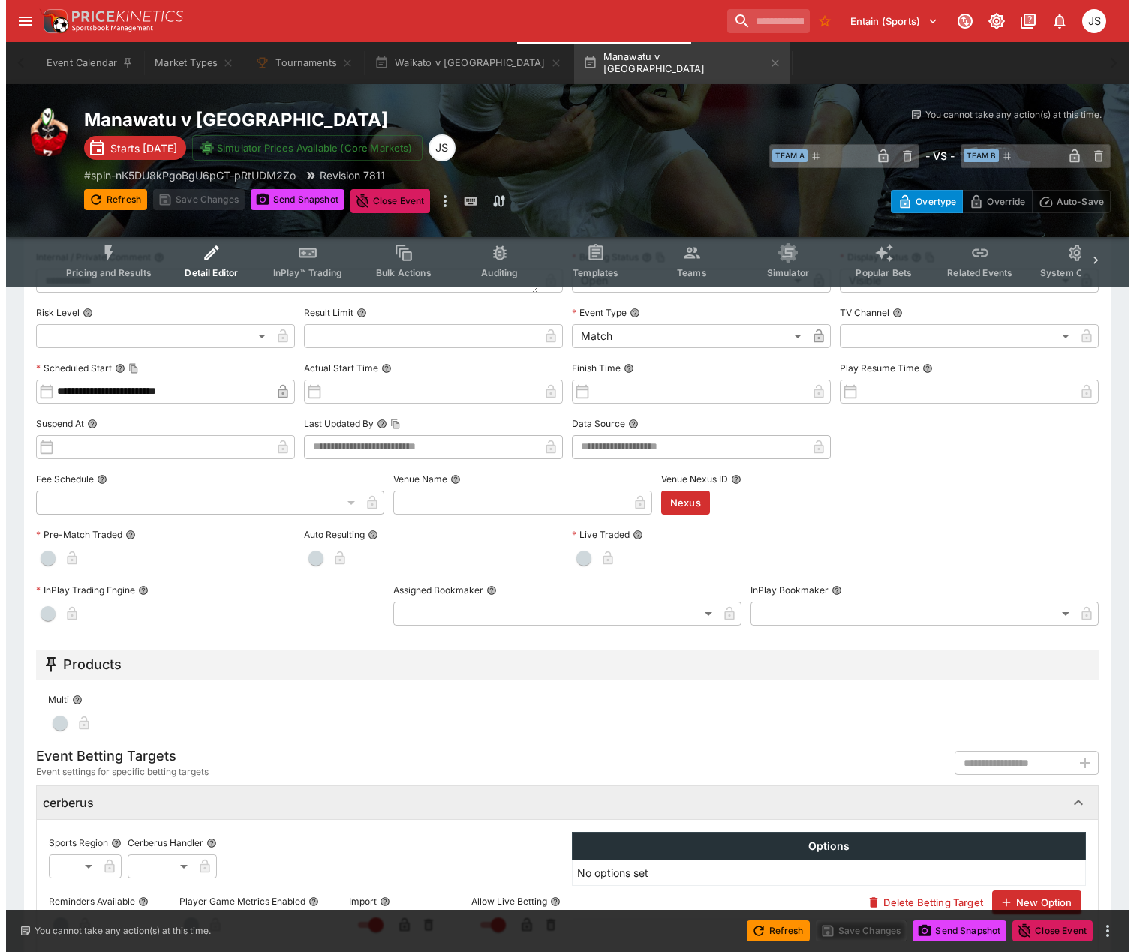
scroll to position [481, 0]
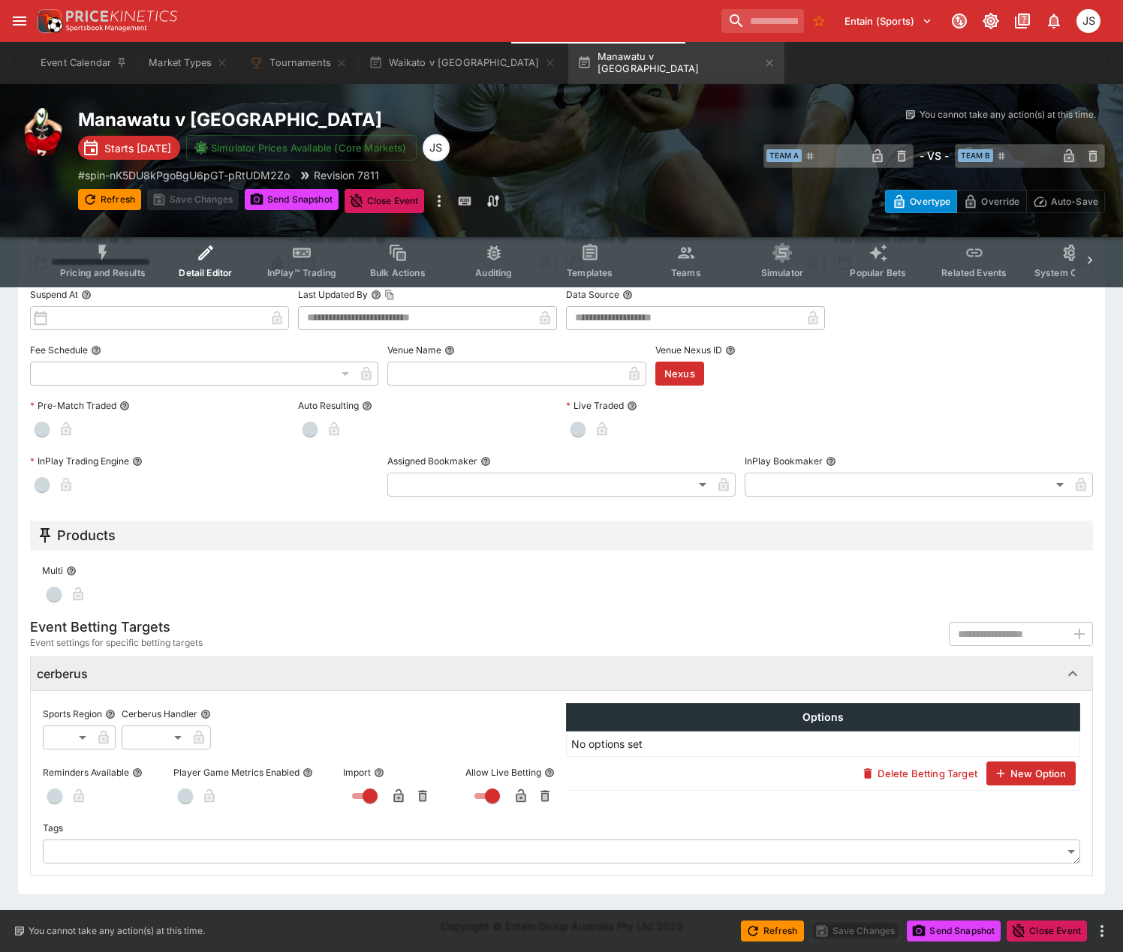
click at [185, 792] on span "button" at bounding box center [185, 796] width 15 height 15
click at [230, 793] on icon "button" at bounding box center [228, 796] width 15 height 15
click at [851, 931] on button "Save Changes" at bounding box center [856, 931] width 92 height 21
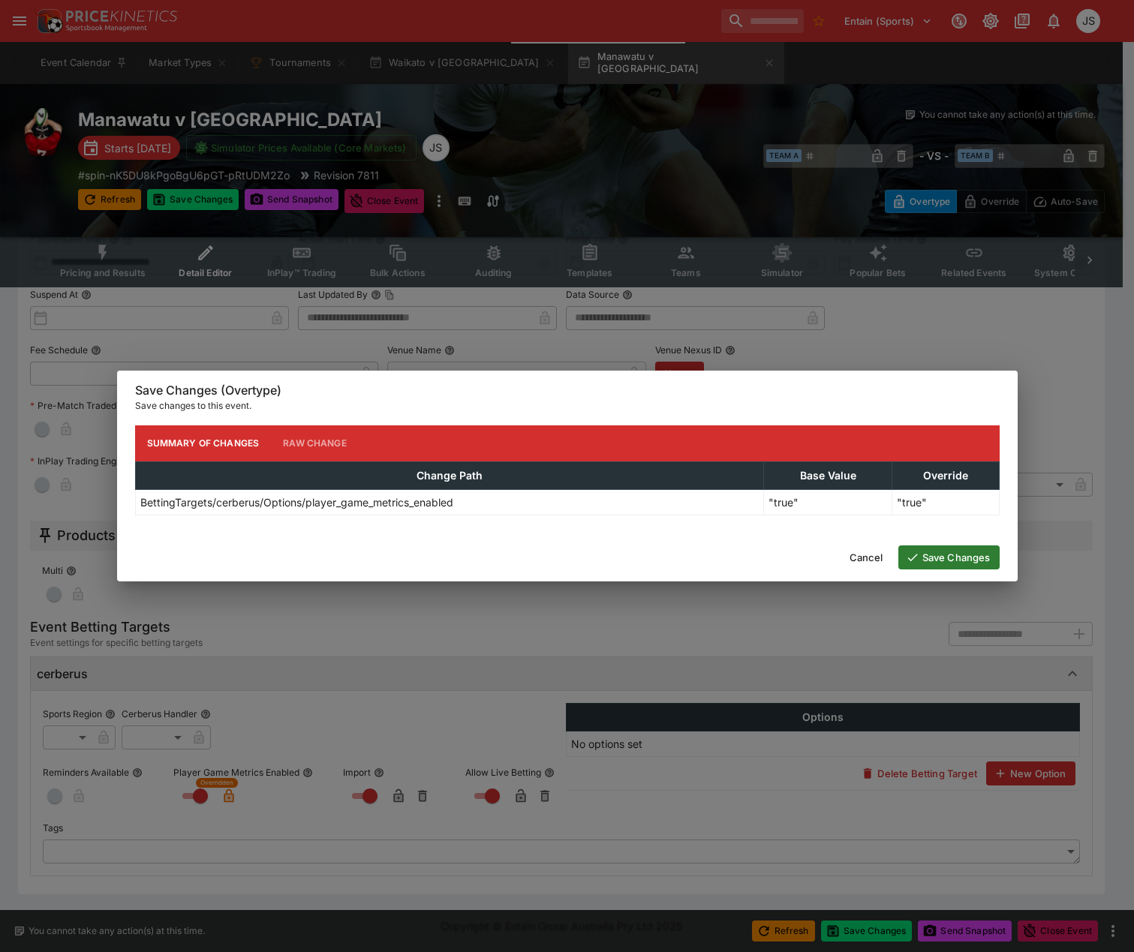
click at [956, 558] on button "Save Changes" at bounding box center [948, 558] width 101 height 24
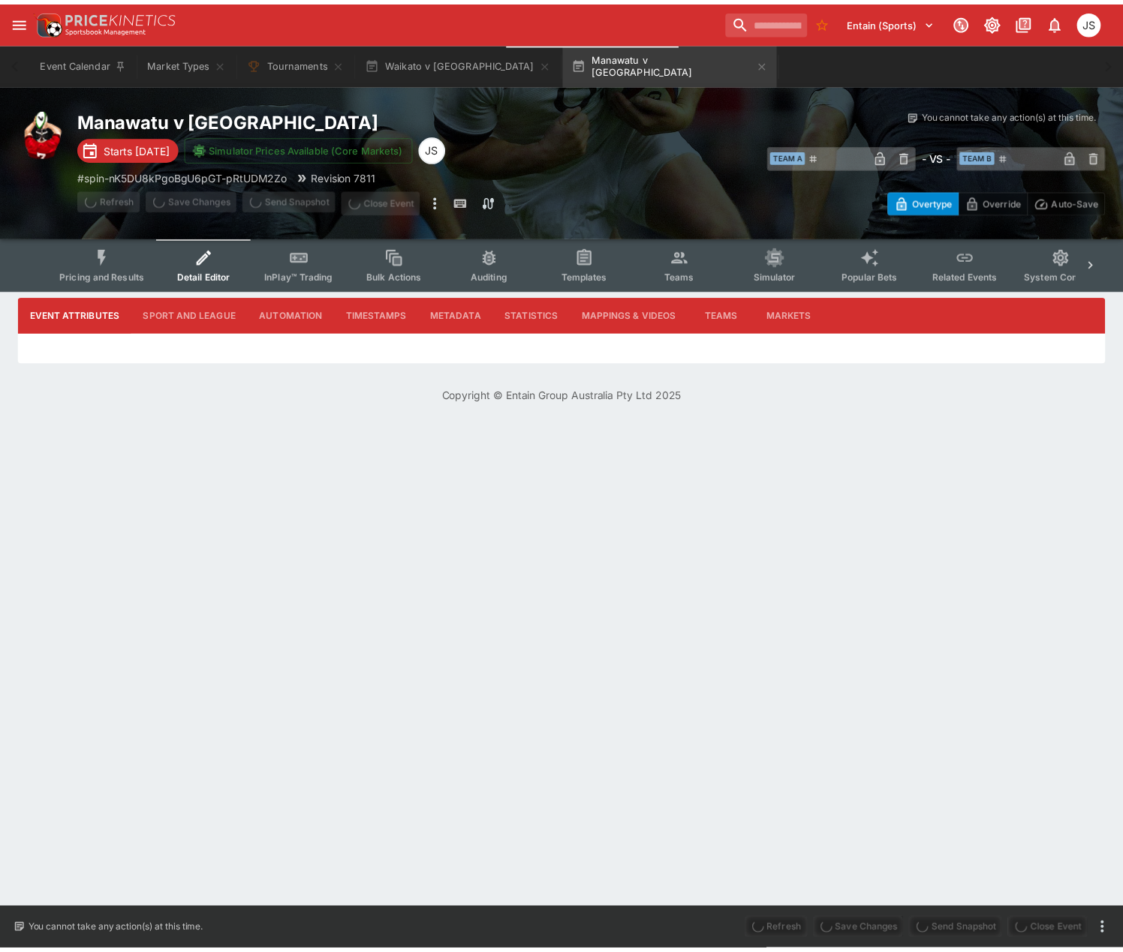
scroll to position [0, 0]
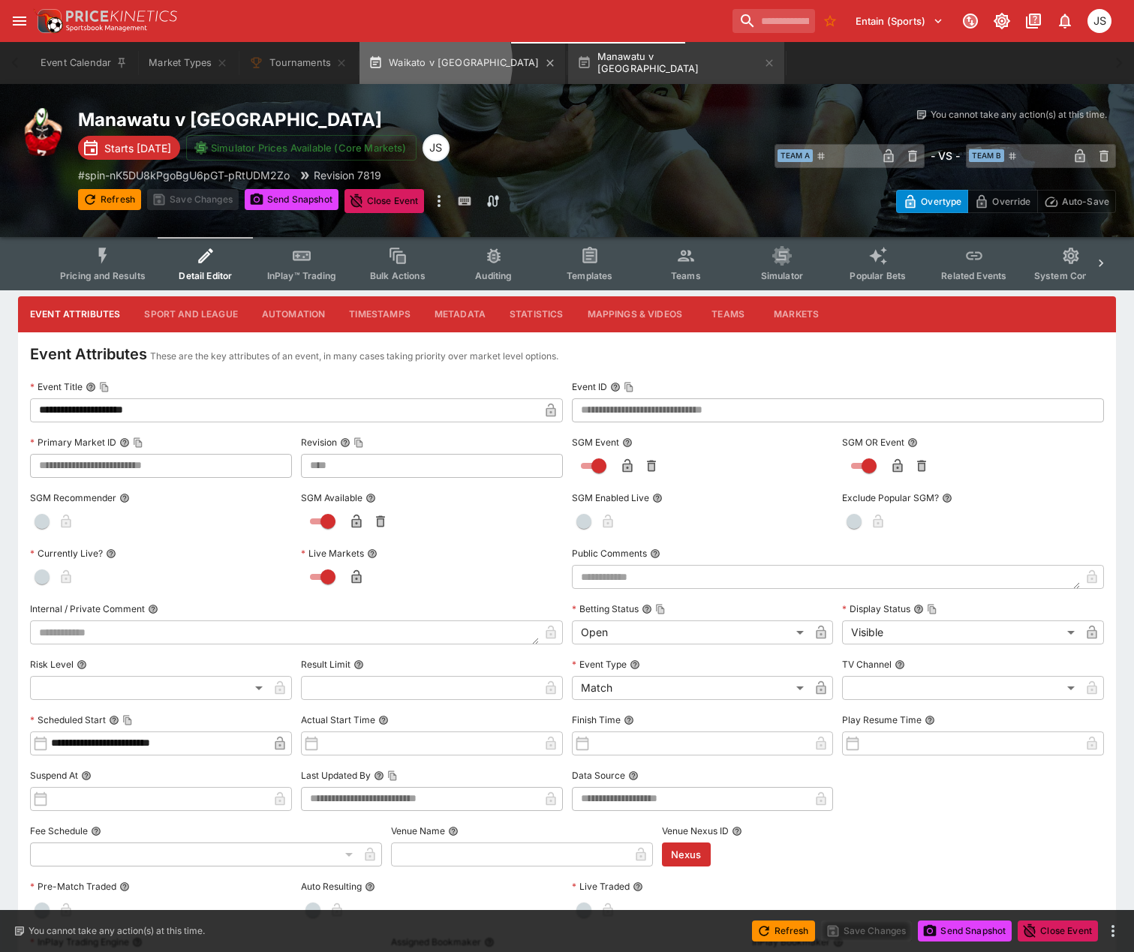
click at [423, 62] on button "Waikato v Northland" at bounding box center [463, 63] width 206 height 42
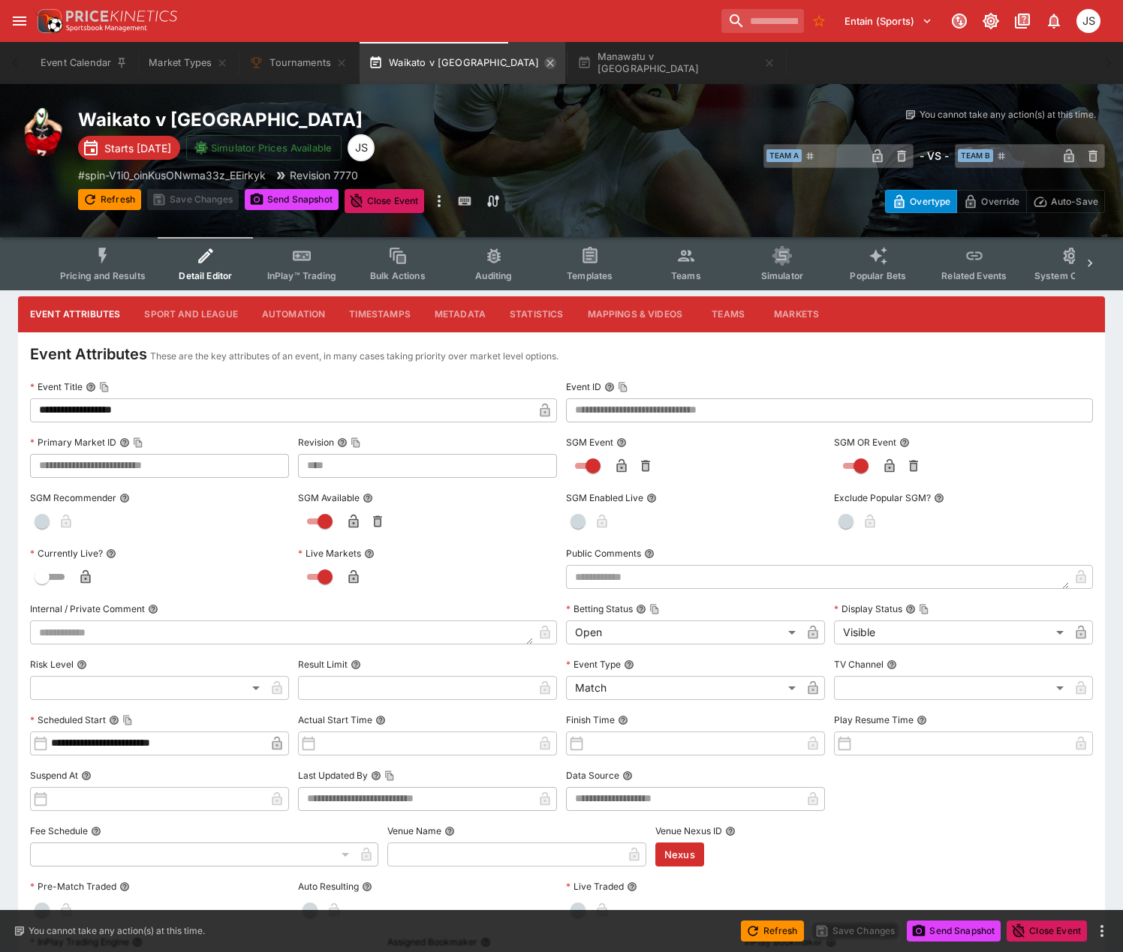
click at [544, 61] on icon "button" at bounding box center [550, 63] width 12 height 12
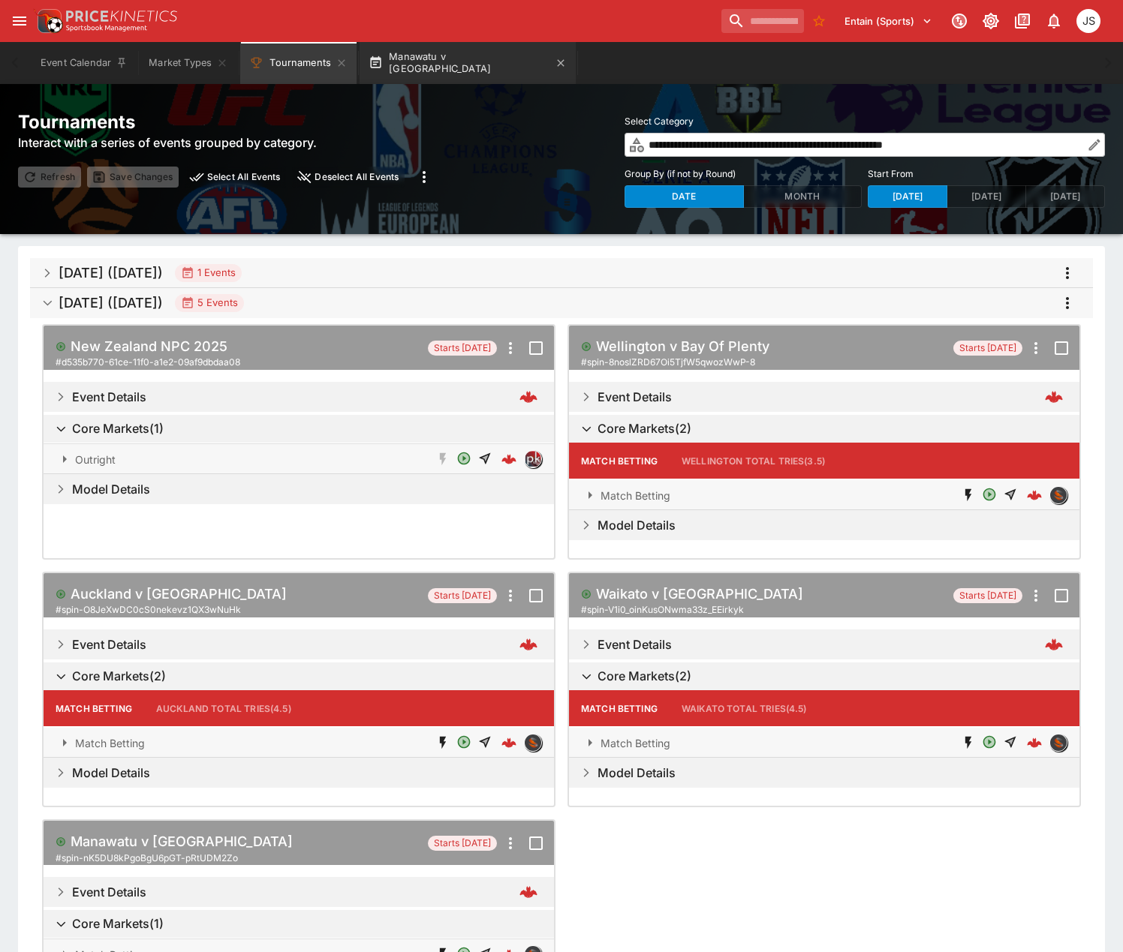
click at [453, 57] on button "Manawatu v Hawke's Bay" at bounding box center [468, 63] width 216 height 42
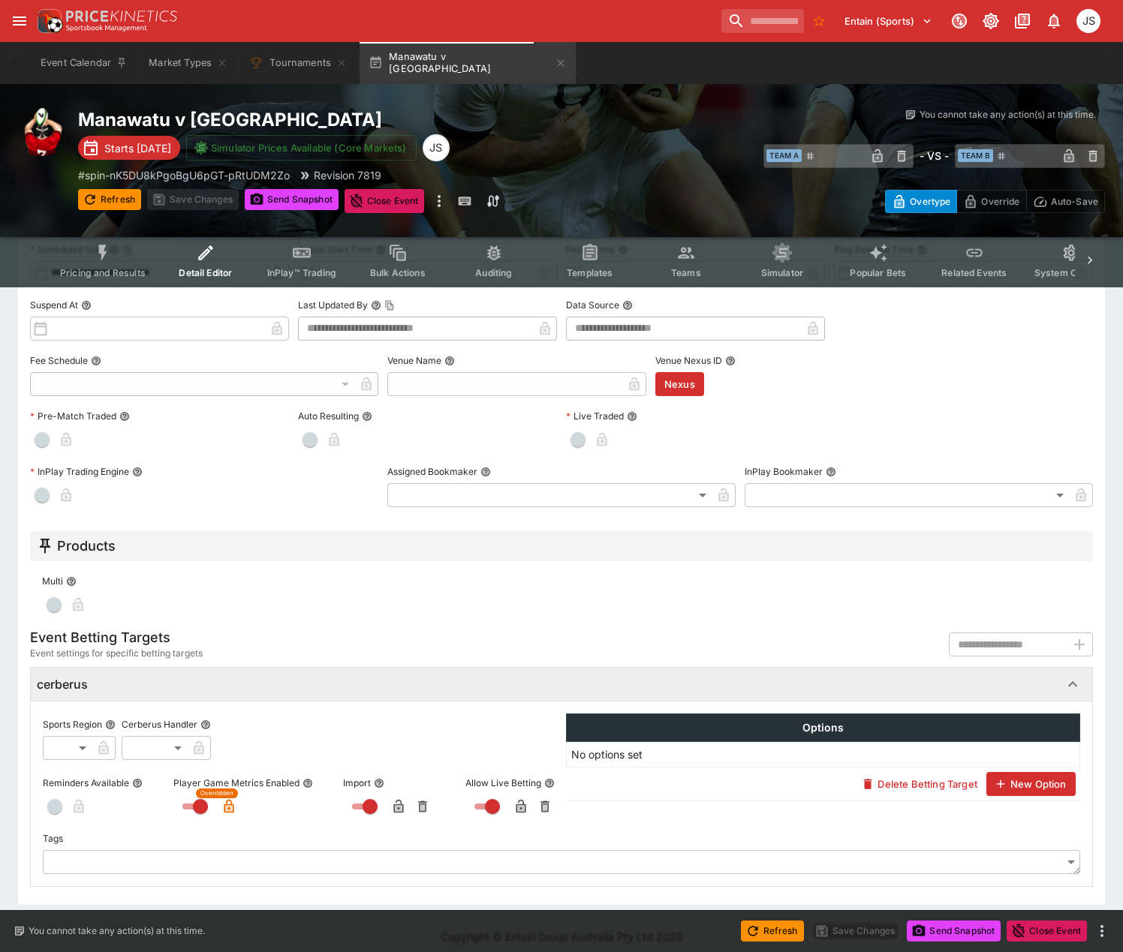
scroll to position [481, 0]
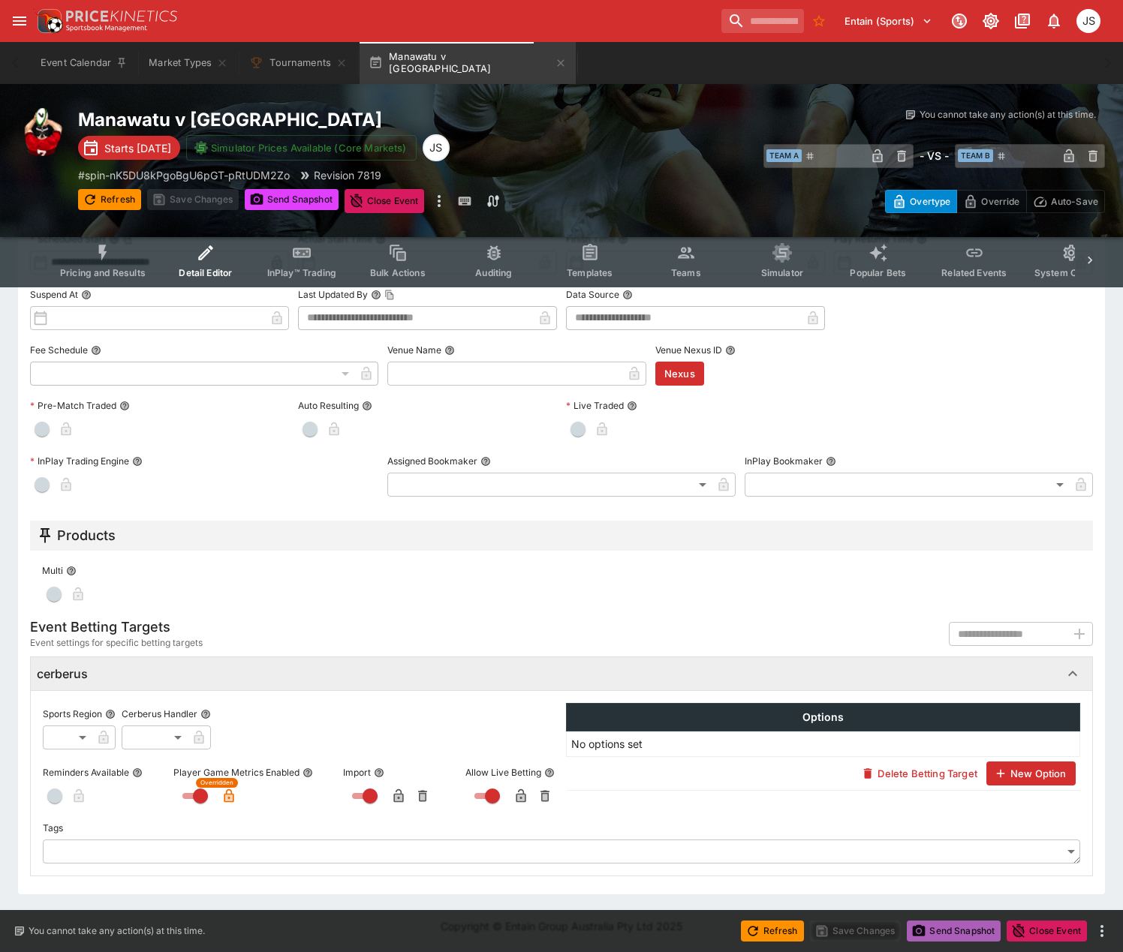
click at [958, 936] on button "Send Snapshot" at bounding box center [954, 931] width 94 height 21
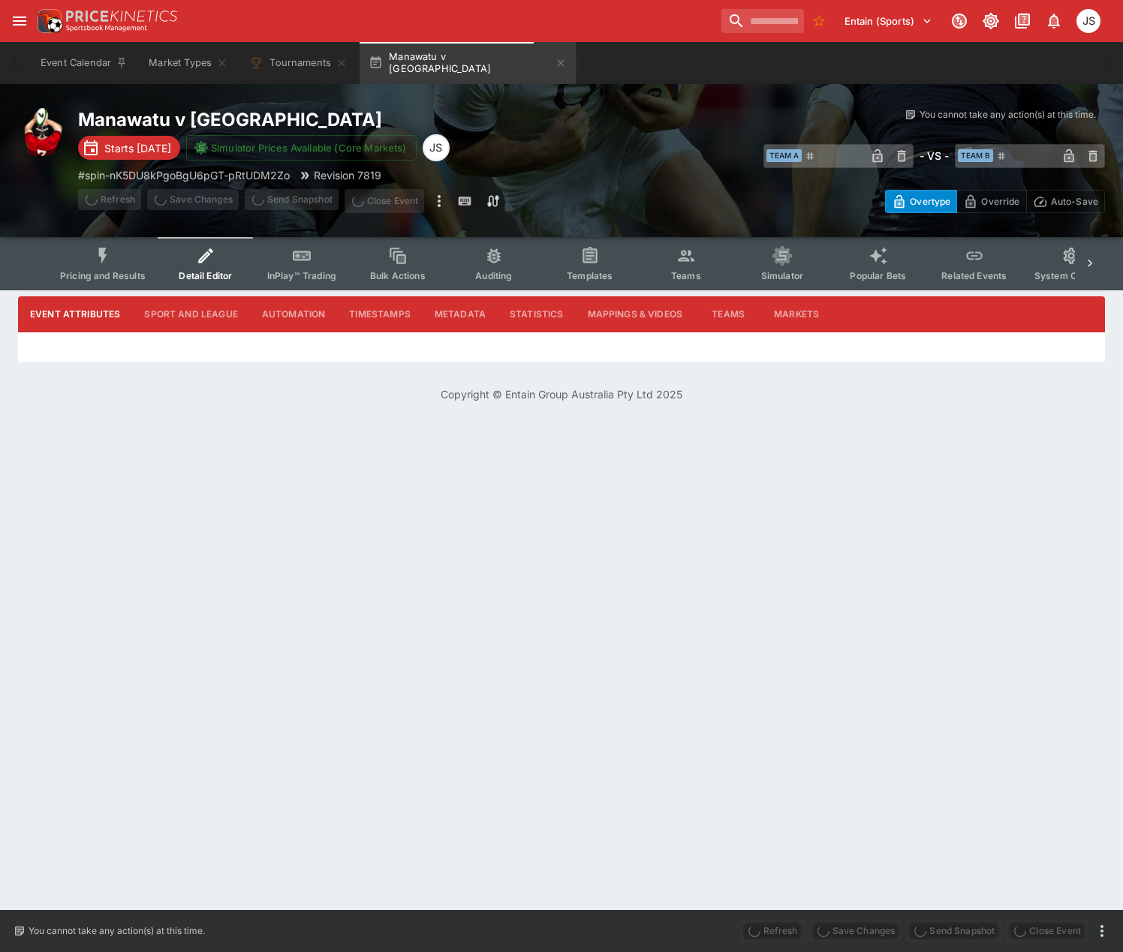
scroll to position [0, 0]
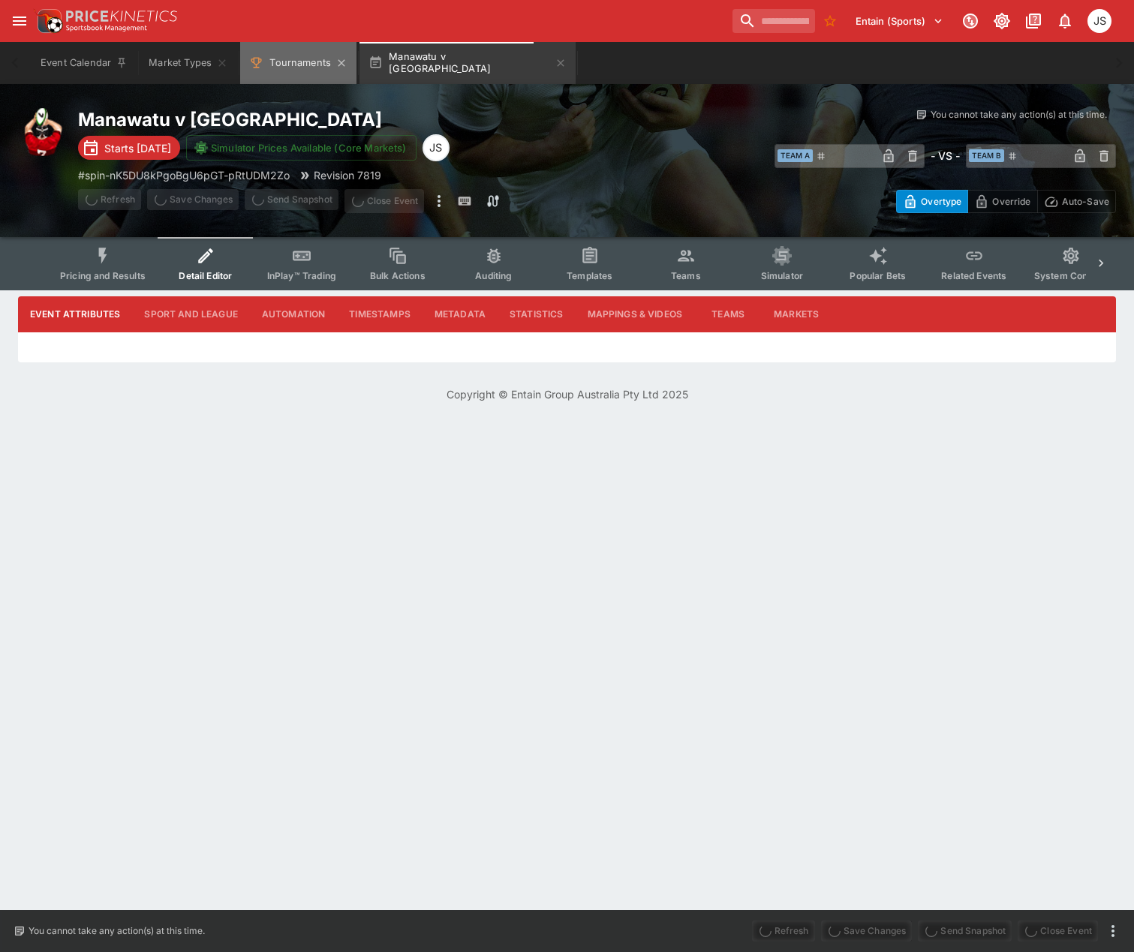
click at [270, 56] on button "Tournaments" at bounding box center [298, 63] width 116 height 42
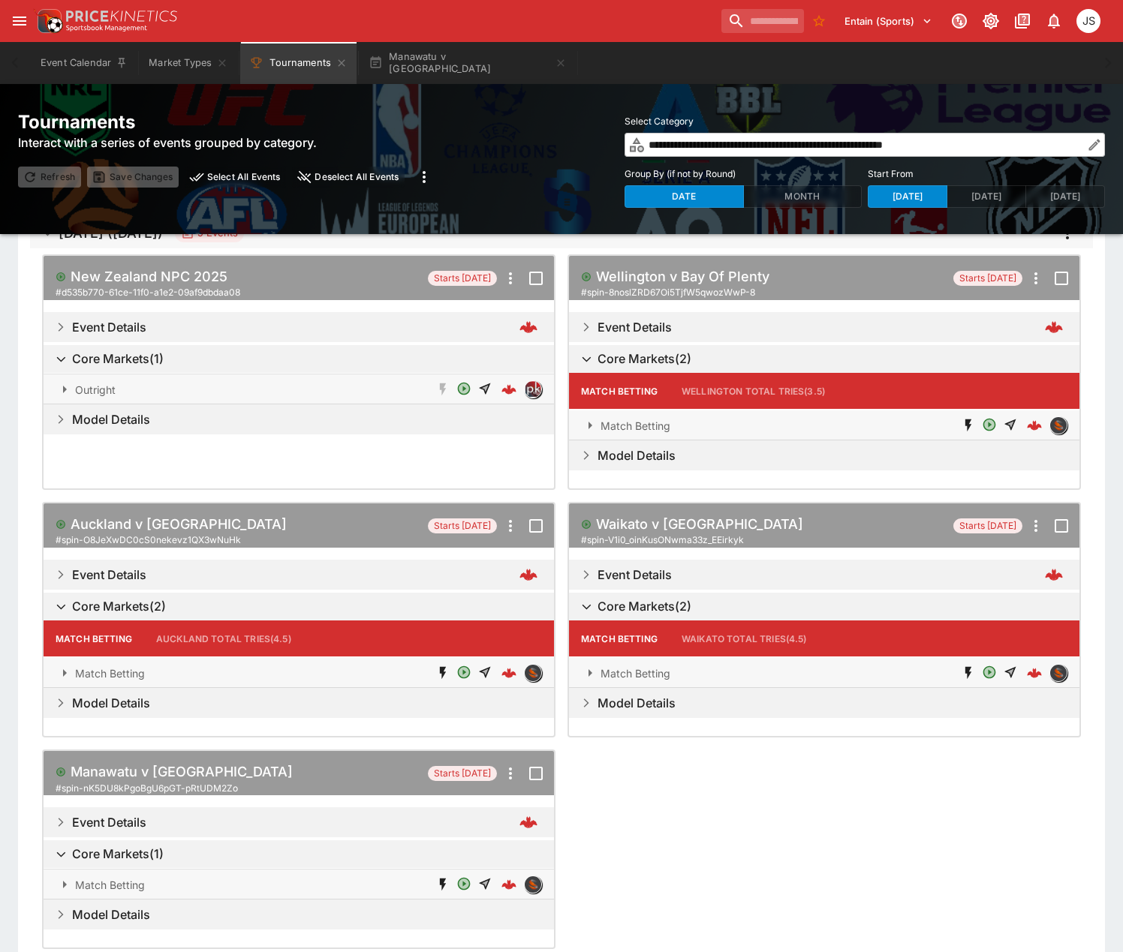
scroll to position [173, 0]
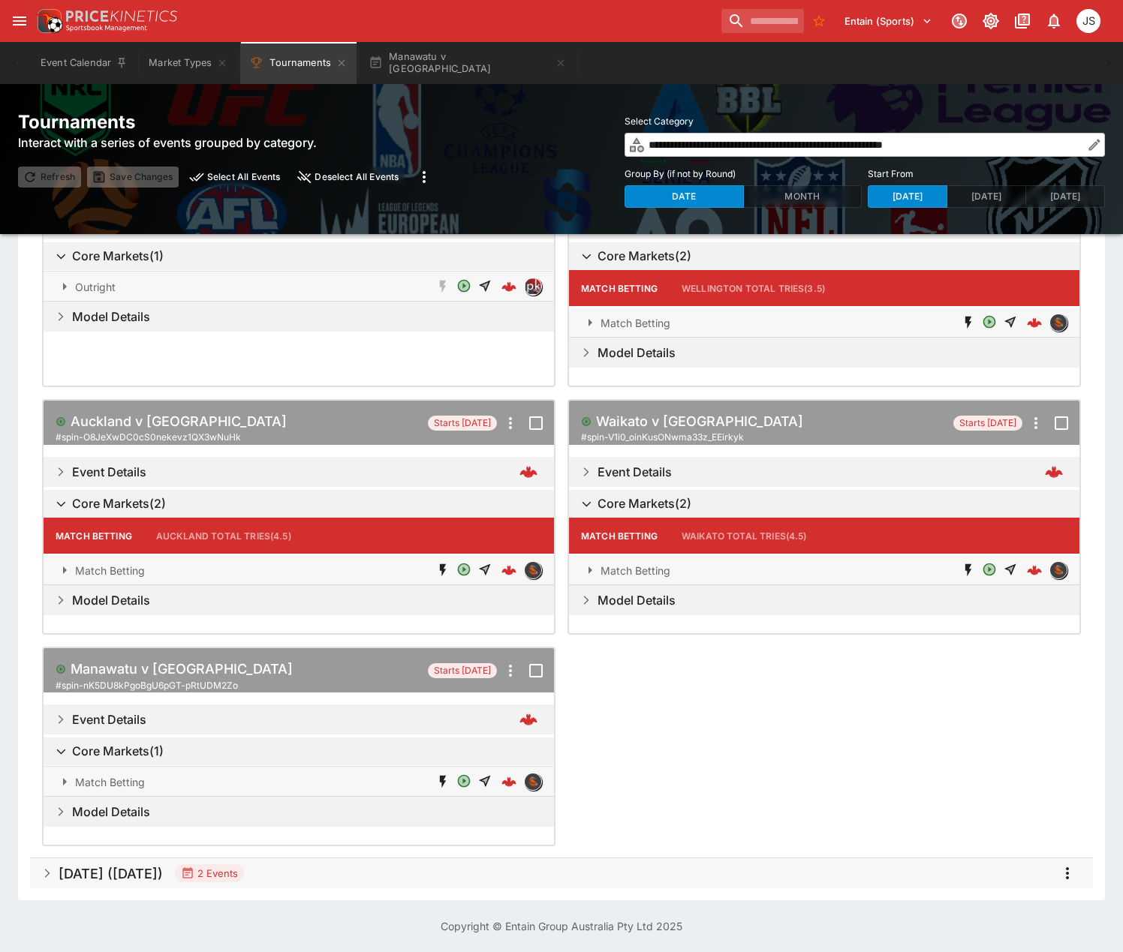
click at [163, 876] on h5 "Oct 2025 (2025-10-05)" at bounding box center [111, 873] width 104 height 17
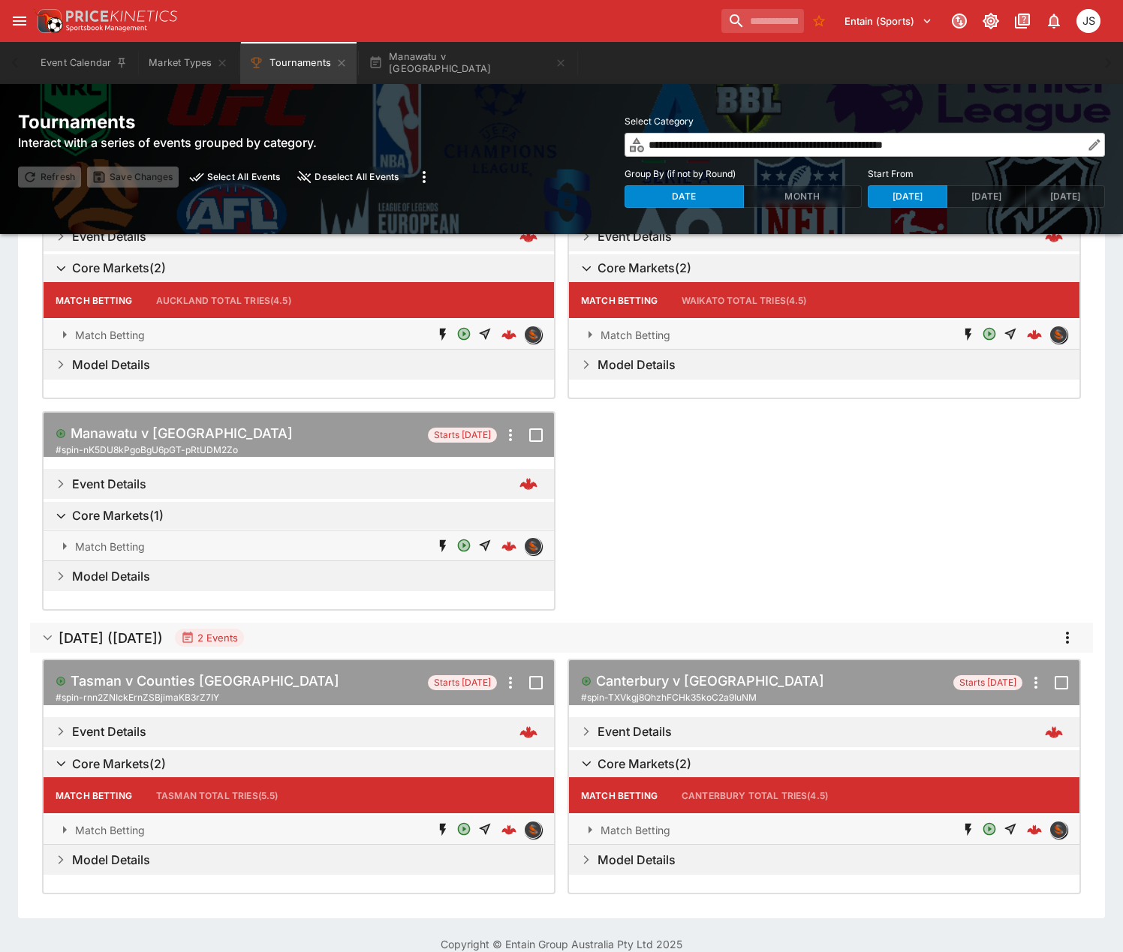
scroll to position [426, 0]
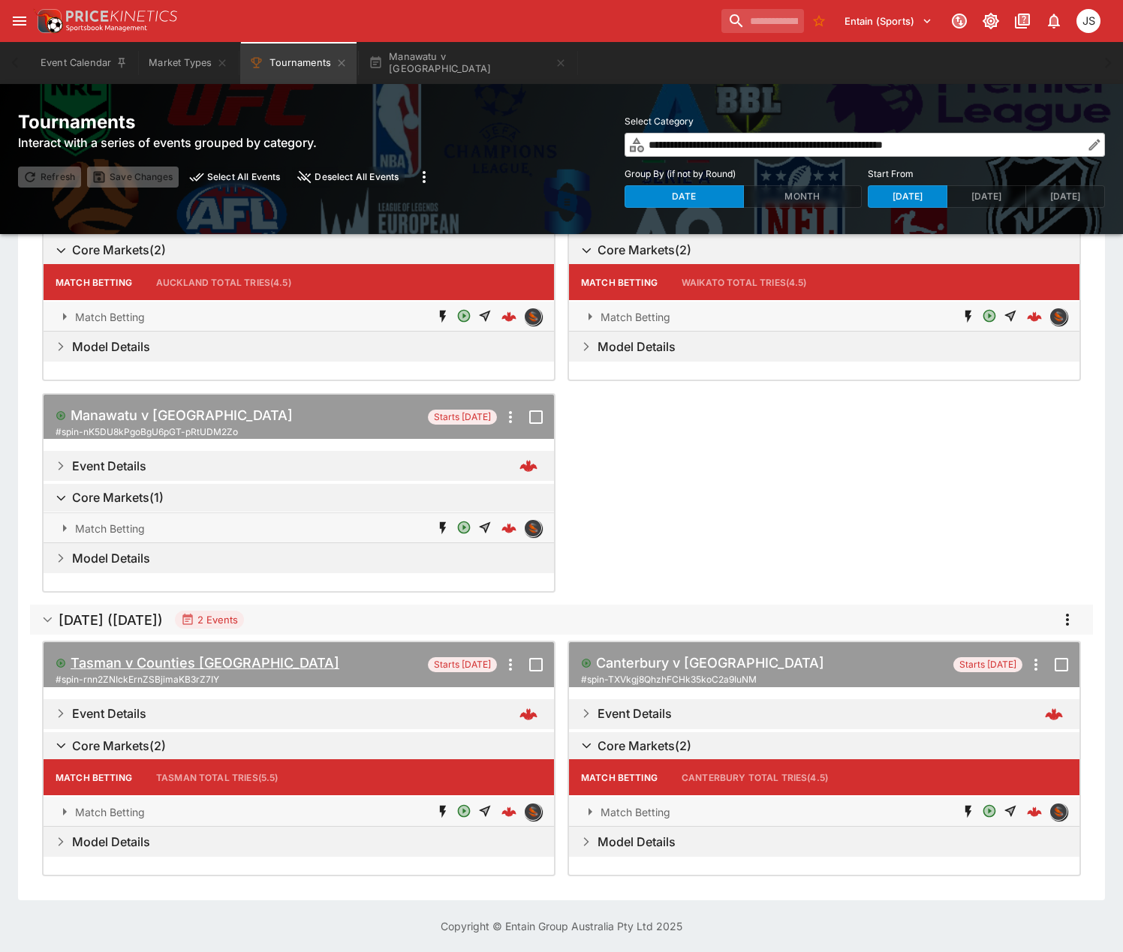
click at [144, 664] on h5 "Tasman v Counties Manukau" at bounding box center [205, 663] width 269 height 17
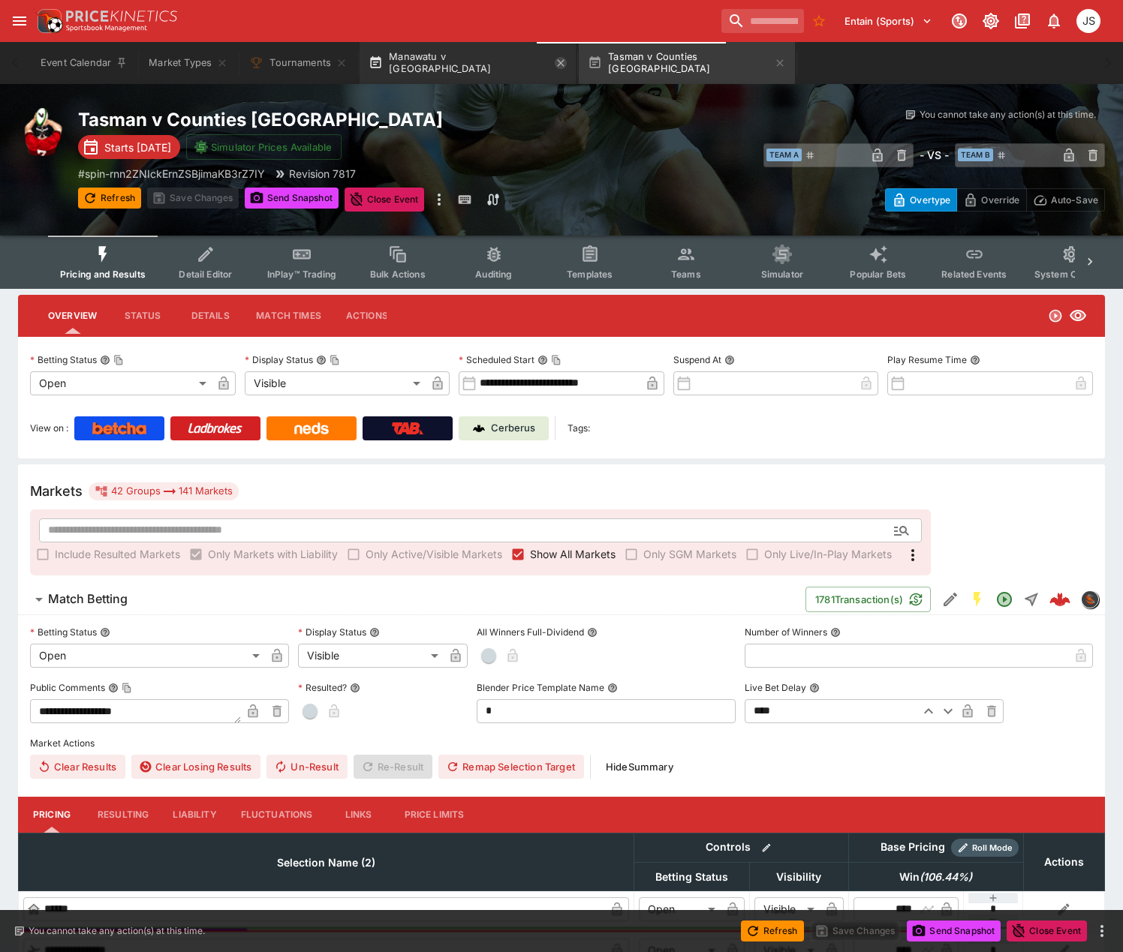
click at [555, 62] on icon "button" at bounding box center [561, 63] width 12 height 12
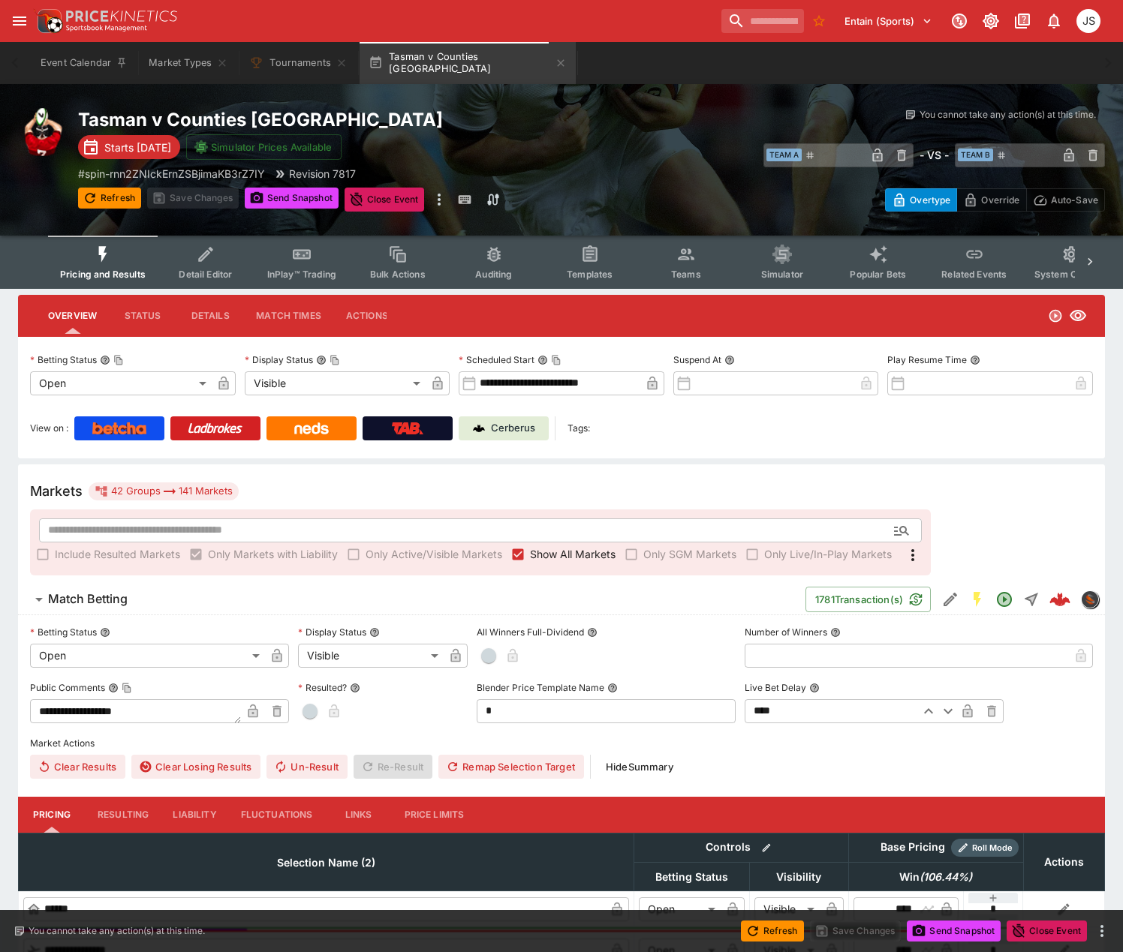
click at [203, 258] on icon "Event type filters" at bounding box center [205, 254] width 14 height 14
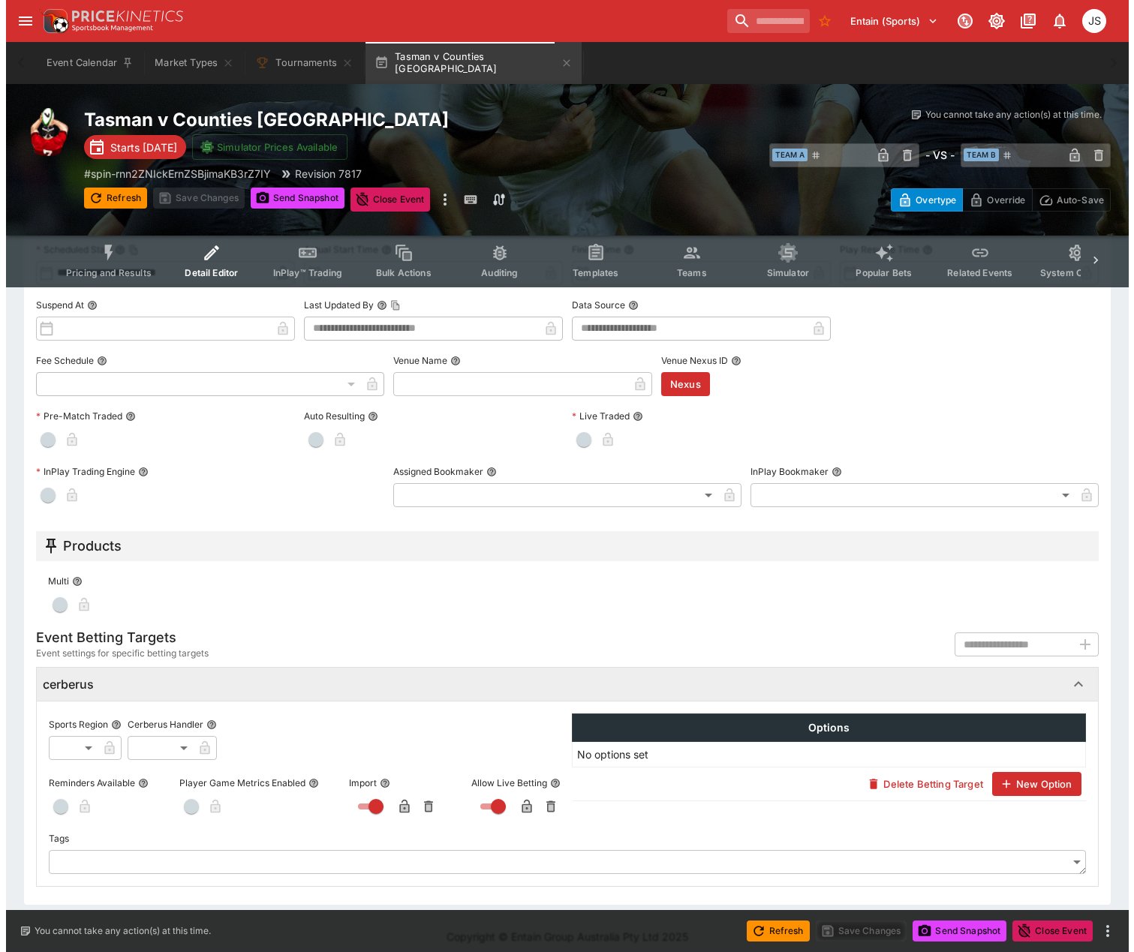
scroll to position [480, 0]
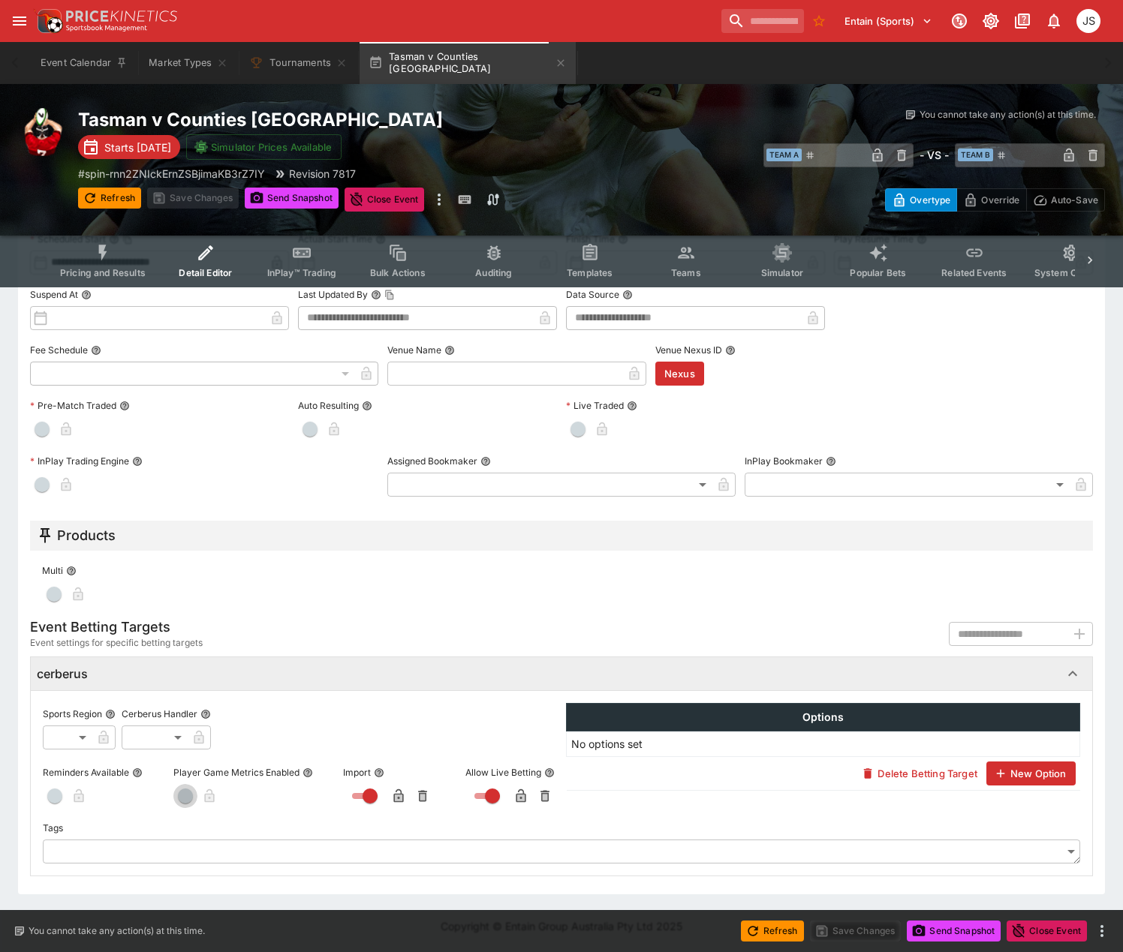
click at [187, 787] on button "button" at bounding box center [185, 796] width 24 height 24
click at [229, 796] on icon "button" at bounding box center [229, 798] width 8 height 6
click at [868, 916] on div "Refresh Save Changes Send Snapshot Close Event" at bounding box center [561, 931] width 1123 height 42
click at [866, 926] on button "Save Changes" at bounding box center [856, 931] width 92 height 21
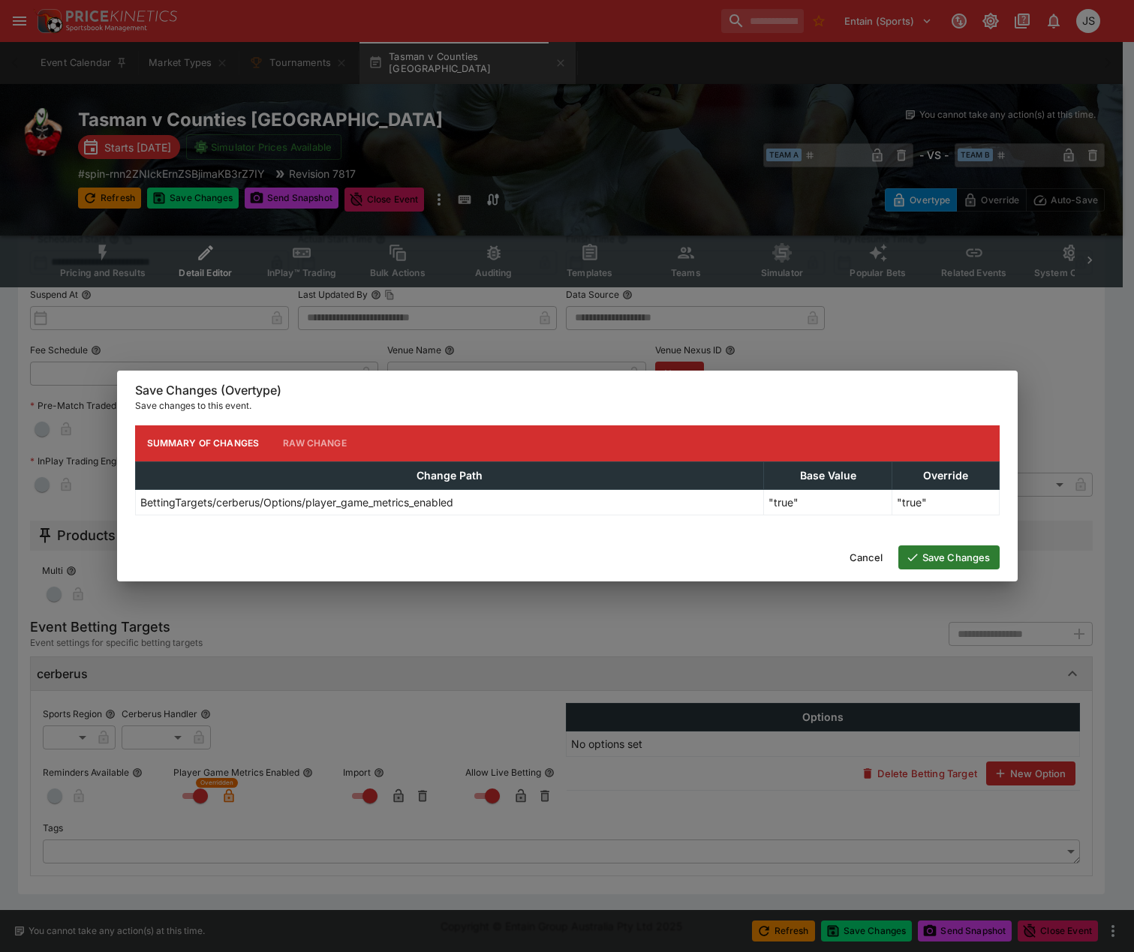
click at [956, 553] on button "Save Changes" at bounding box center [948, 558] width 101 height 24
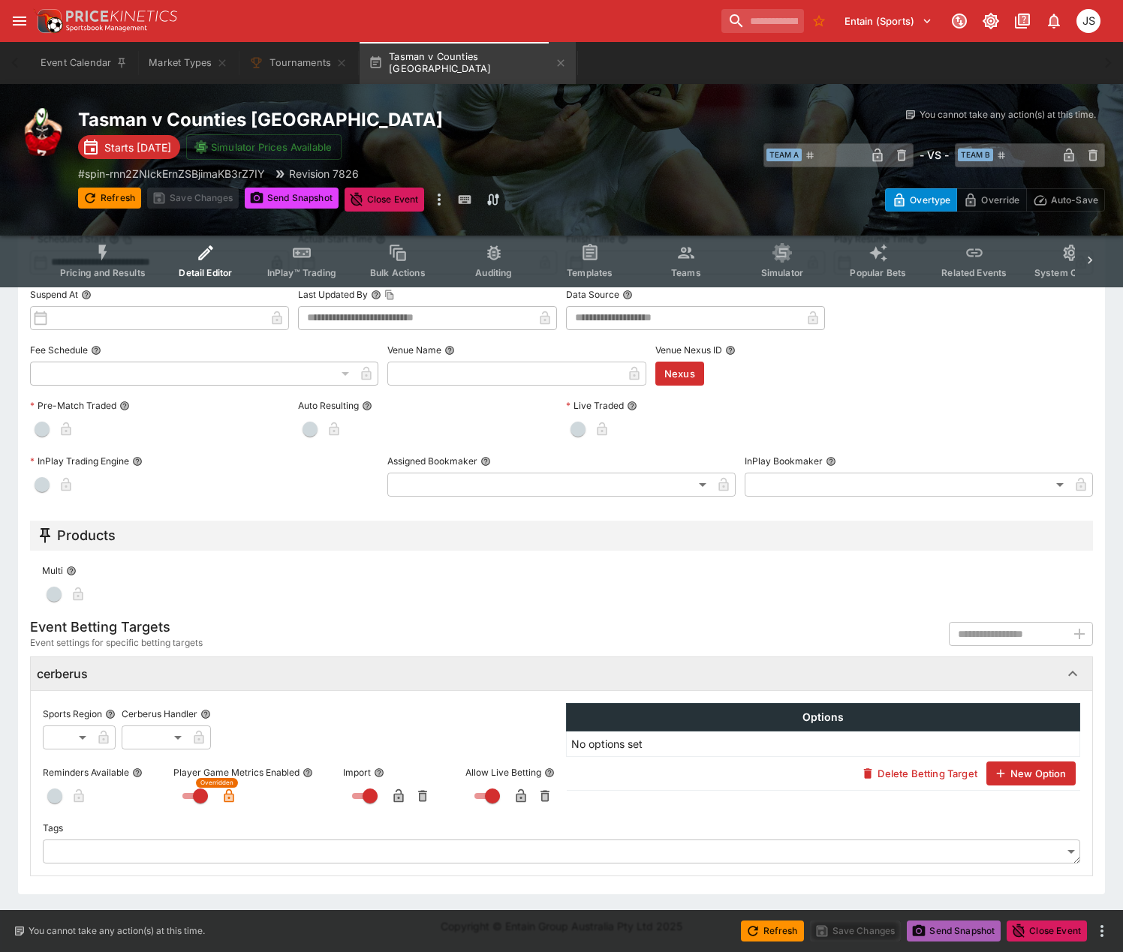
click at [948, 931] on button "Send Snapshot" at bounding box center [954, 931] width 94 height 21
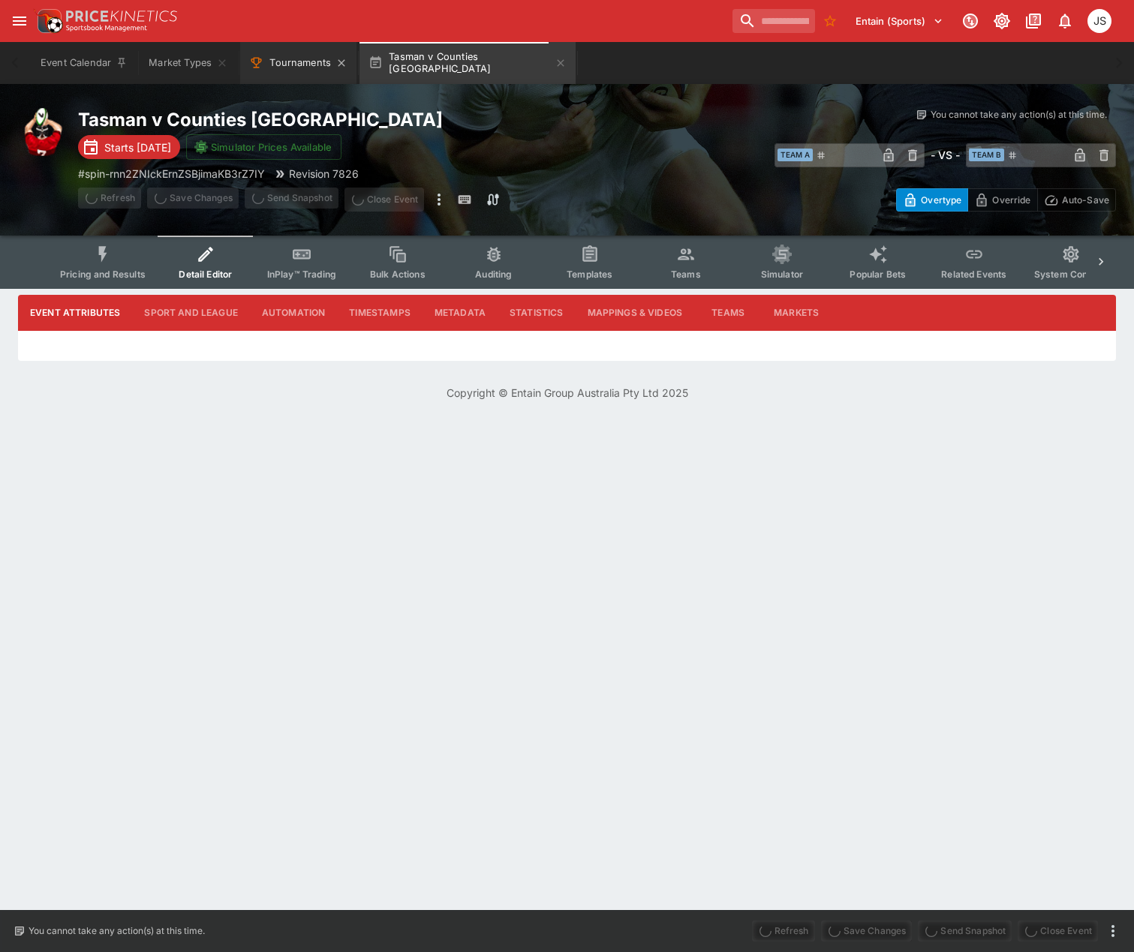
click at [293, 68] on button "Tournaments" at bounding box center [298, 63] width 116 height 42
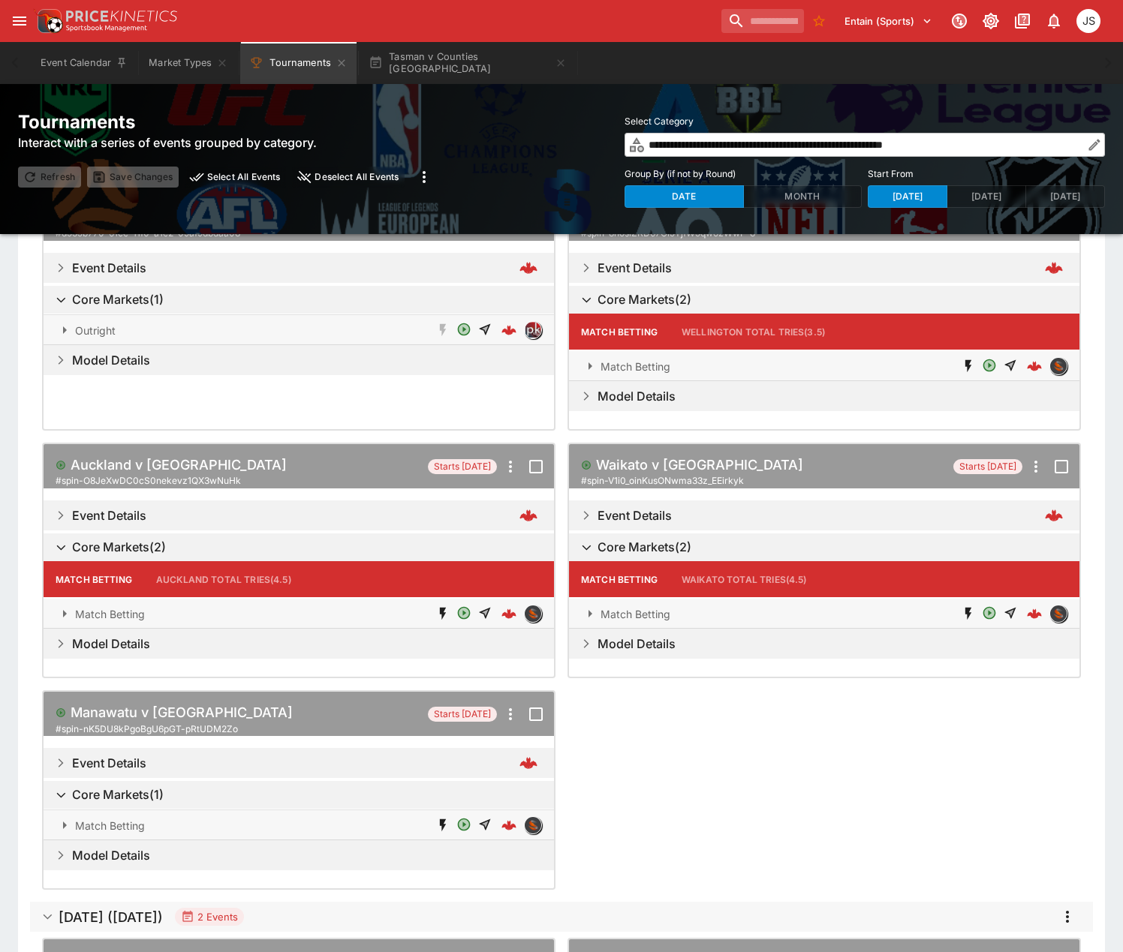
scroll to position [426, 0]
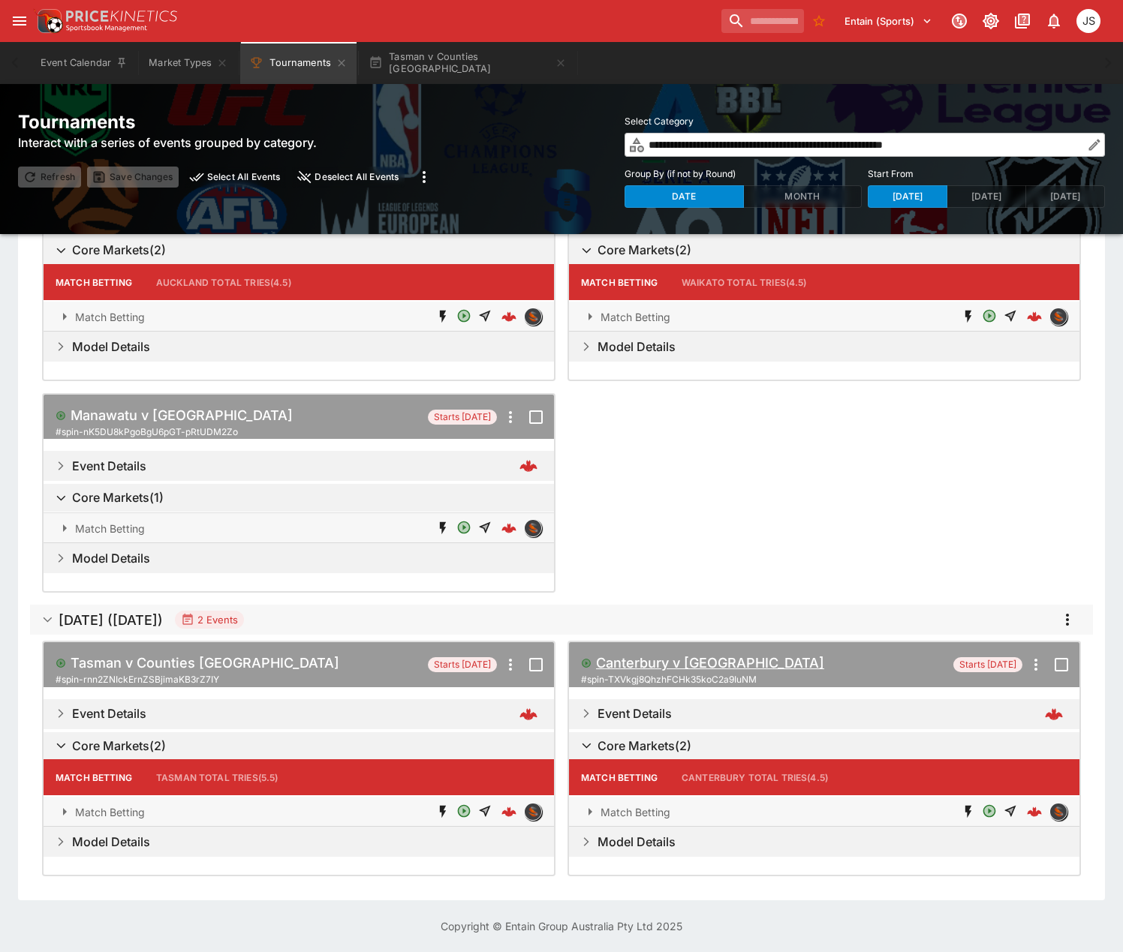
click at [706, 663] on h5 "Canterbury v Taranaki" at bounding box center [710, 663] width 228 height 17
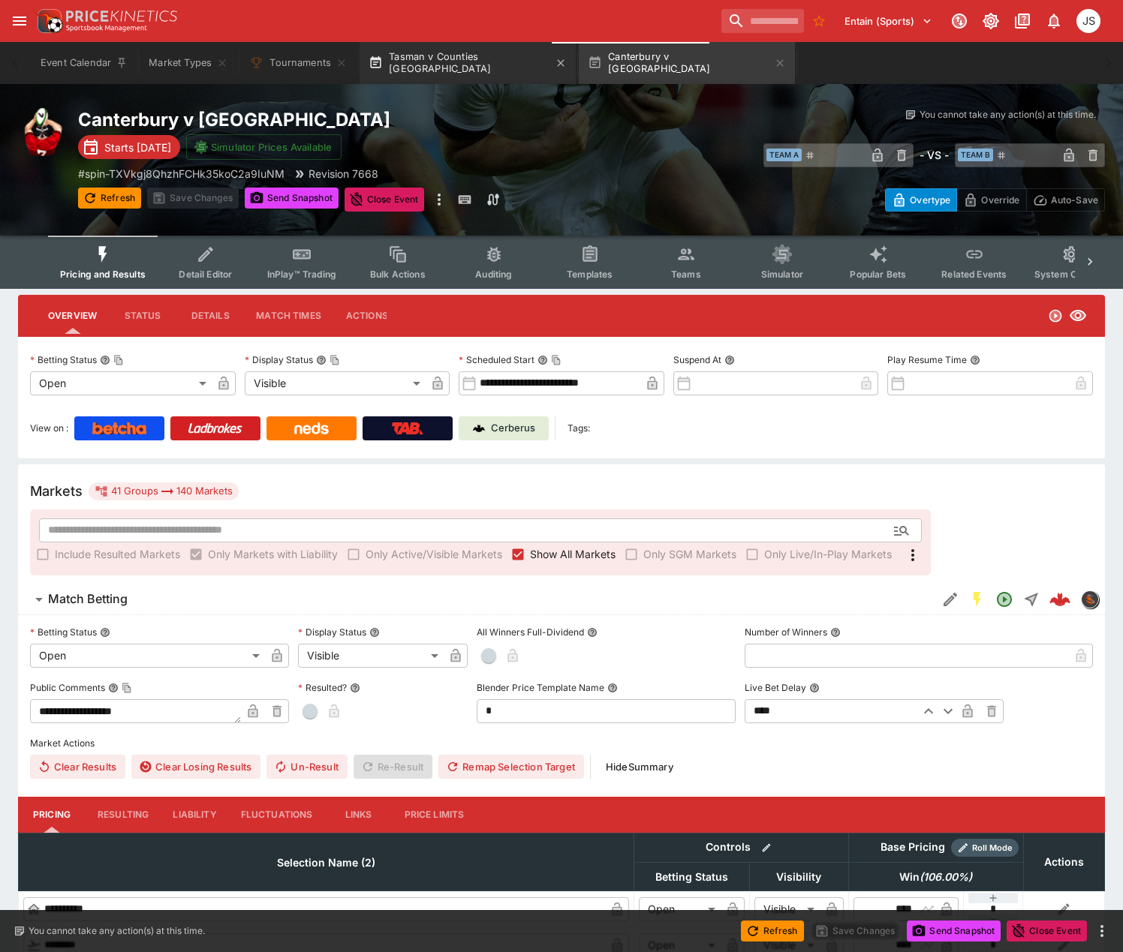
click at [480, 61] on button "Tasman v Counties Manukau" at bounding box center [468, 63] width 216 height 42
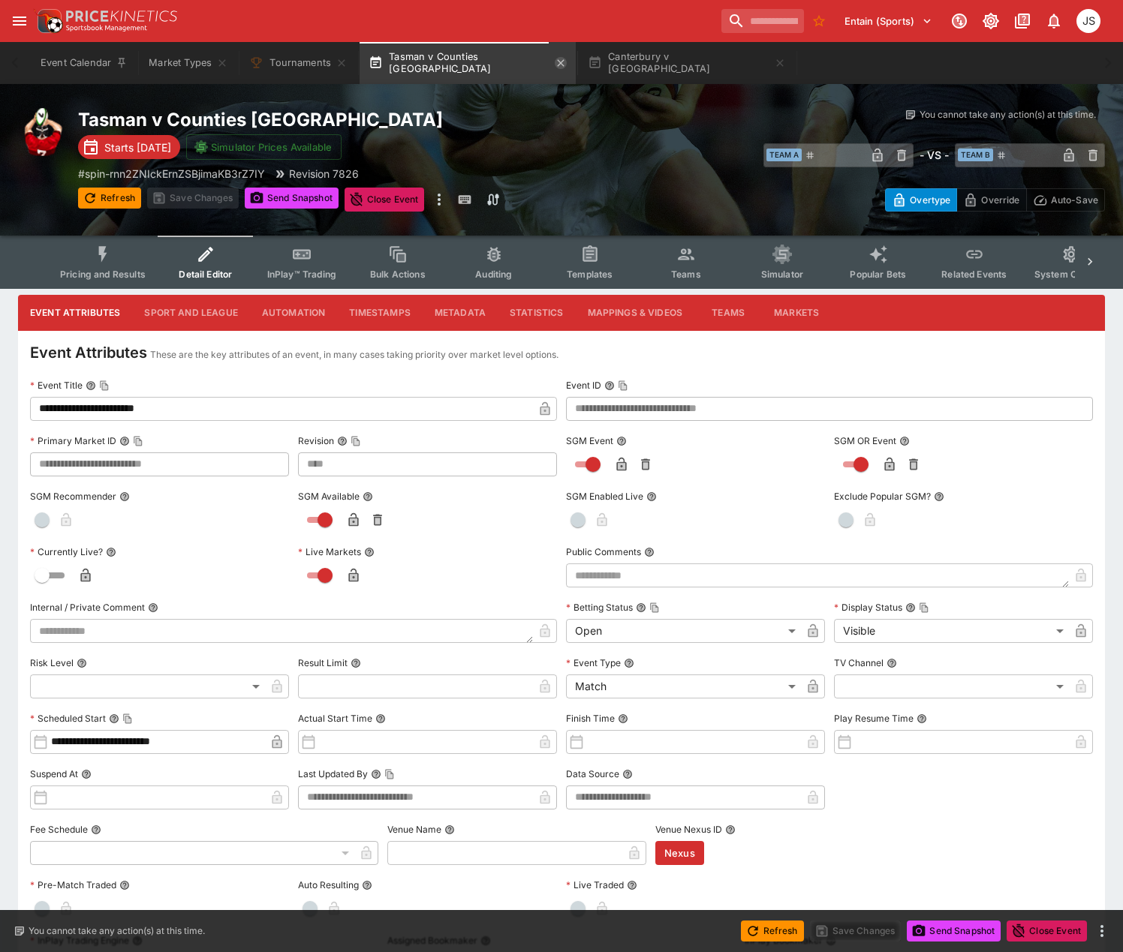
click at [557, 62] on icon "button" at bounding box center [560, 62] width 7 height 7
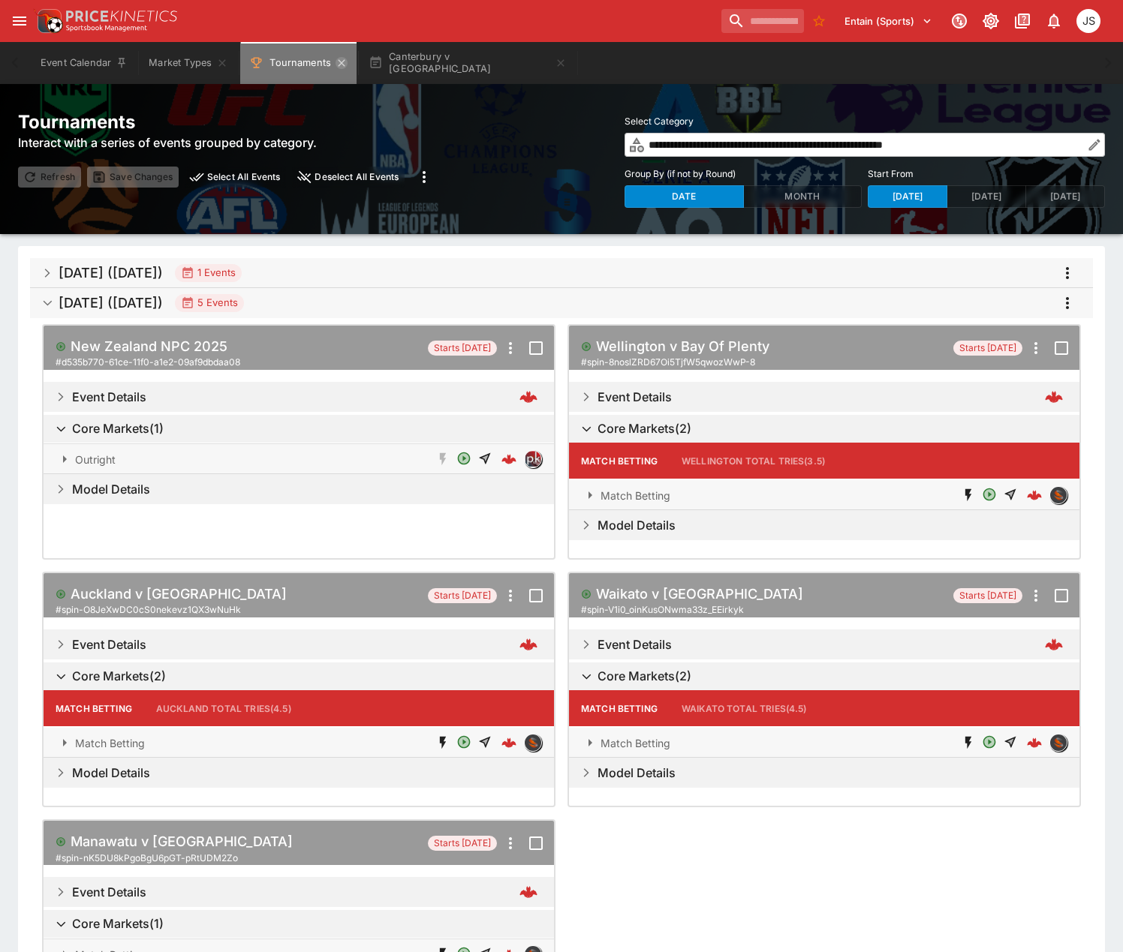
click at [339, 60] on icon "Tournaments" at bounding box center [342, 63] width 12 height 12
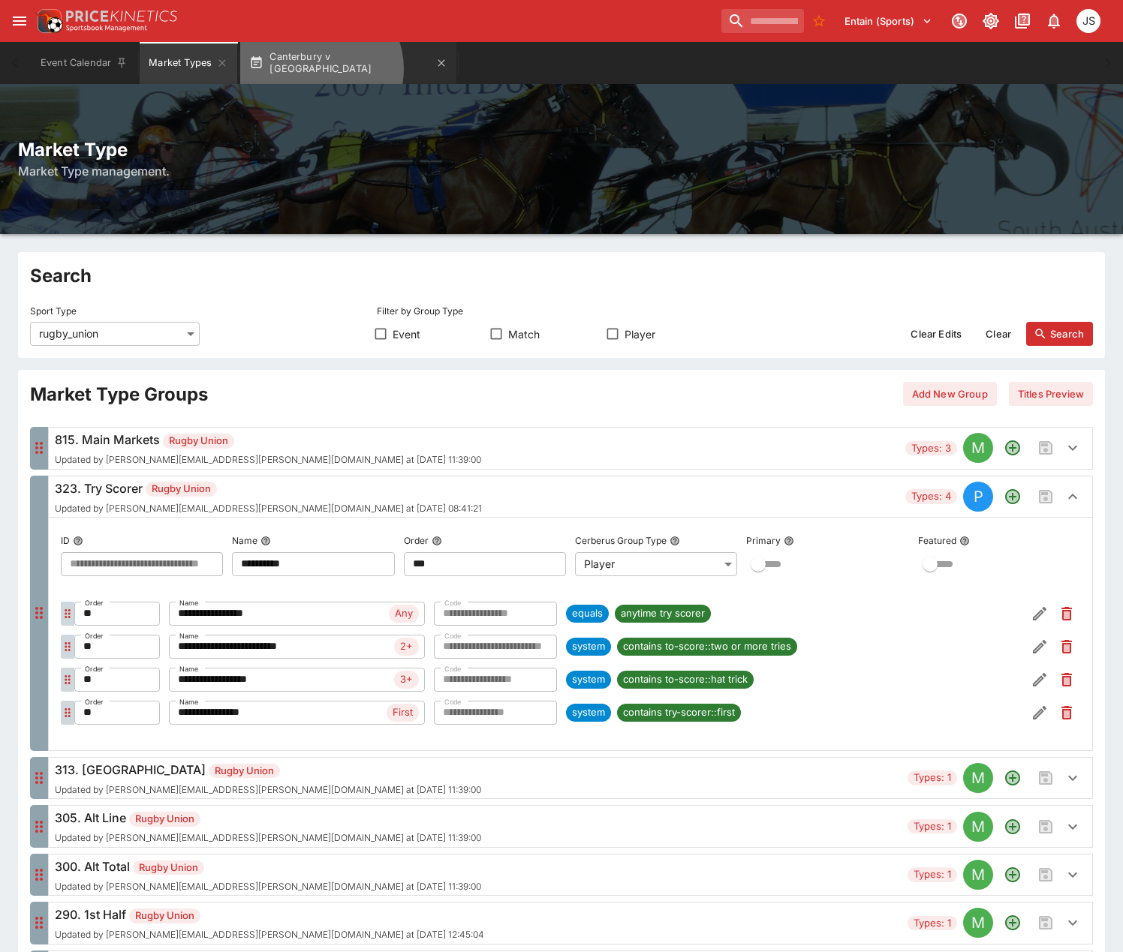
click at [317, 69] on button "Canterbury v Taranaki" at bounding box center [348, 63] width 216 height 42
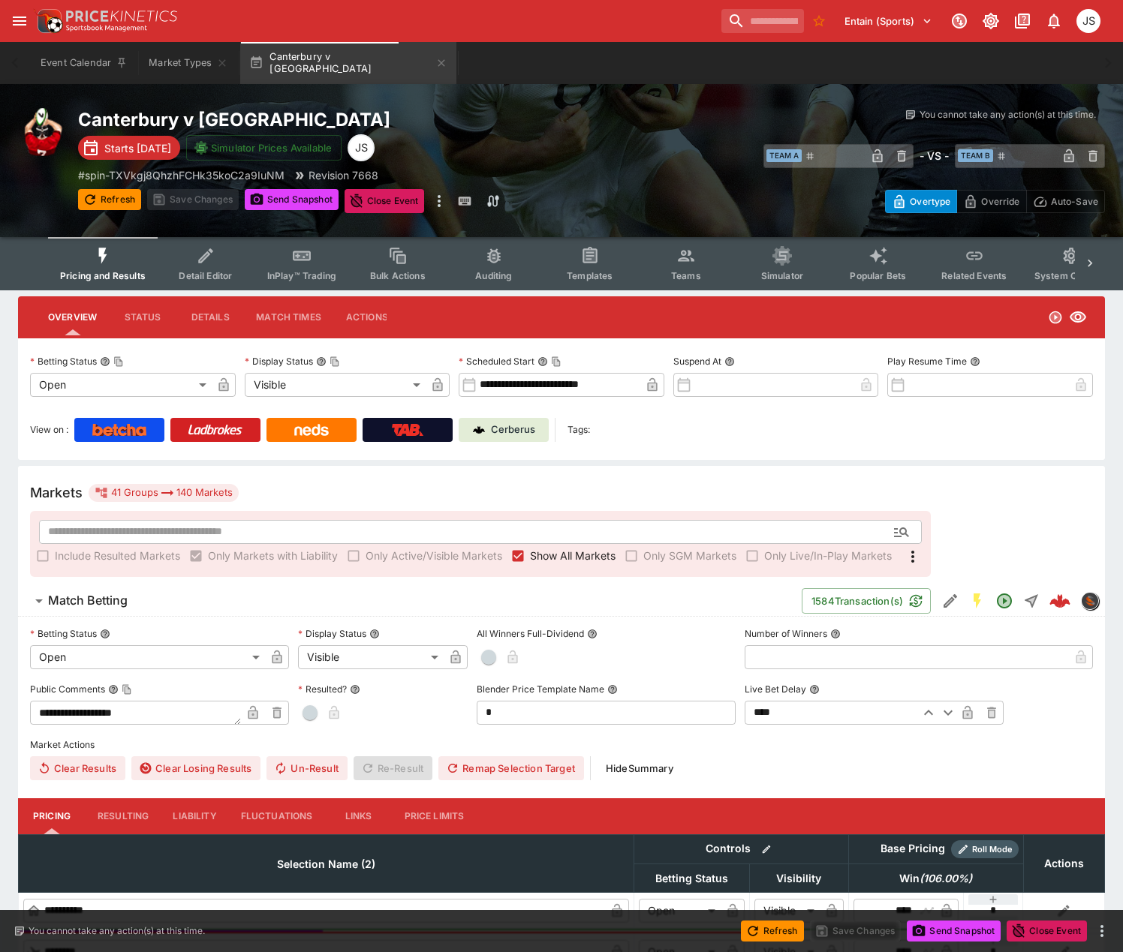
click at [201, 263] on icon "Event type filters" at bounding box center [205, 255] width 14 height 14
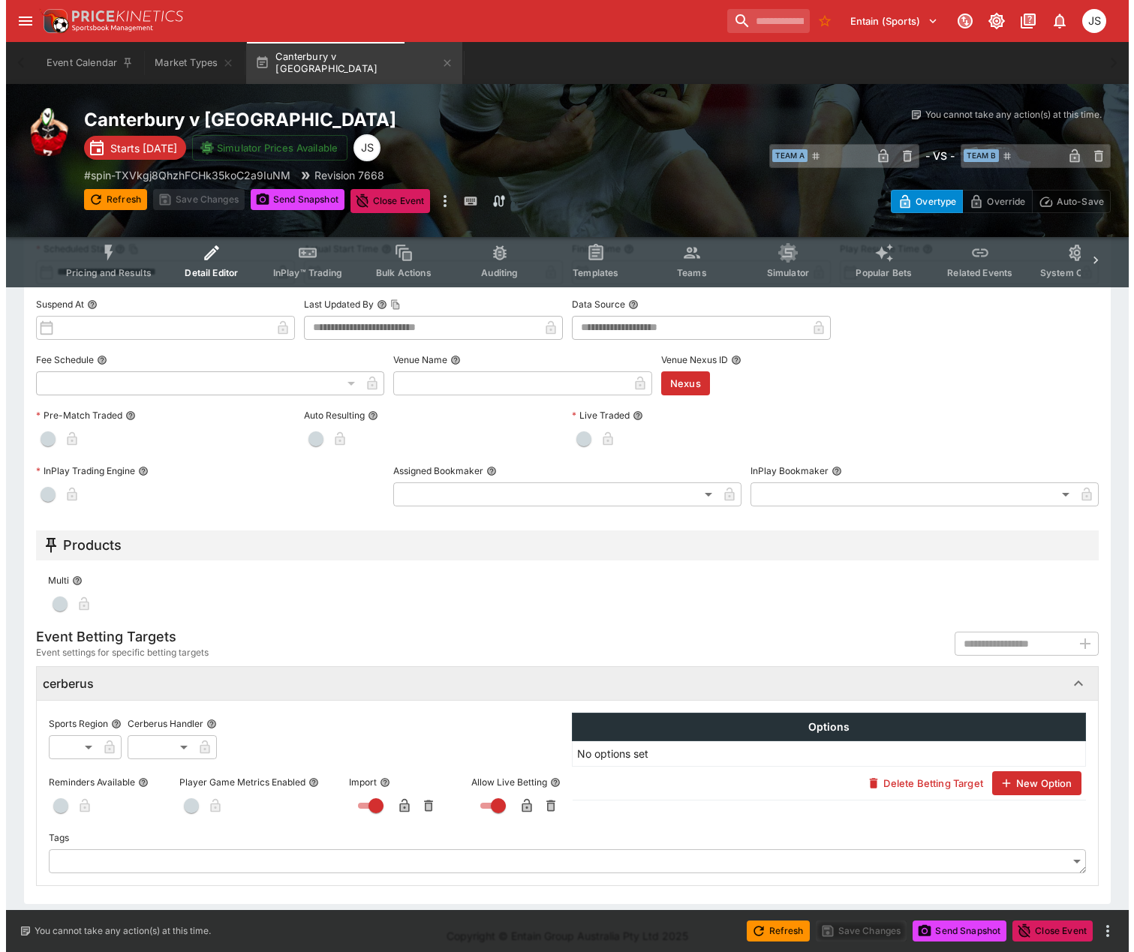
scroll to position [481, 0]
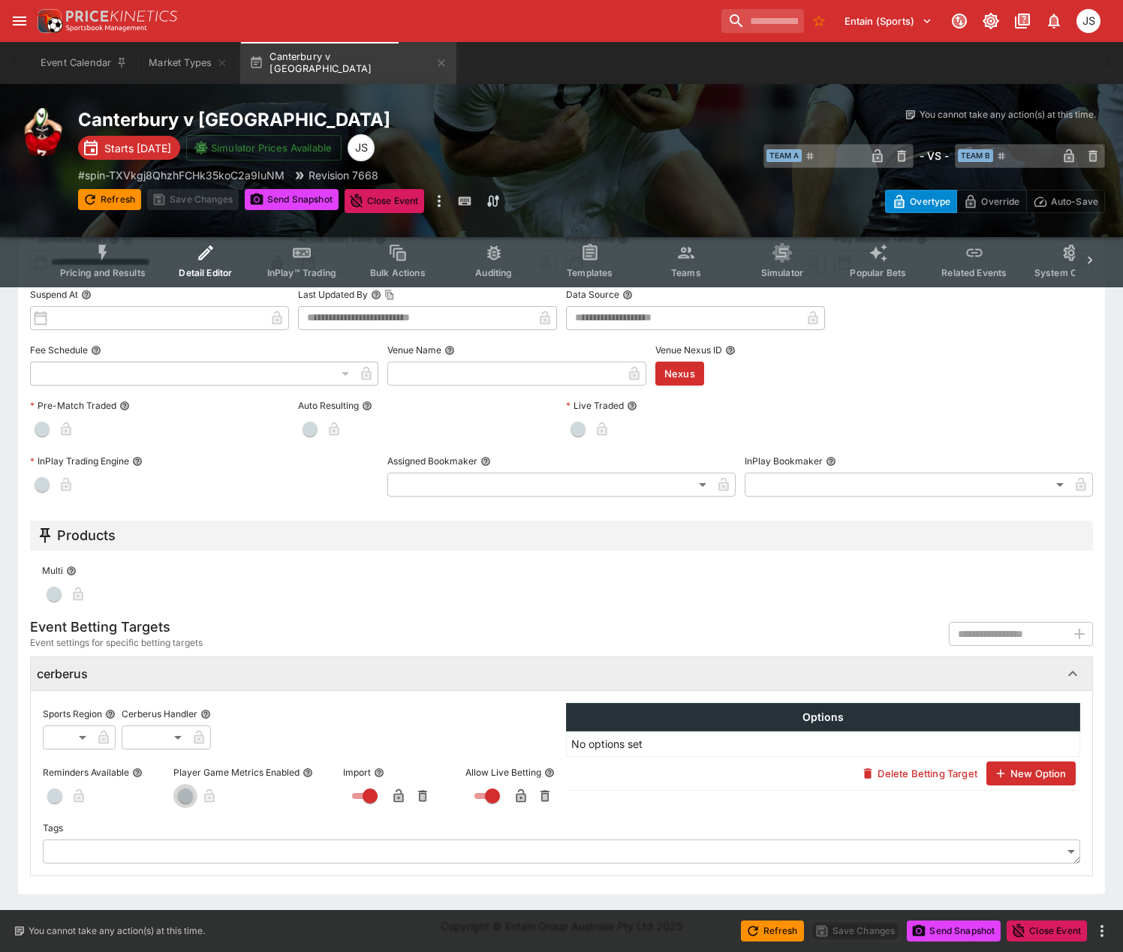
click at [191, 793] on span "button" at bounding box center [185, 796] width 15 height 15
click at [230, 796] on icon "button" at bounding box center [229, 798] width 8 height 6
click at [882, 937] on button "Save Changes" at bounding box center [856, 931] width 92 height 21
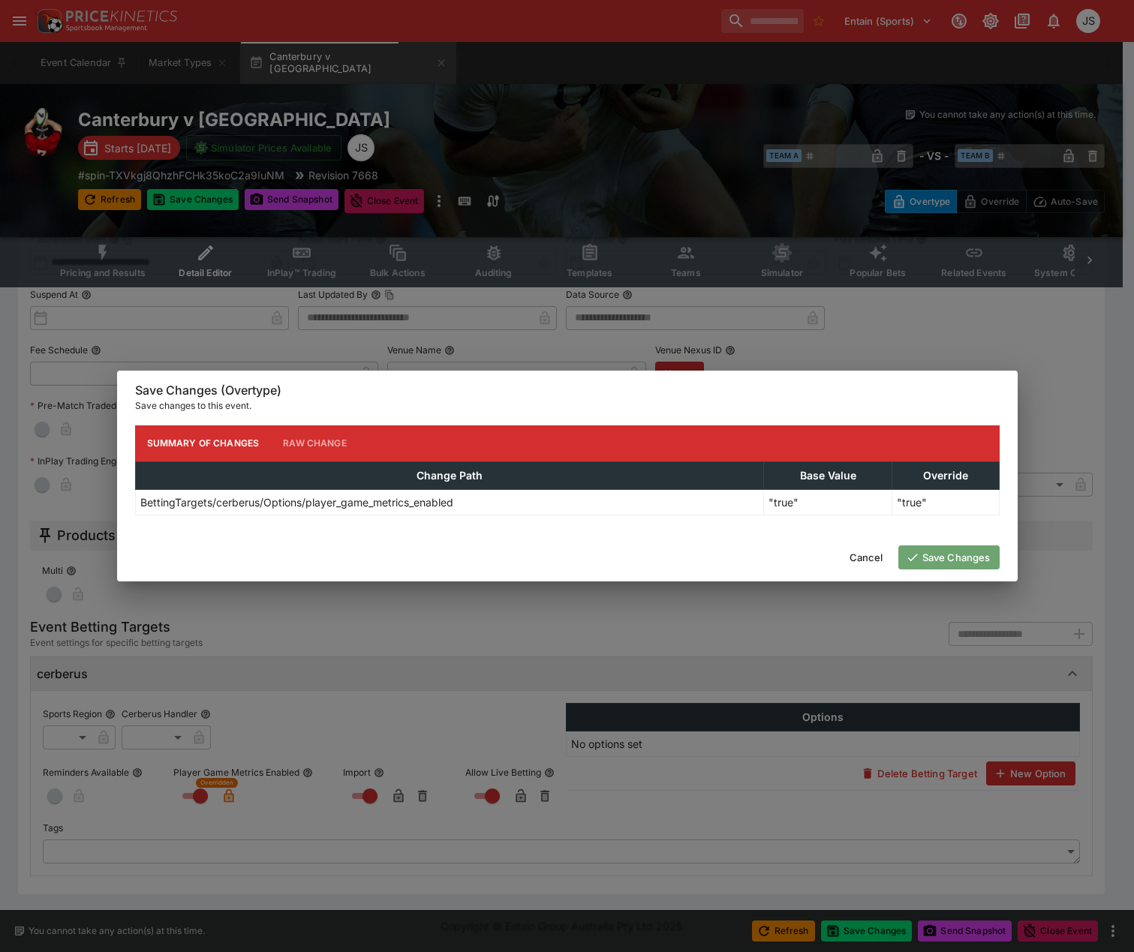
click at [957, 564] on button "Save Changes" at bounding box center [948, 558] width 101 height 24
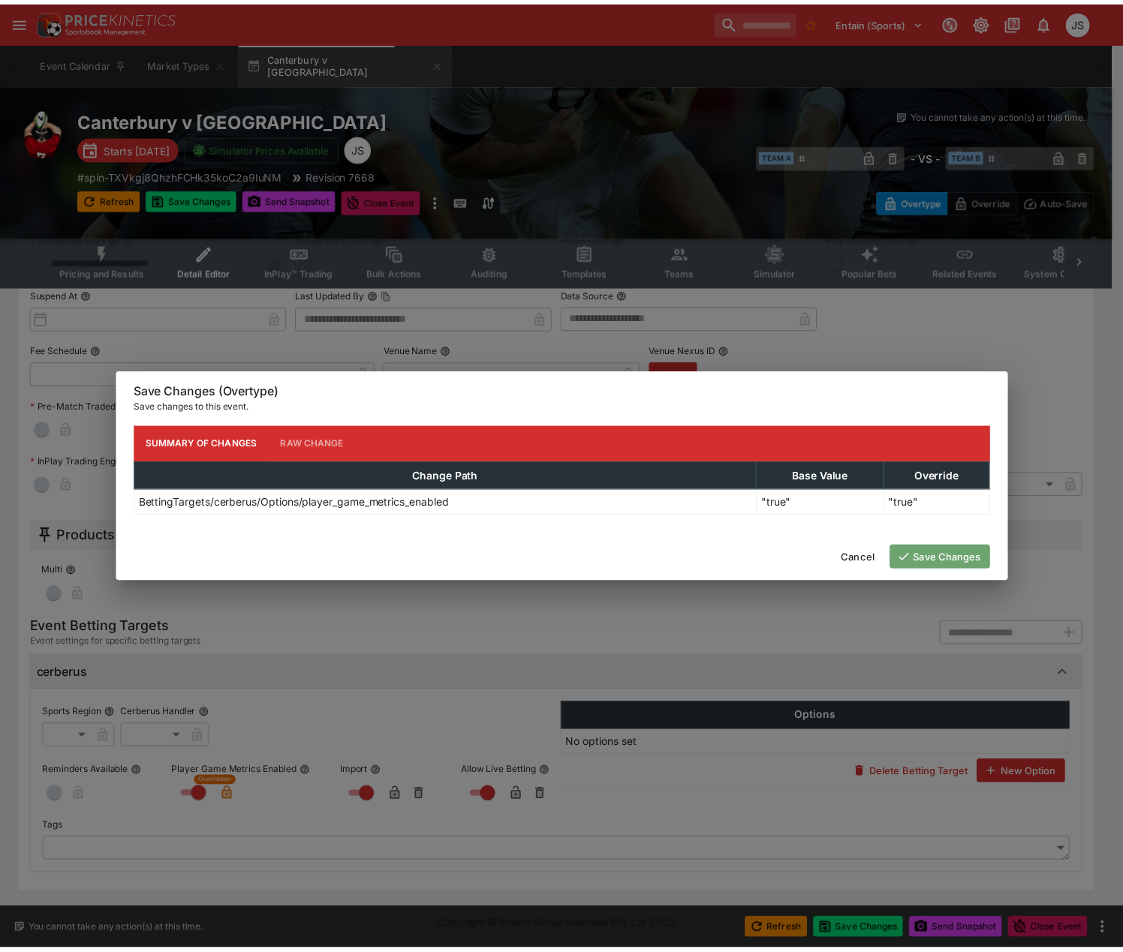
scroll to position [0, 0]
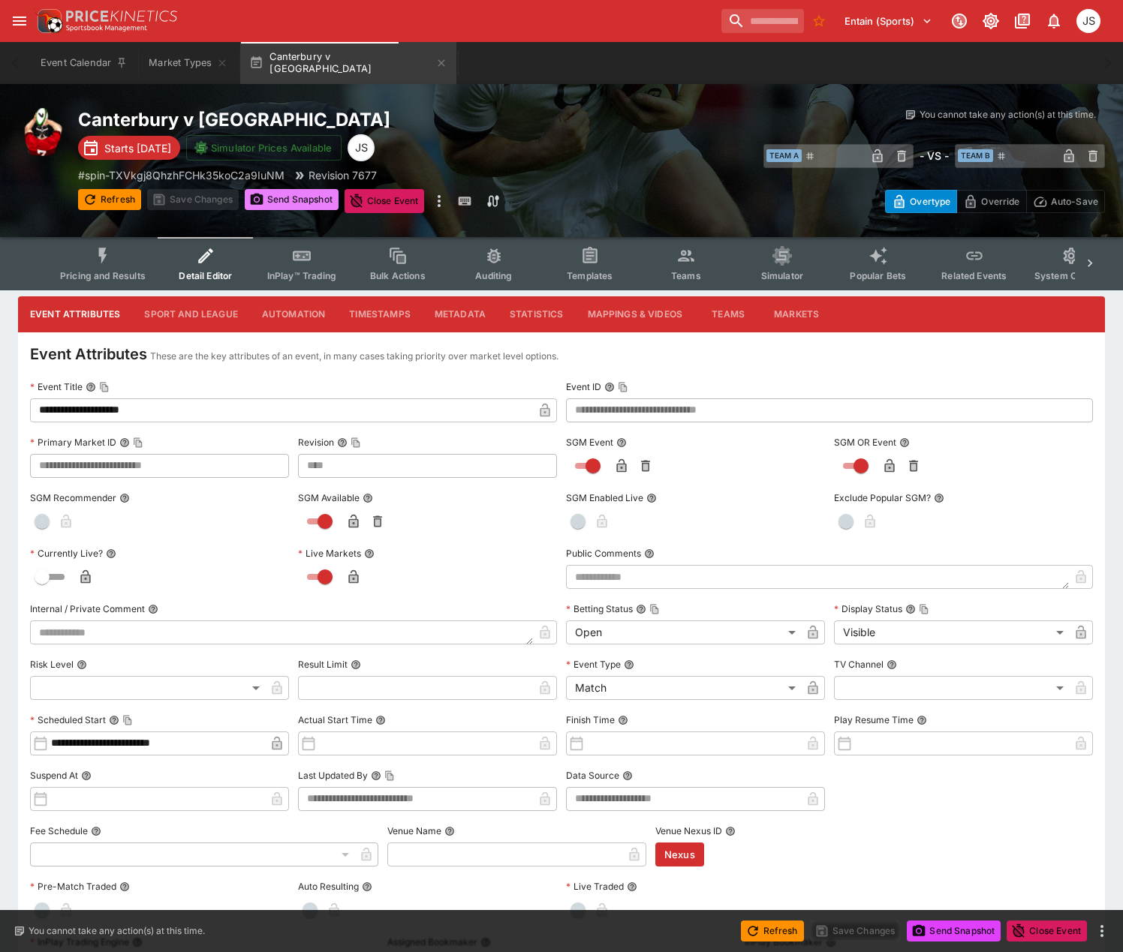
click at [297, 201] on button "Send Snapshot" at bounding box center [292, 199] width 94 height 21
click at [159, 40] on div "Entain (Sports) JS" at bounding box center [561, 21] width 1123 height 42
click at [435, 67] on icon "button" at bounding box center [441, 63] width 12 height 12
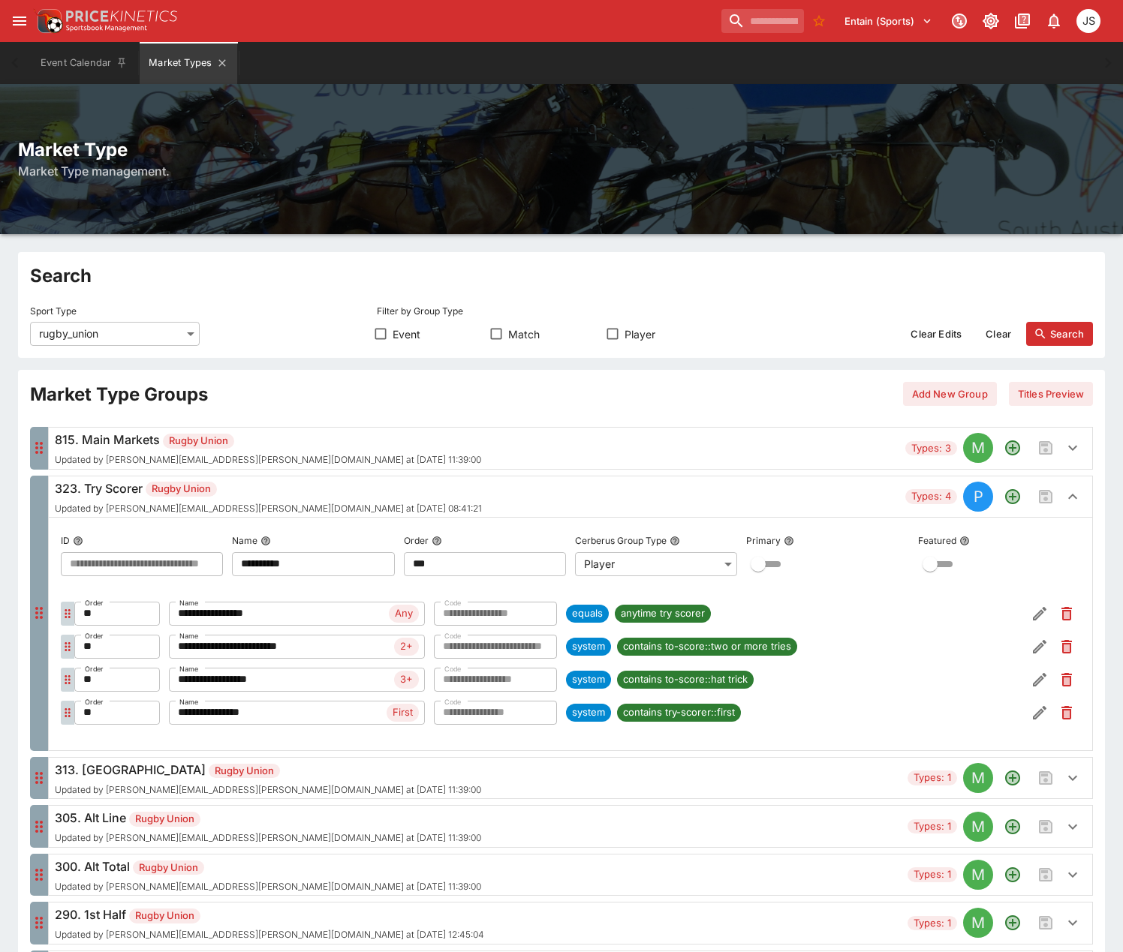
click at [197, 68] on button "Market Types" at bounding box center [189, 63] width 98 height 42
click at [294, 486] on h6 "323. Try Scorer Rugby Union" at bounding box center [268, 489] width 427 height 18
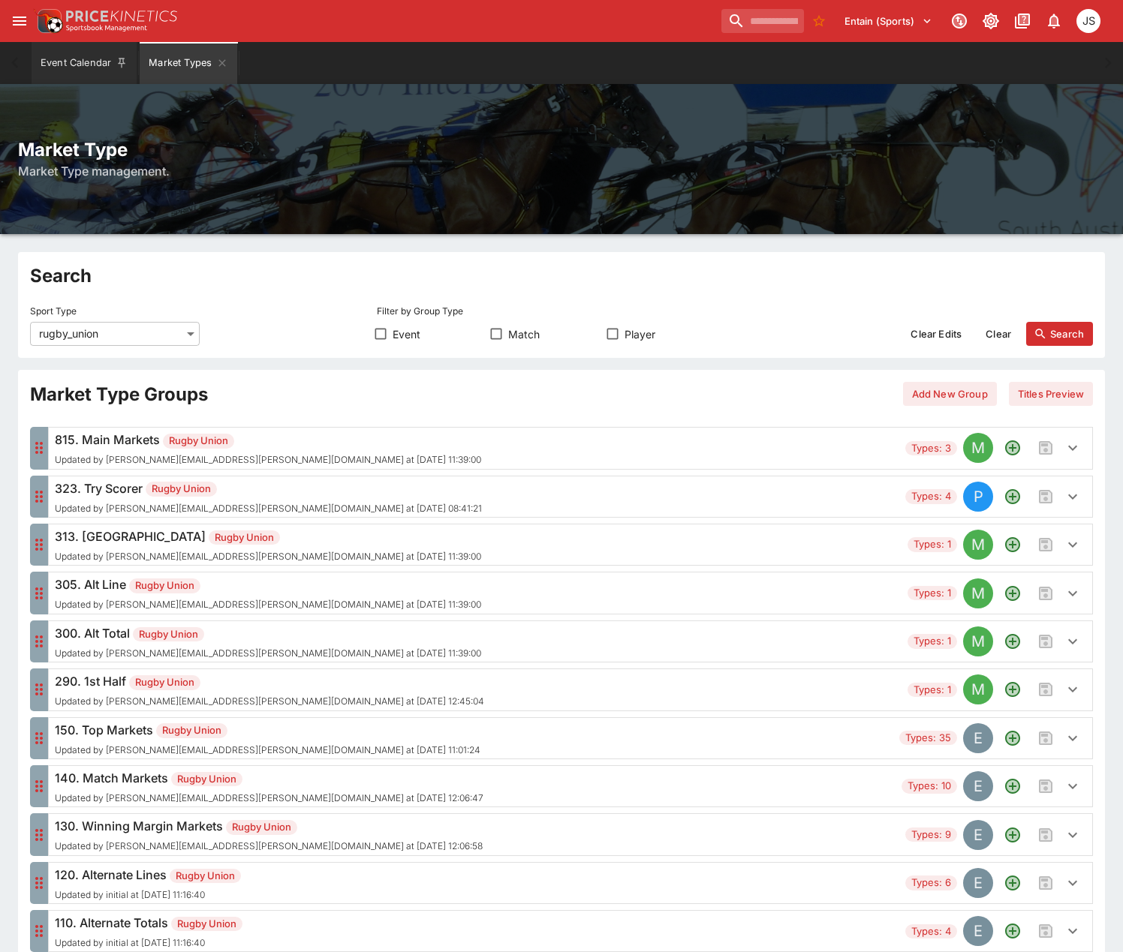
click at [59, 59] on button "Event Calendar" at bounding box center [84, 63] width 105 height 42
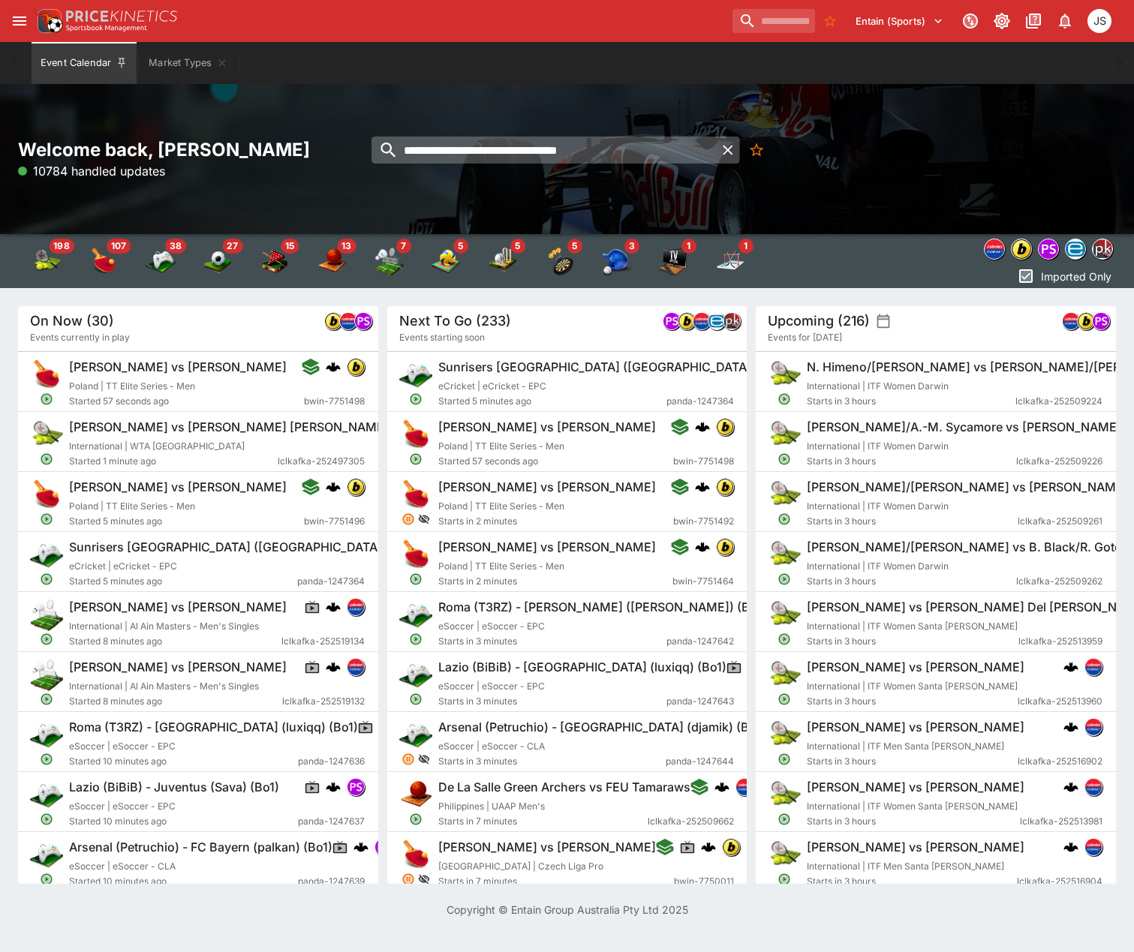
click at [723, 148] on icon "button" at bounding box center [727, 149] width 17 height 17
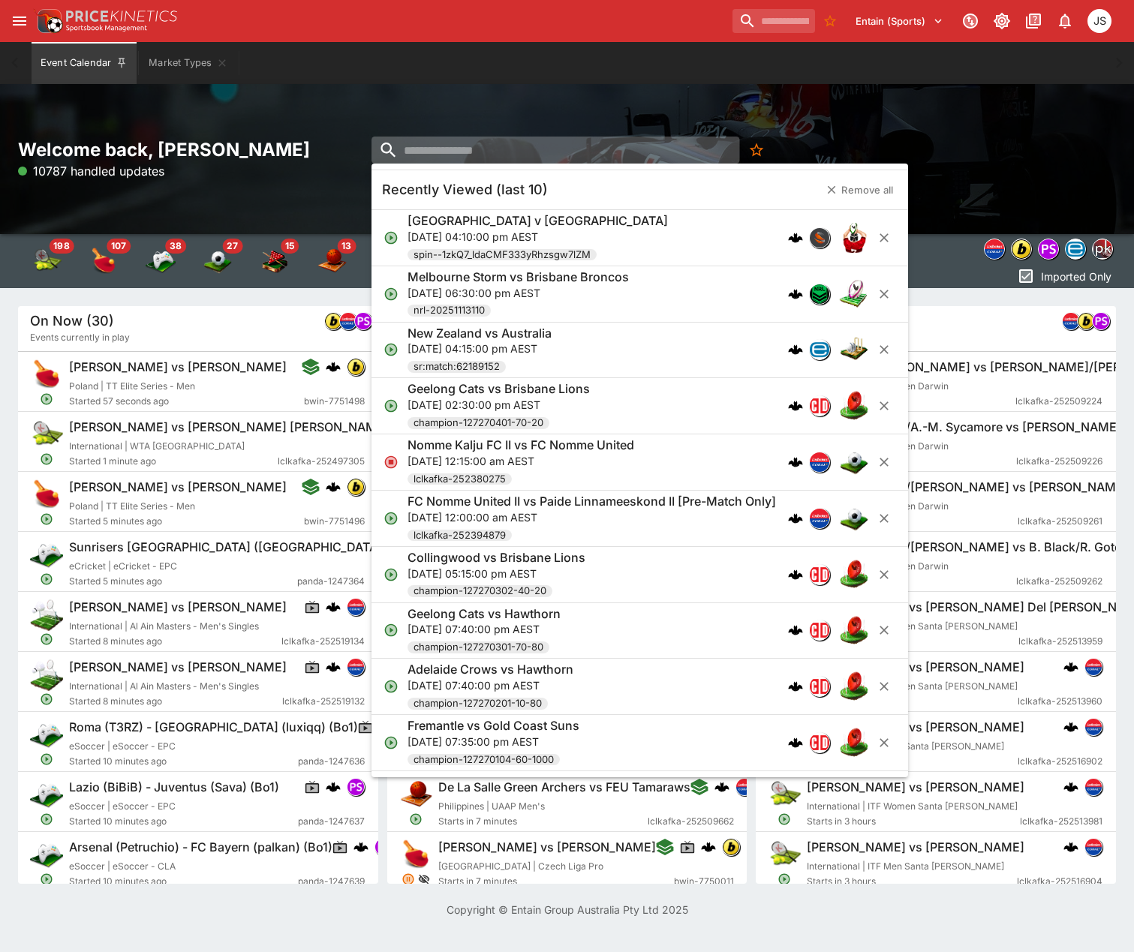
click at [666, 155] on input "search" at bounding box center [556, 150] width 368 height 27
paste input "**********"
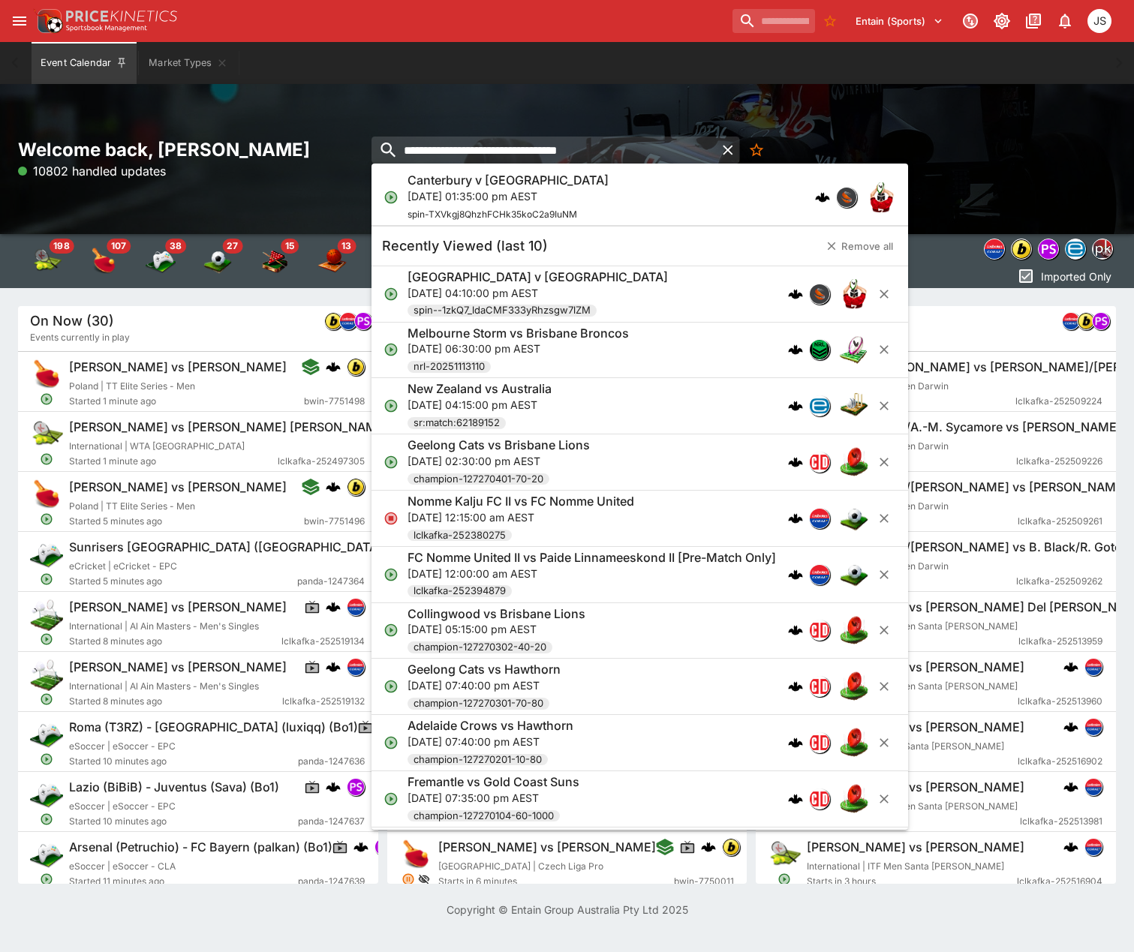
type input "**********"
click at [538, 197] on p "Sun, 5 Oct 2025, 01:35:00 pm AEST" at bounding box center [508, 196] width 201 height 16
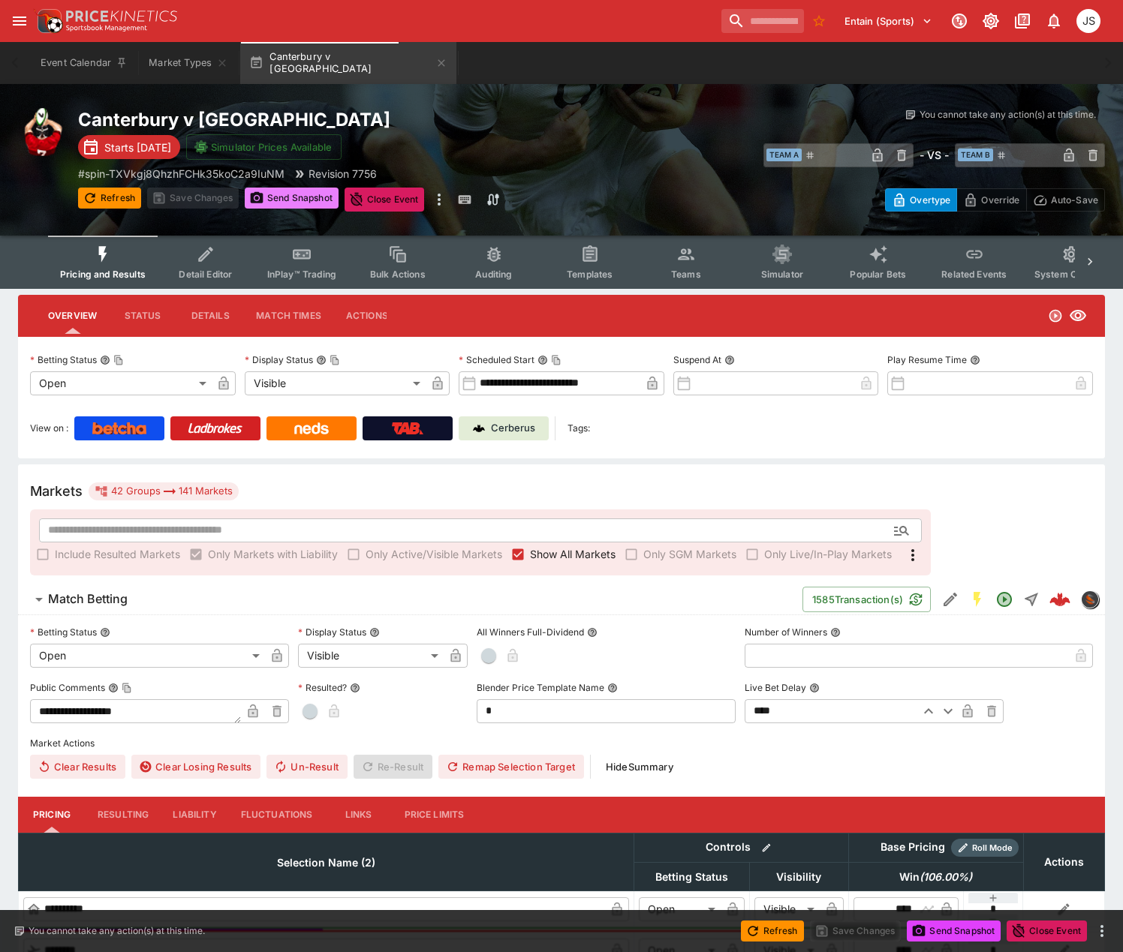
click at [296, 199] on button "Send Snapshot" at bounding box center [292, 198] width 94 height 21
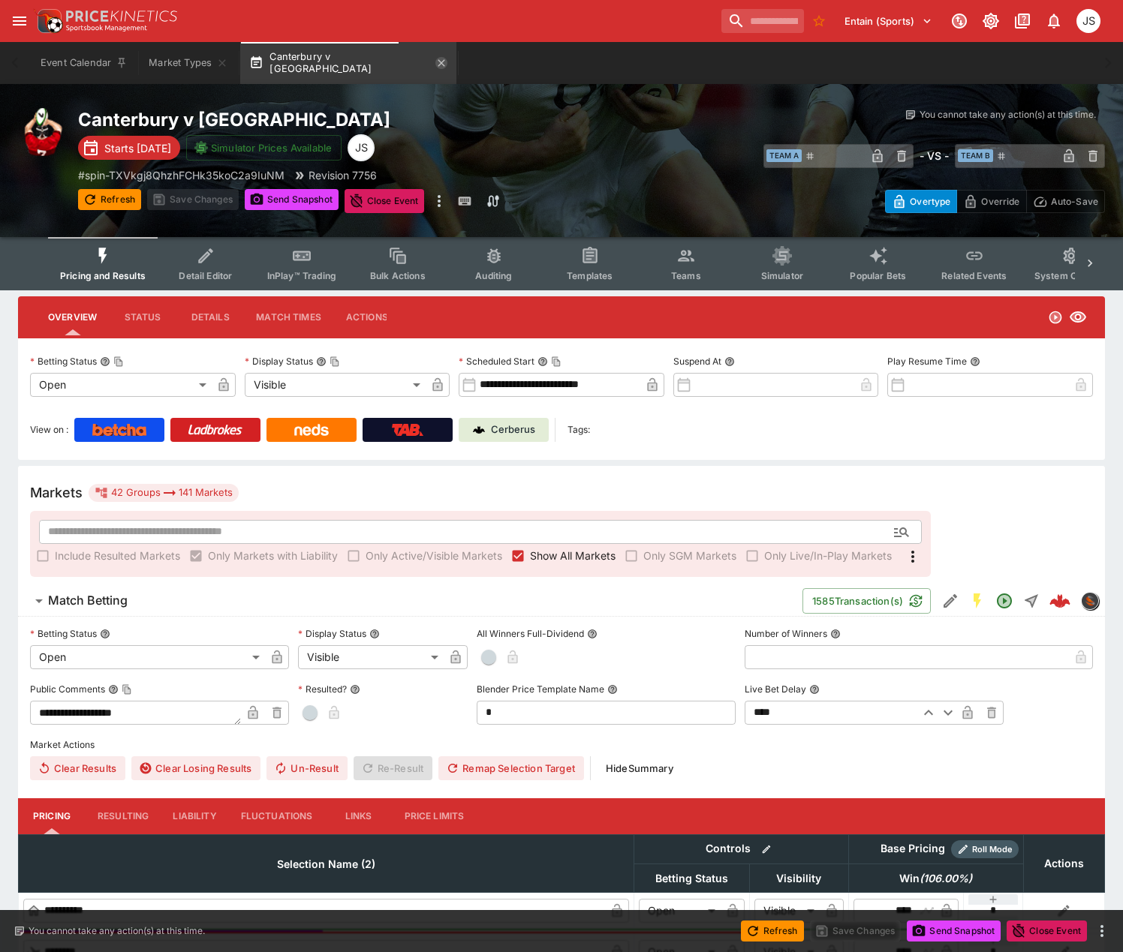
click at [435, 61] on icon "button" at bounding box center [441, 63] width 12 height 12
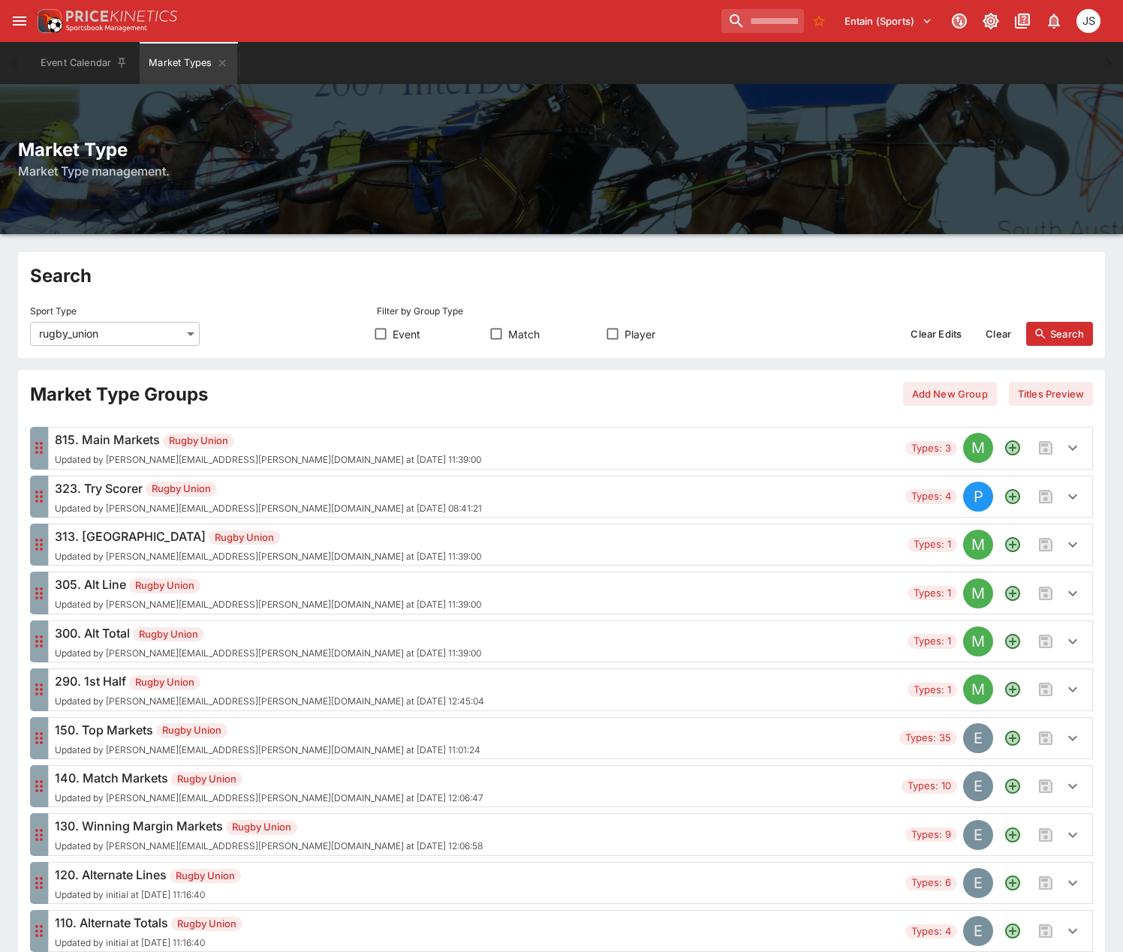
click at [335, 486] on h6 "323. Try Scorer Rugby Union" at bounding box center [268, 489] width 427 height 18
